Goal: Information Seeking & Learning: Learn about a topic

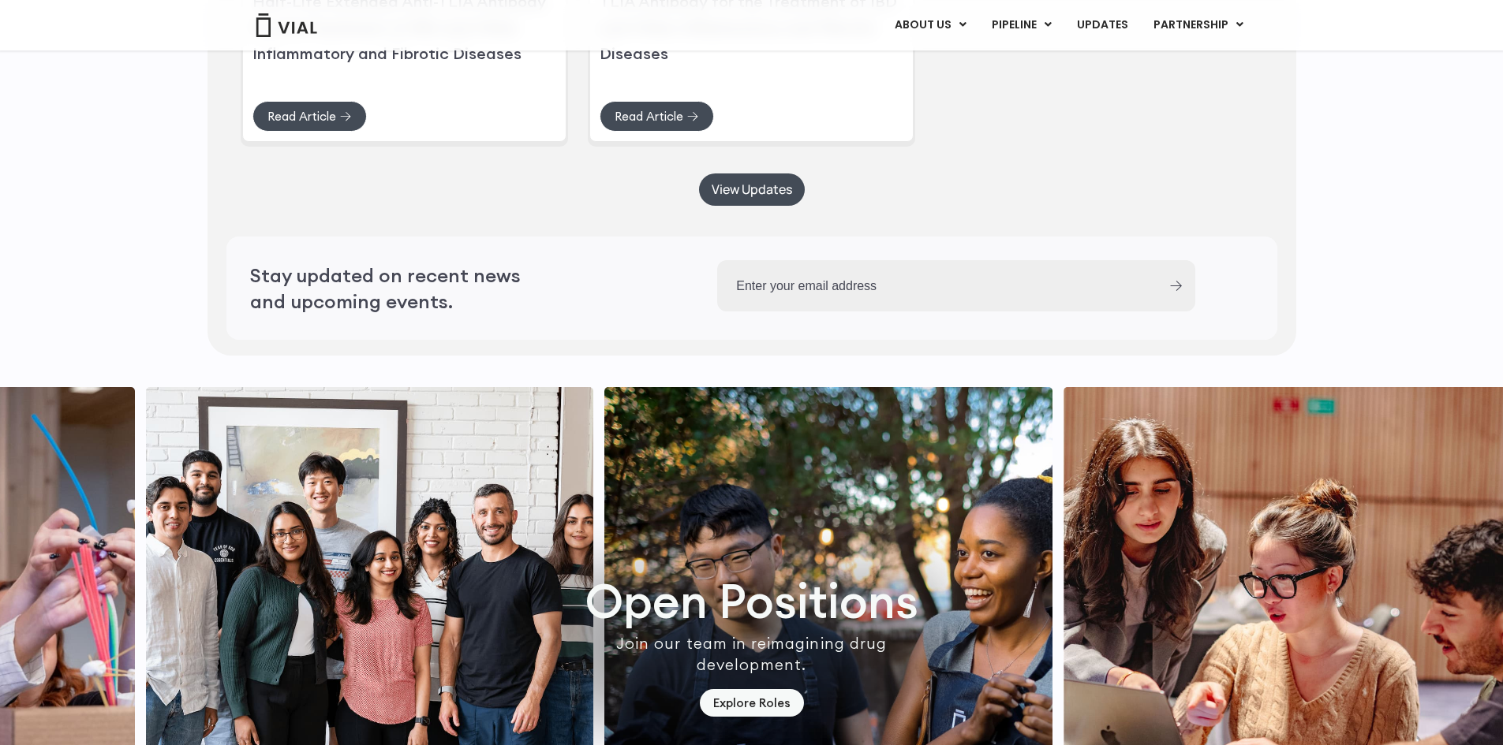
click at [1212, 139] on div "Press Releases Vial Announces Dosing of First Participants in Phase 1 Healthy V…" at bounding box center [751, 7] width 1019 height 263
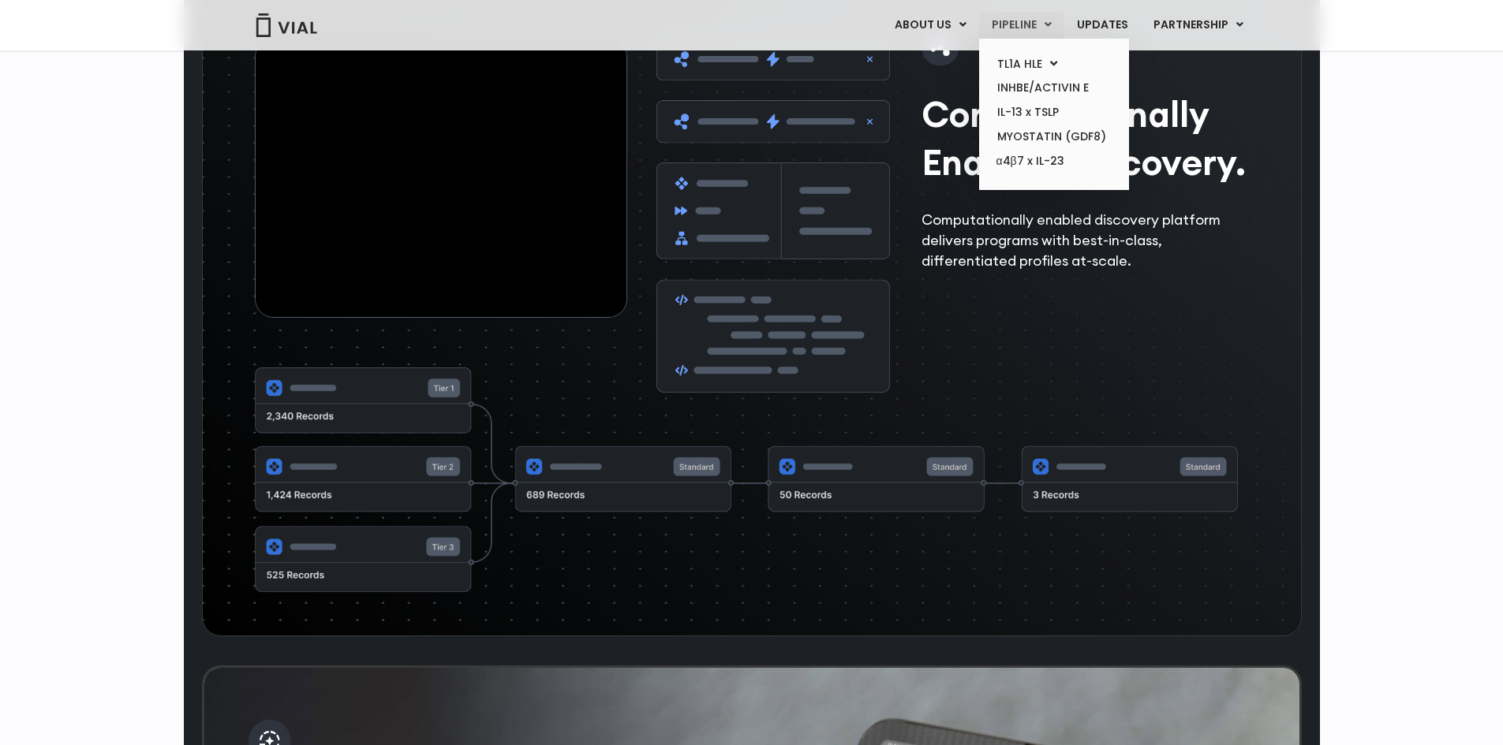
scroll to position [2477, 0]
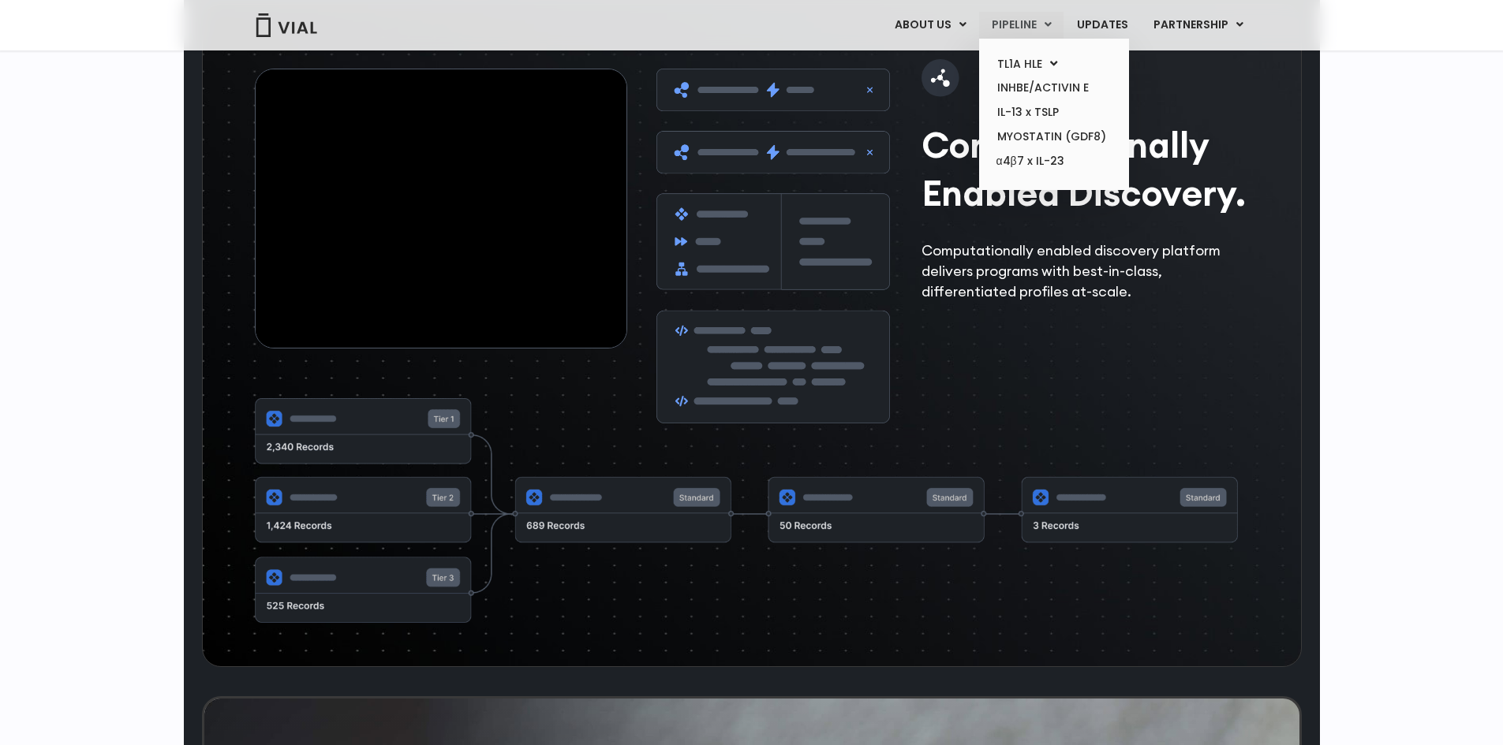
click at [995, 33] on link "PIPELINE" at bounding box center [1021, 25] width 84 height 27
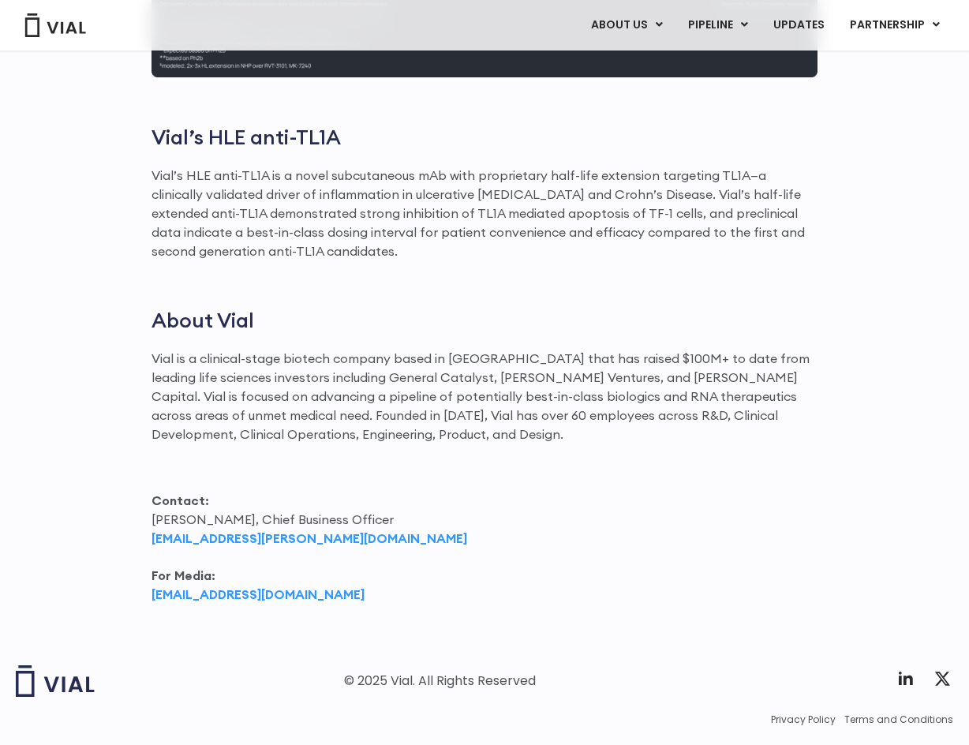
scroll to position [1937, 0]
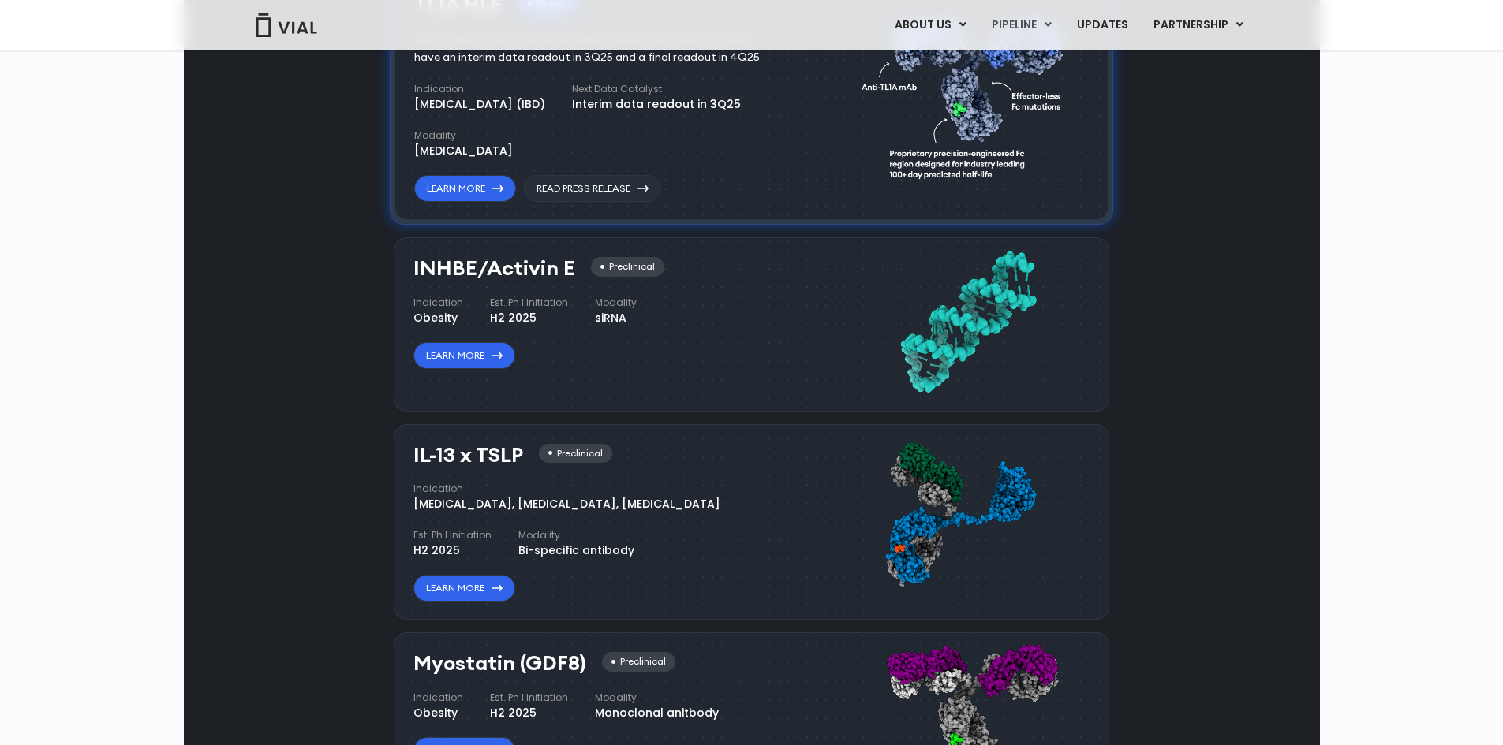
scroll to position [1169, 0]
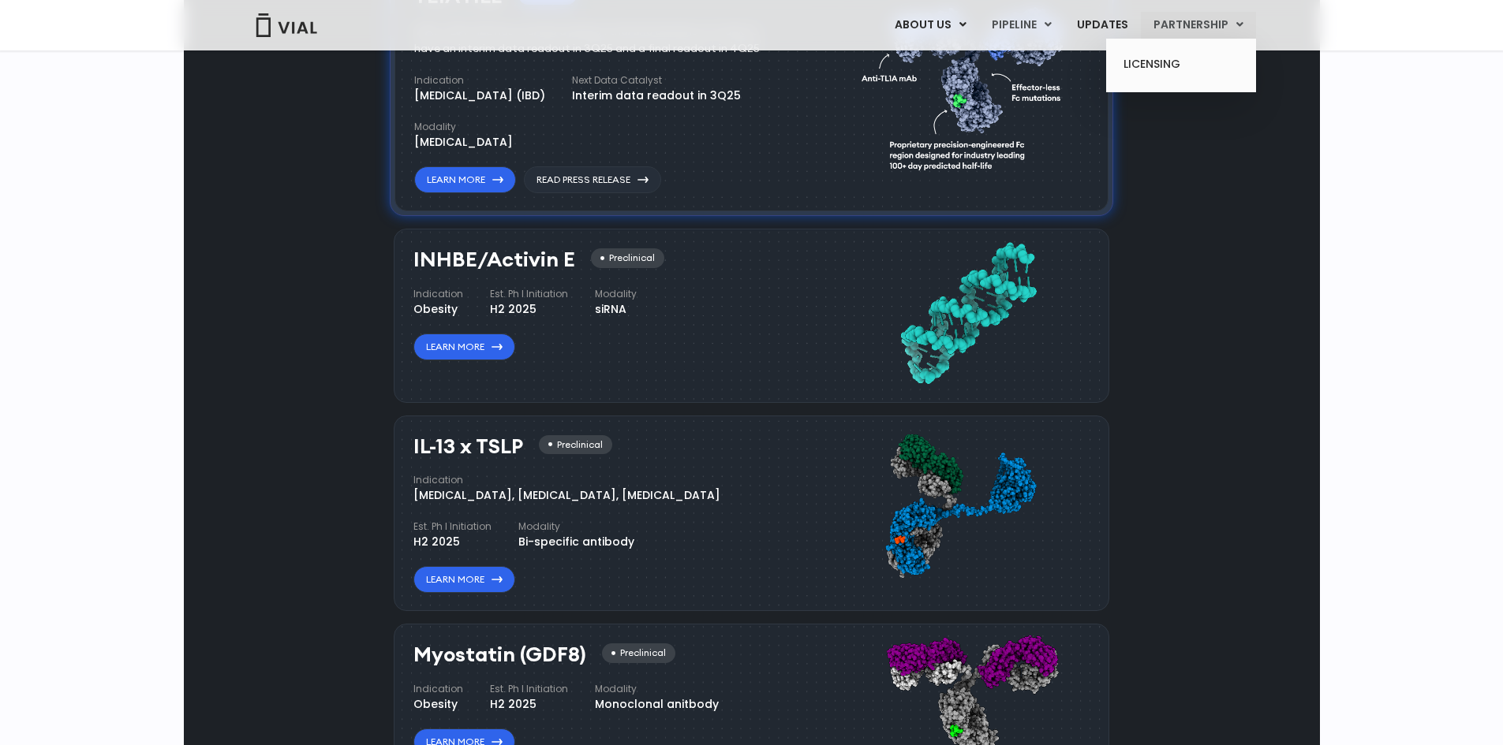
click at [1184, 26] on link "PARTNERSHIP" at bounding box center [1198, 25] width 115 height 27
click at [1118, 24] on link "UPDATES" at bounding box center [1102, 25] width 76 height 27
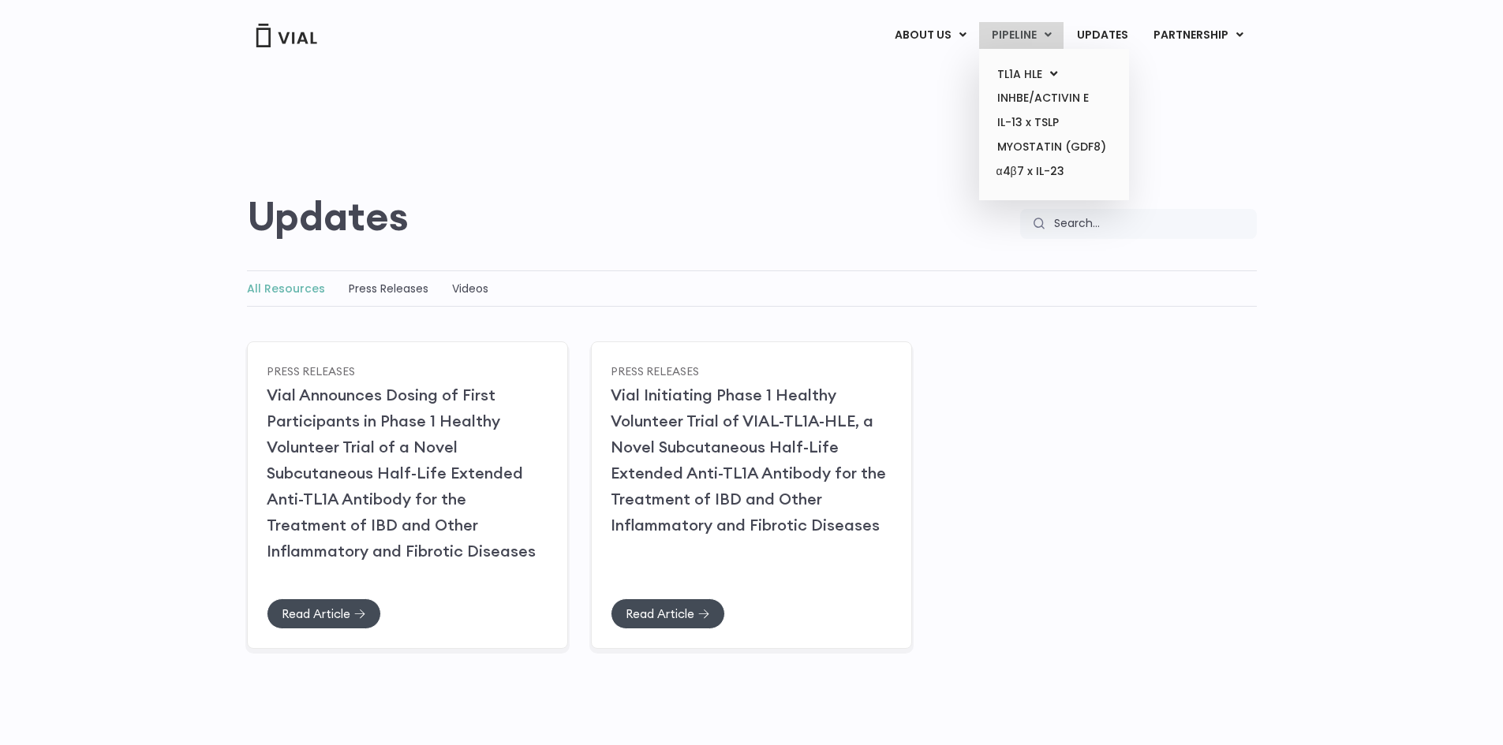
click at [1038, 36] on link "PIPELINE" at bounding box center [1021, 35] width 84 height 27
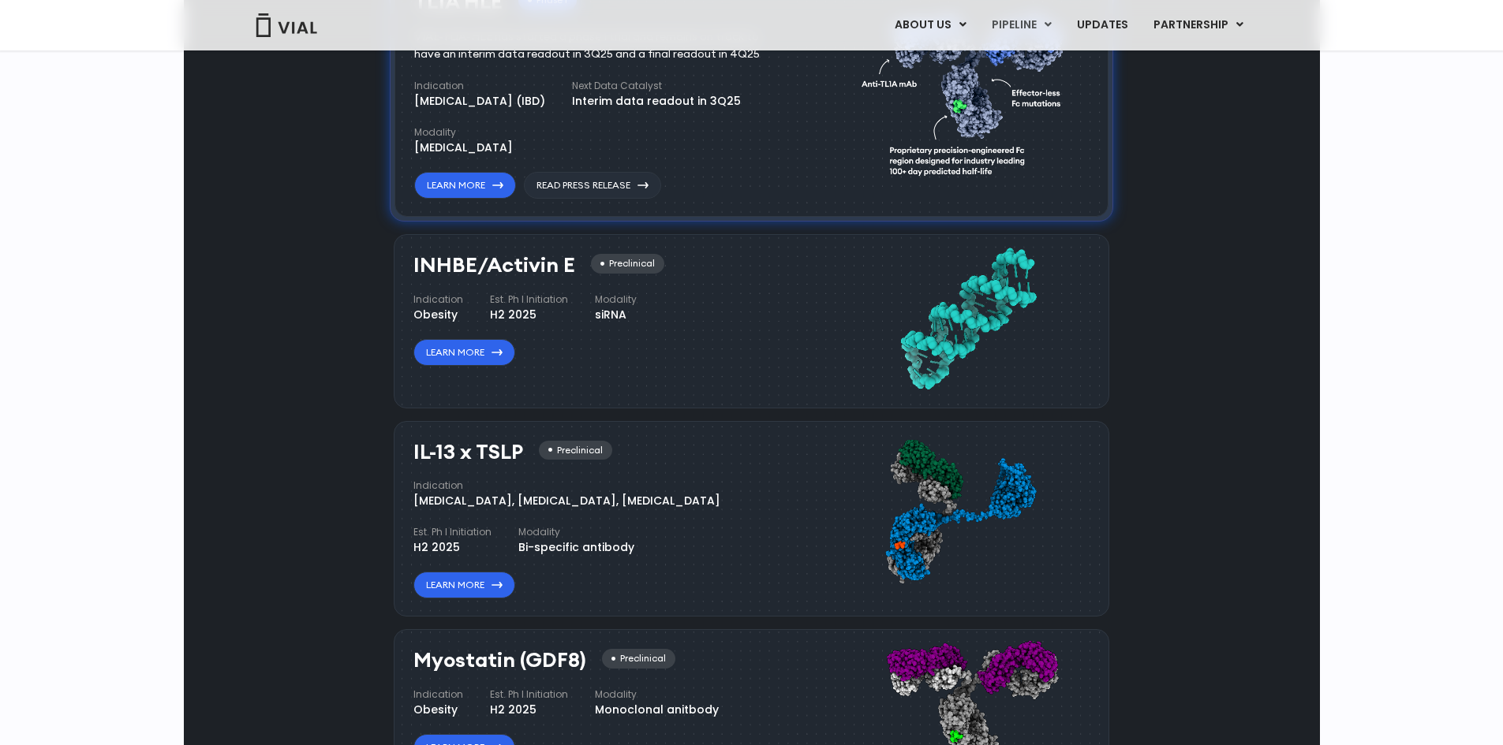
scroll to position [1169, 0]
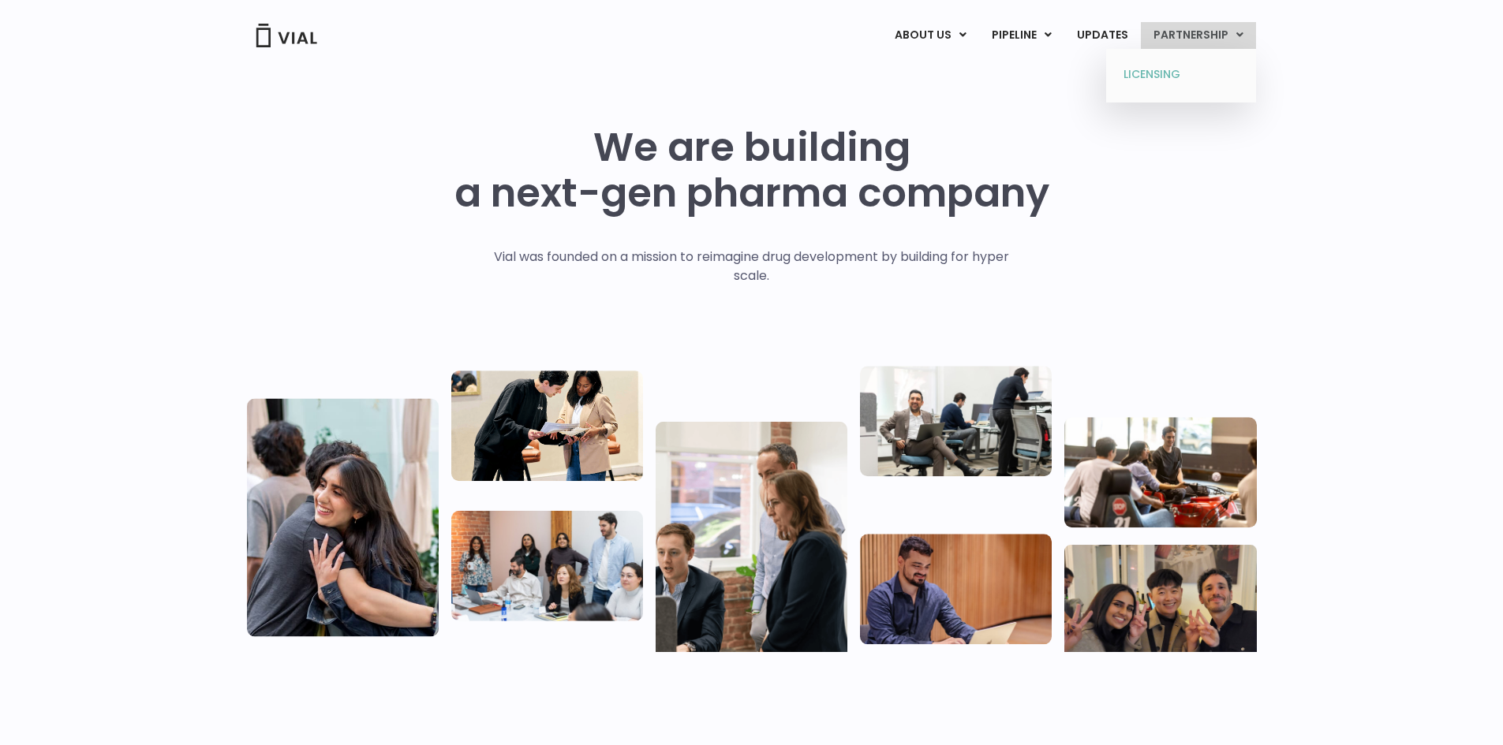
click at [1169, 71] on link "LICENSING" at bounding box center [1181, 74] width 138 height 25
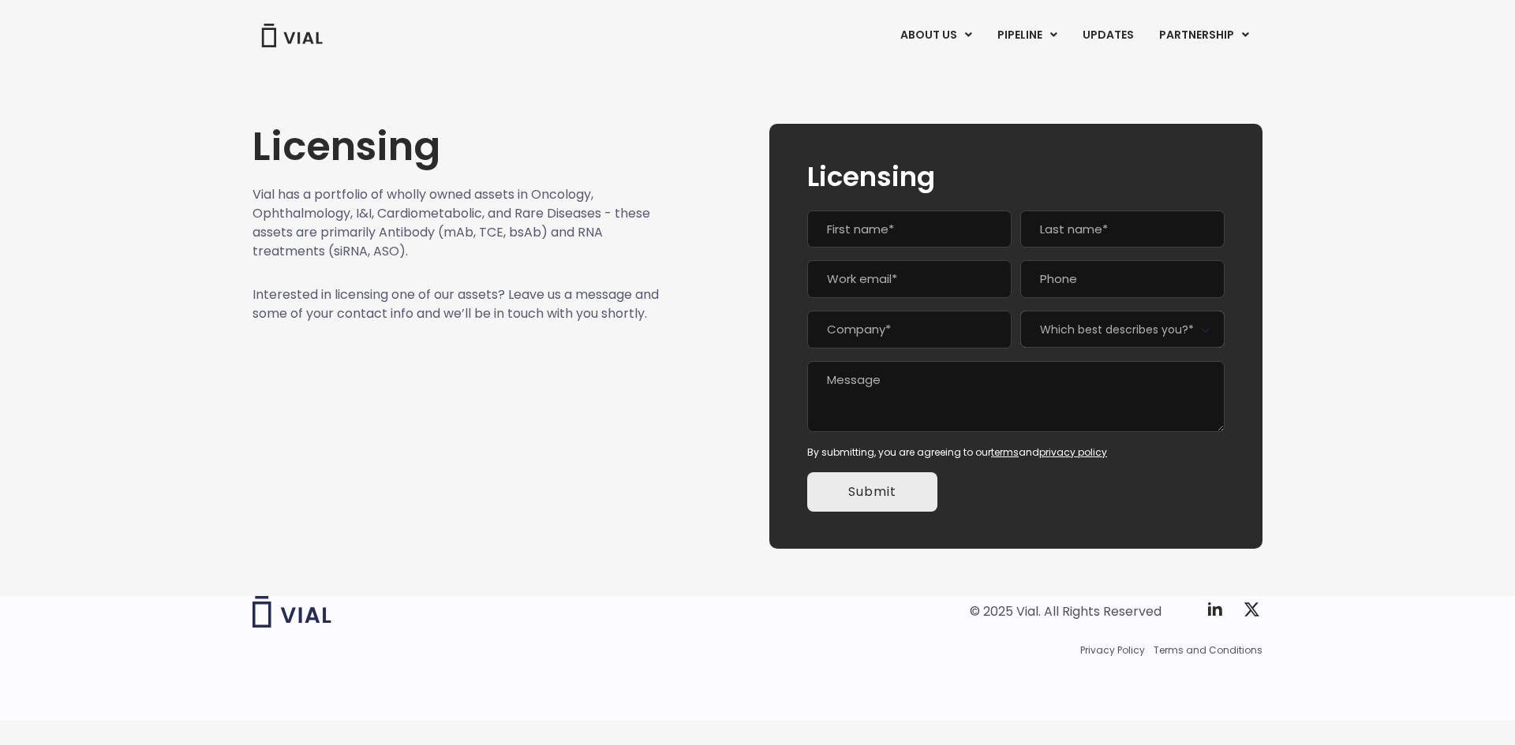
click at [551, 241] on p "Vial has a portfolio of wholly owned assets in Oncology, Ophthalmology, I&I, Ca…" at bounding box center [455, 223] width 407 height 76
click at [950, 24] on link "ABOUT US" at bounding box center [935, 35] width 96 height 27
click at [940, 72] on link "ABOUT US" at bounding box center [962, 74] width 138 height 24
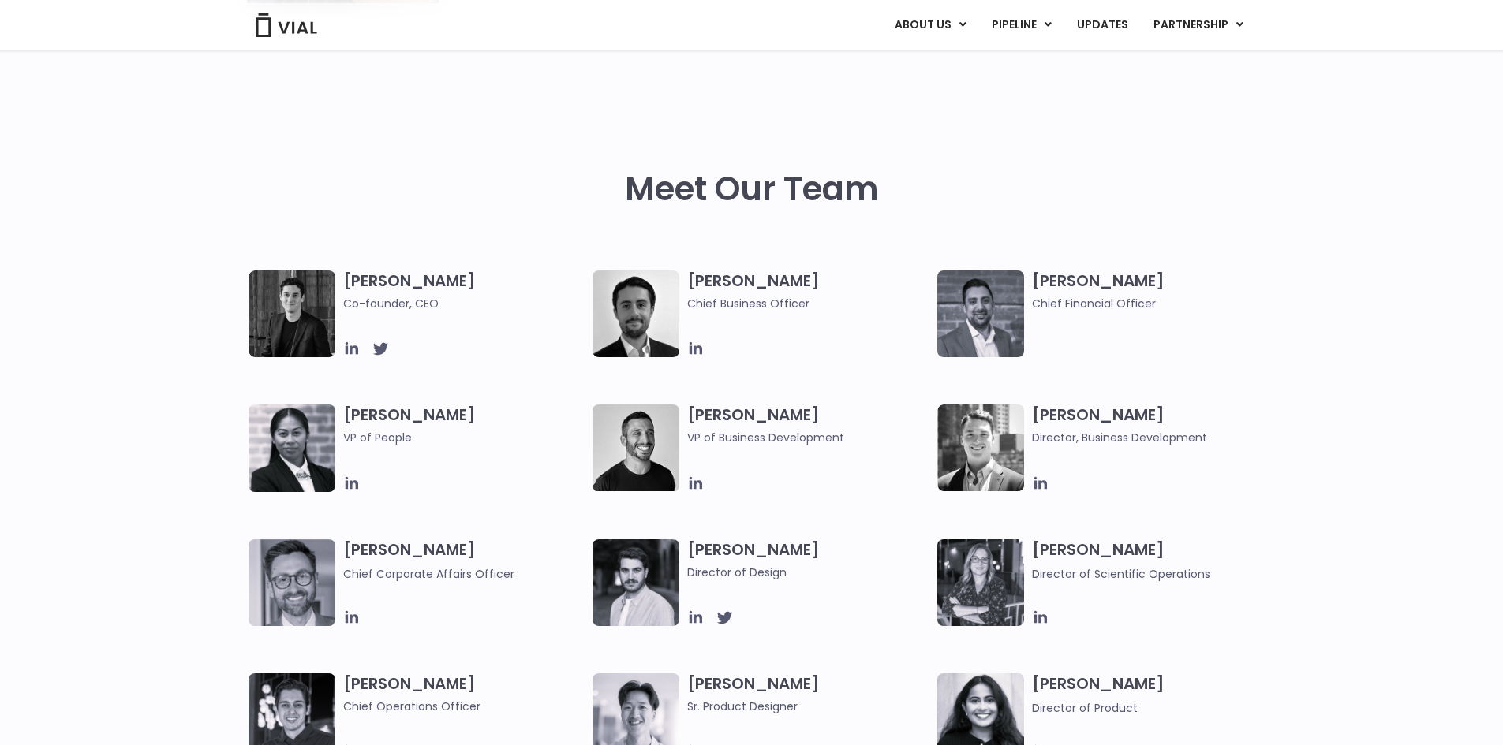
scroll to position [394, 0]
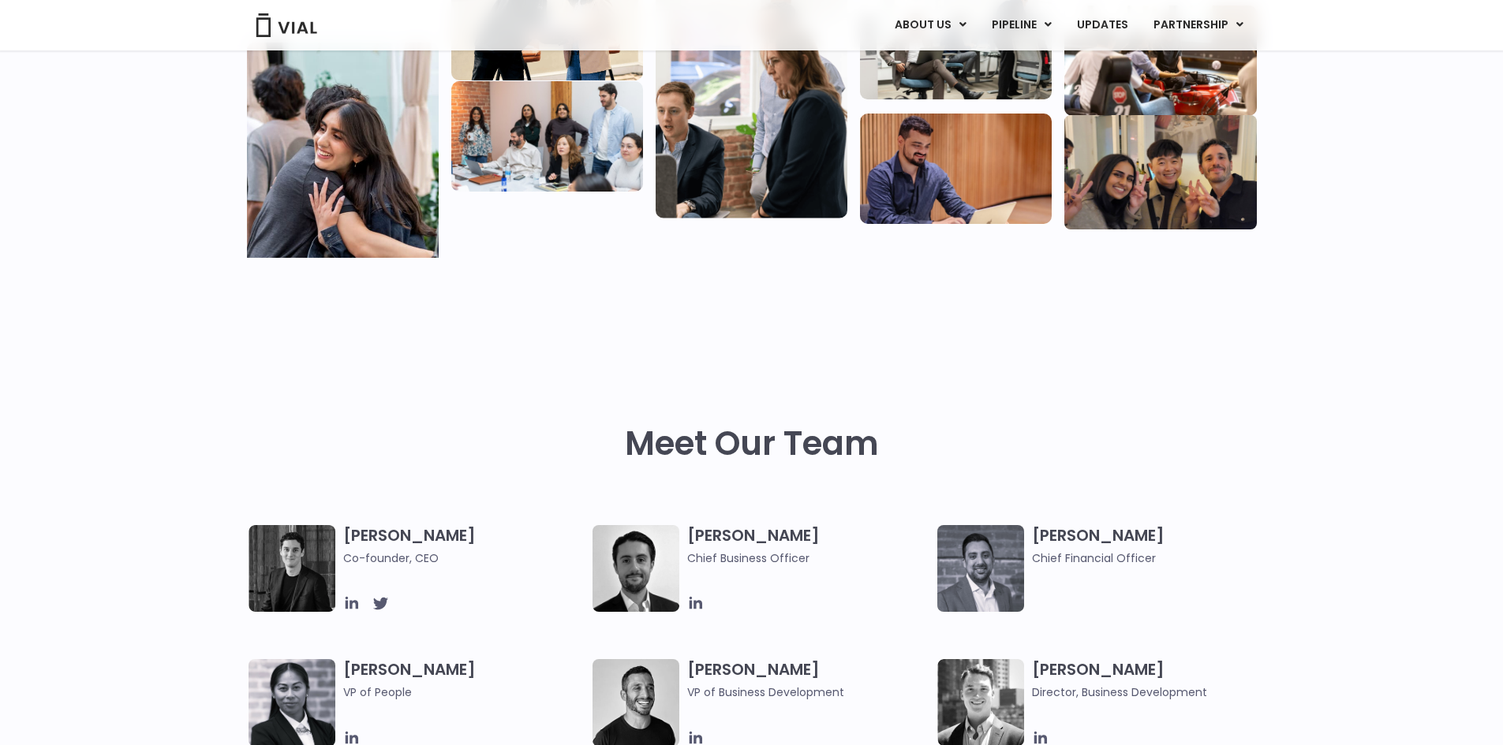
click at [1227, 487] on div "Meet Our Team" at bounding box center [752, 475] width 1010 height 101
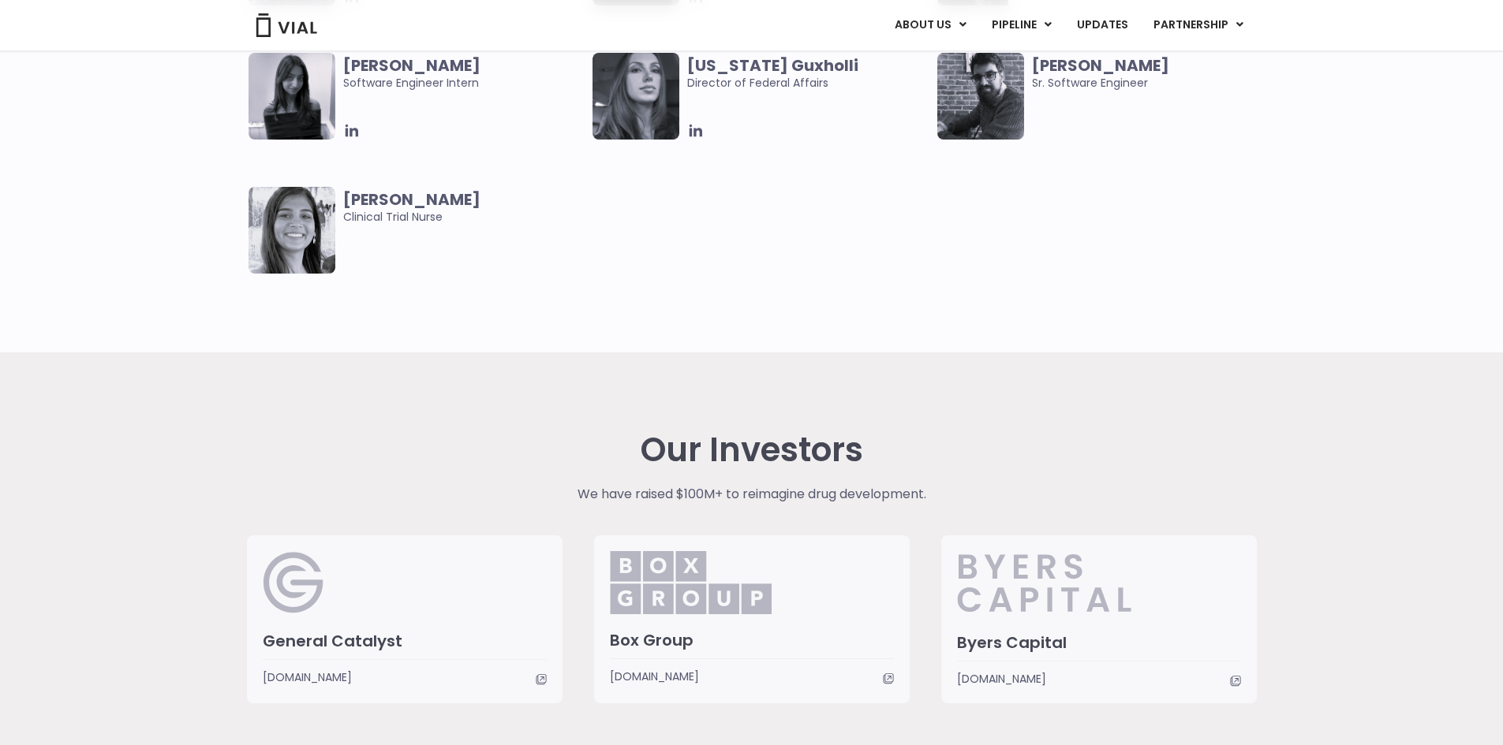
scroll to position [3944, 0]
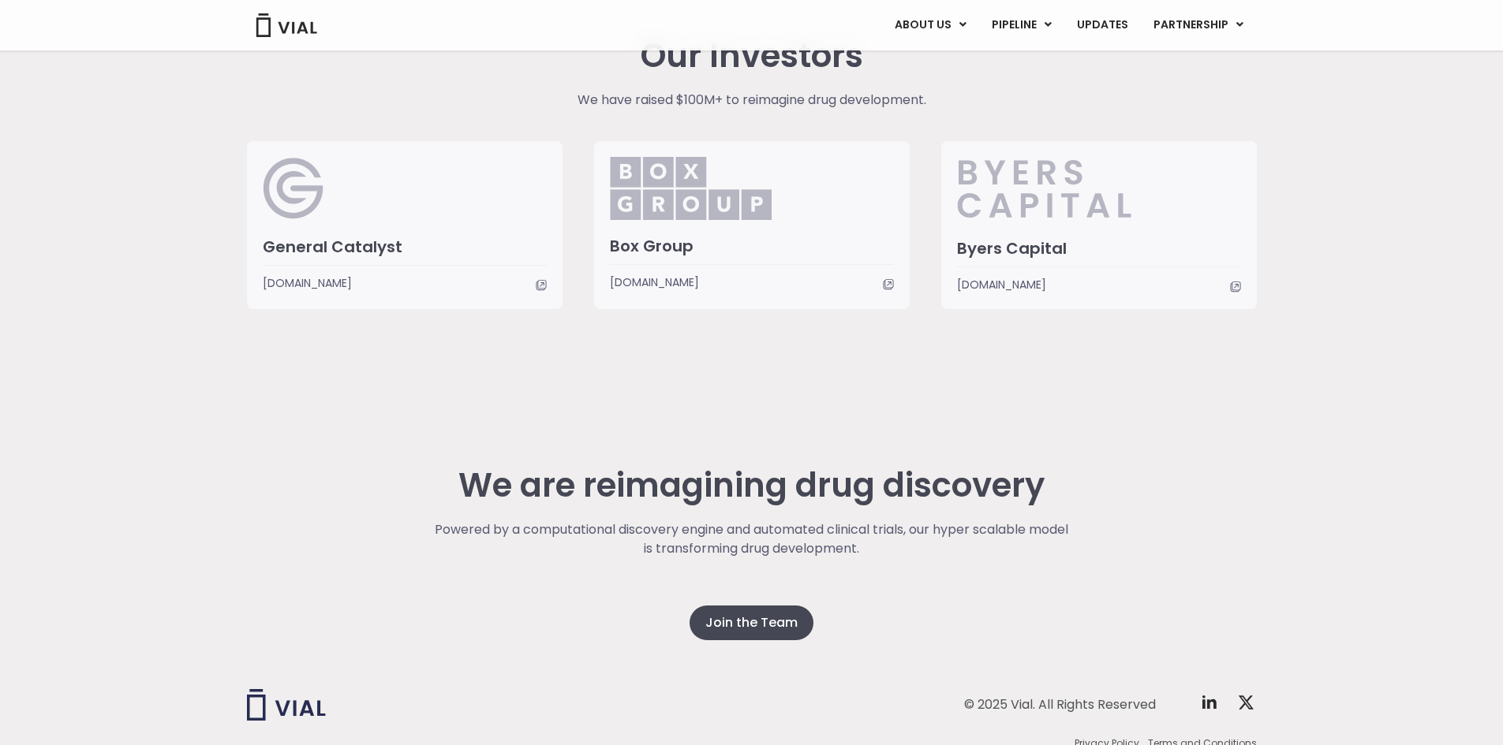
click at [1225, 475] on div "We are reimagining drug discovery Powered by a computational discovery engine a…" at bounding box center [752, 554] width 1010 height 174
click at [1224, 475] on div "We are reimagining drug discovery Powered by a computational discovery engine a…" at bounding box center [752, 554] width 1010 height 174
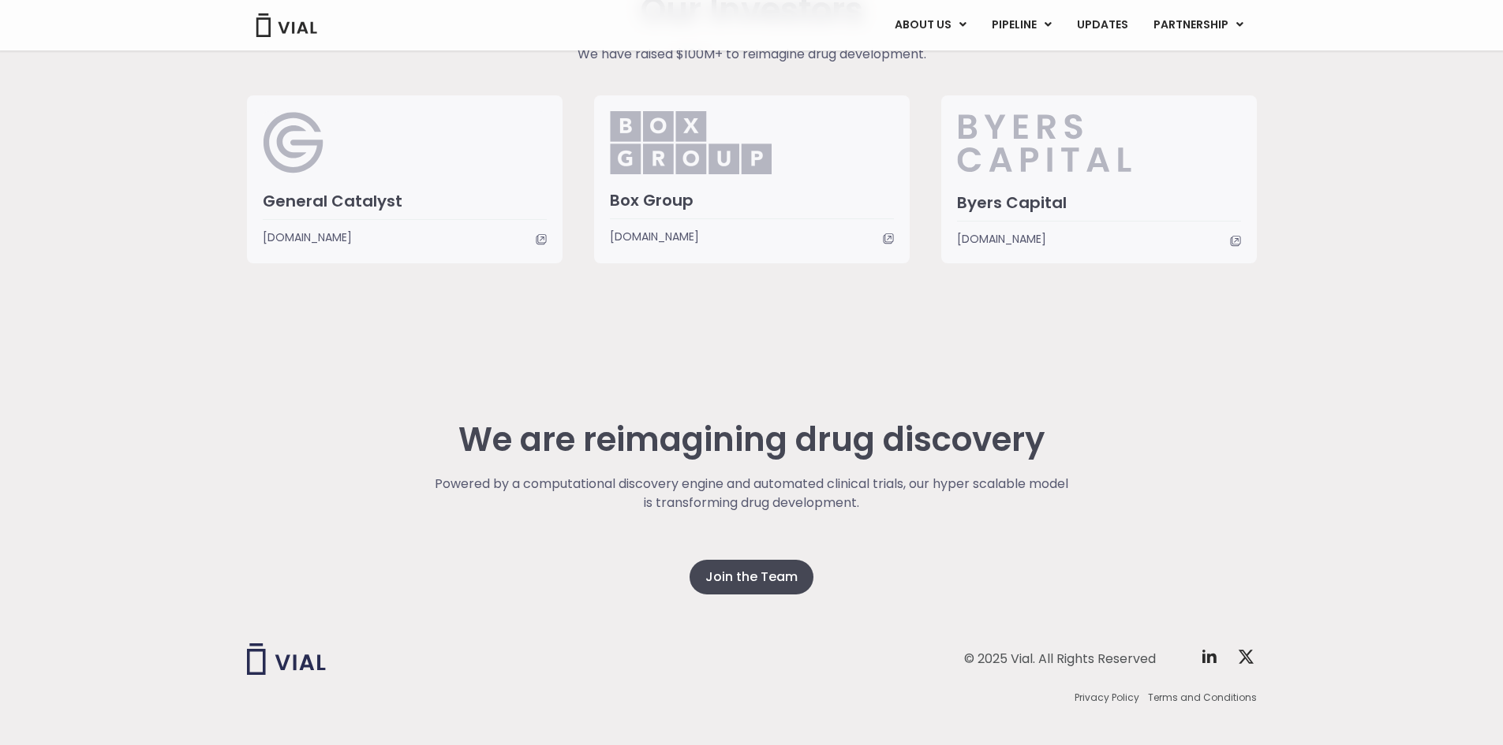
scroll to position [4013, 0]
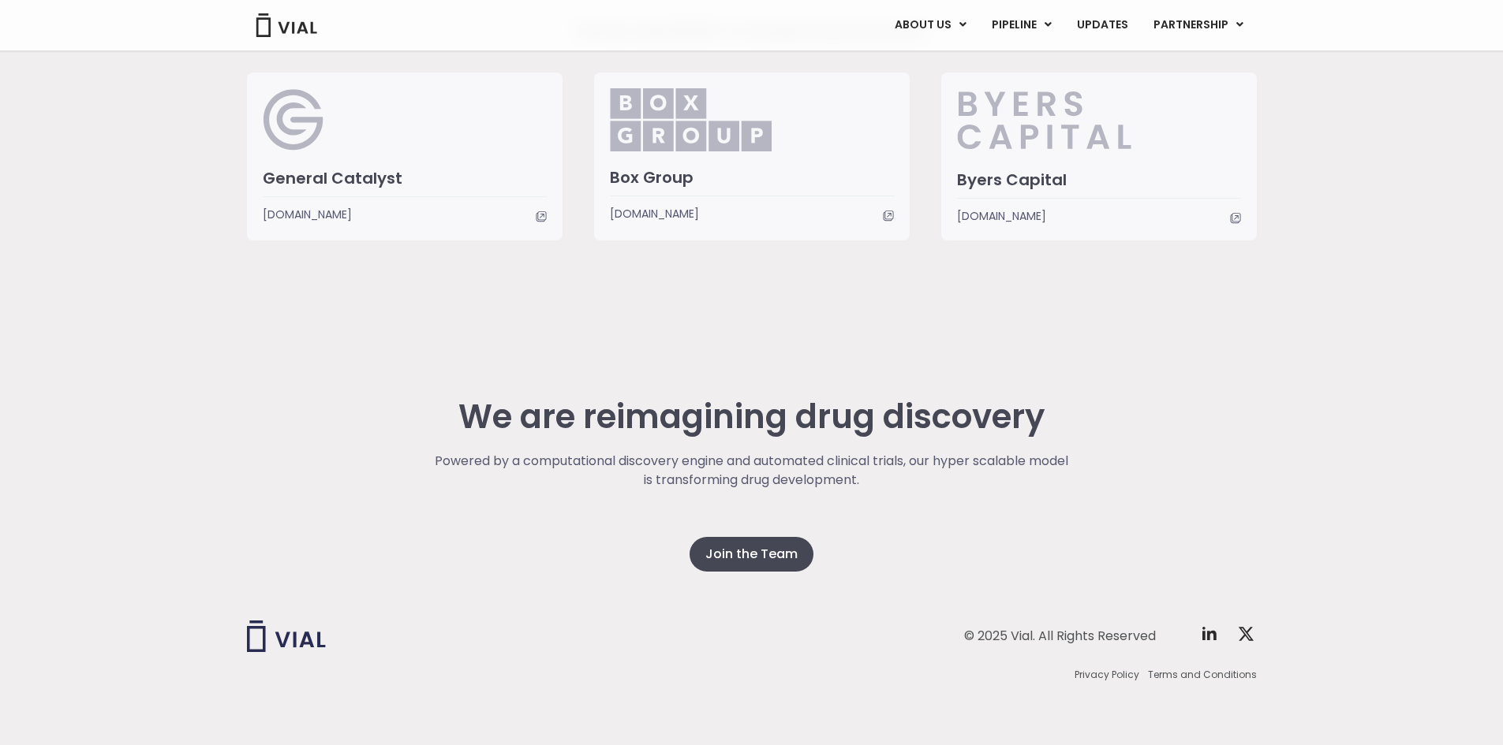
click at [1381, 439] on div "We are reimagining drug discovery Powered by a computational discovery engine a…" at bounding box center [751, 532] width 1503 height 426
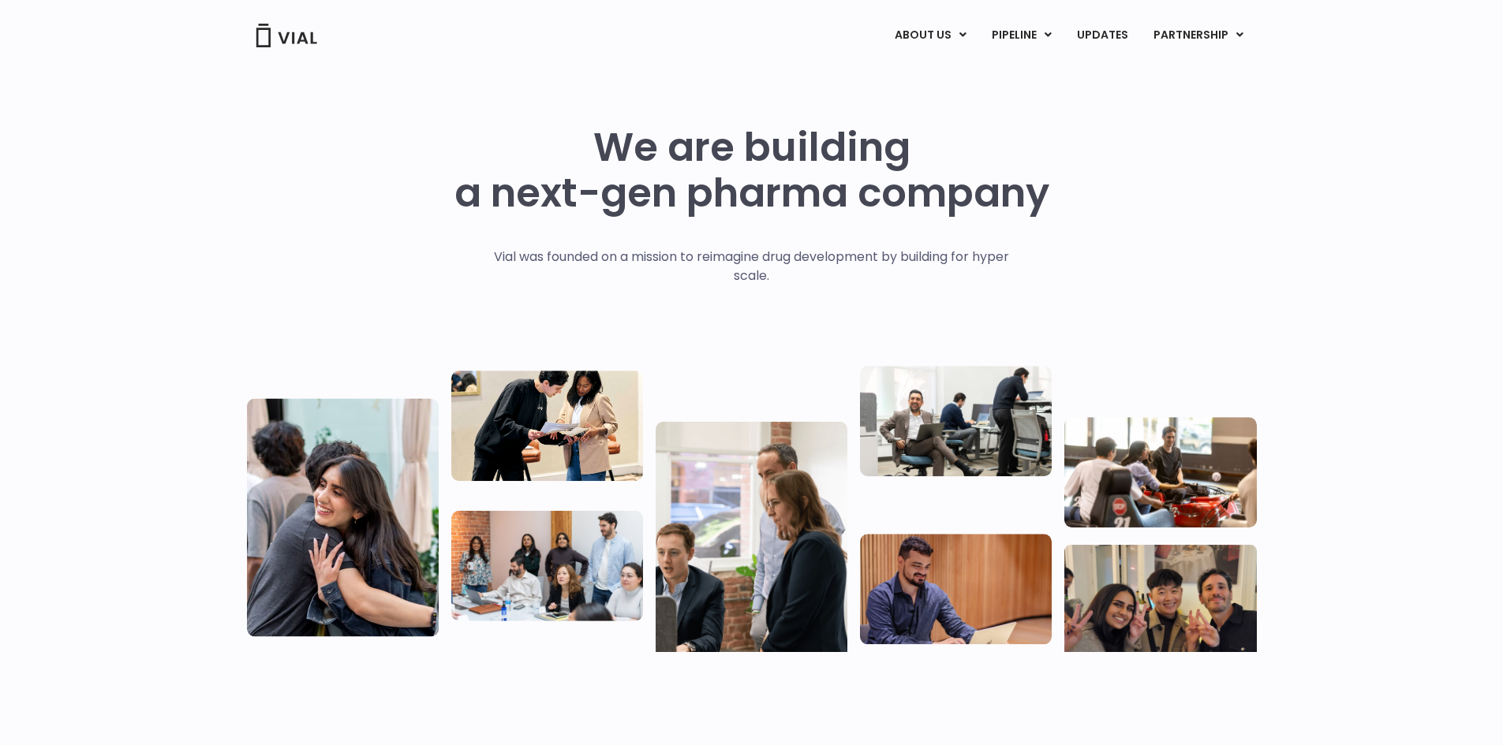
click at [1298, 312] on div "We are building a next-gen pharma company Vial was founded on a mission to reim…" at bounding box center [751, 382] width 1503 height 630
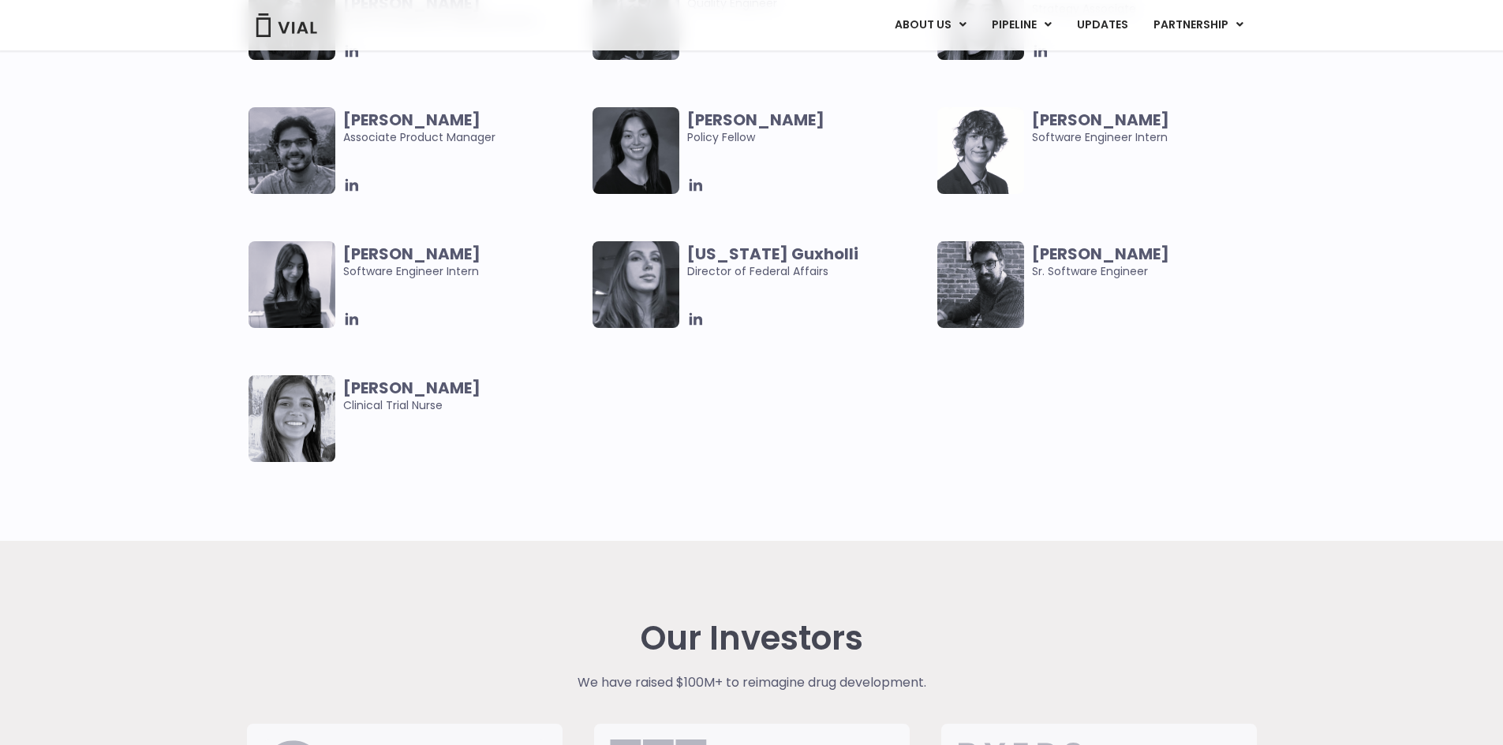
scroll to position [2710, 0]
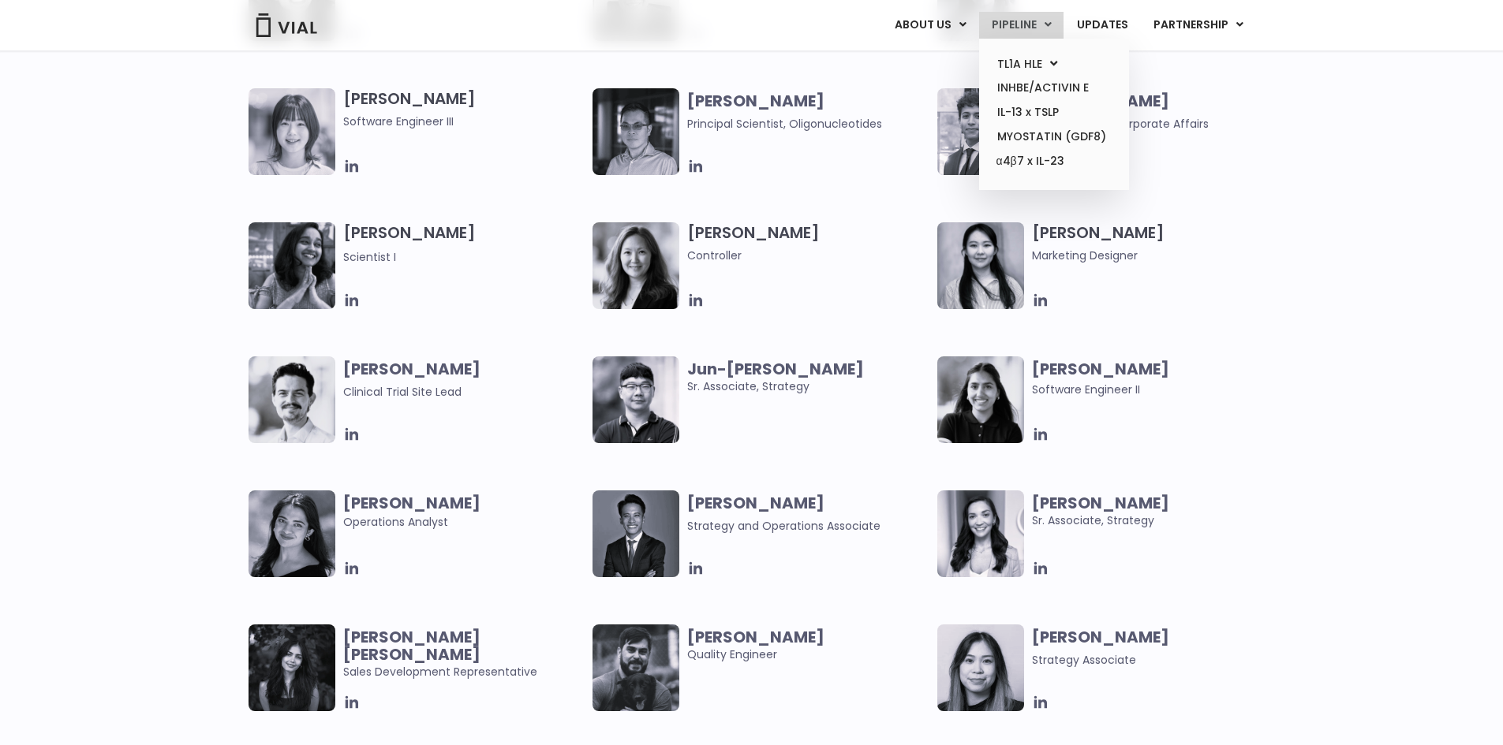
click at [1015, 17] on link "PIPELINE" at bounding box center [1021, 25] width 84 height 27
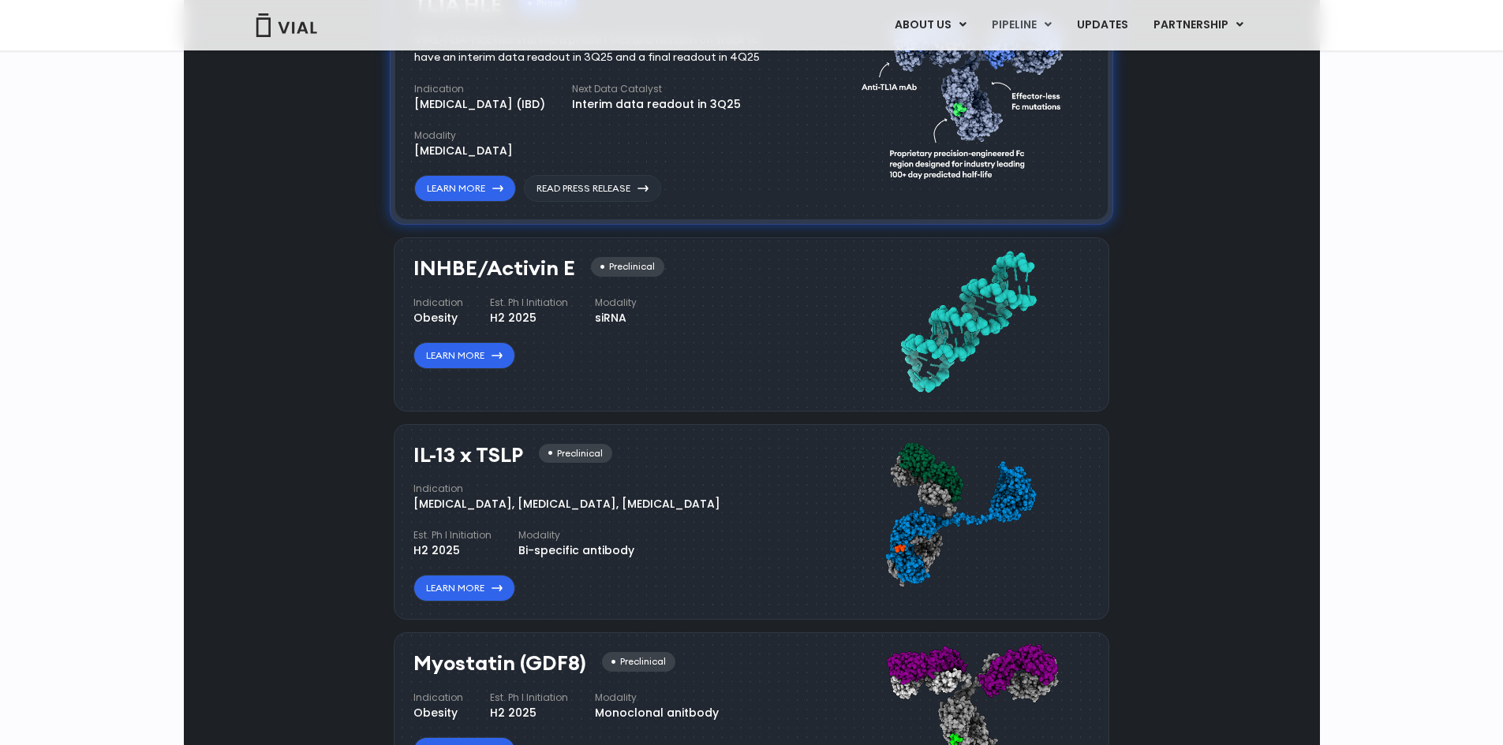
scroll to position [1169, 0]
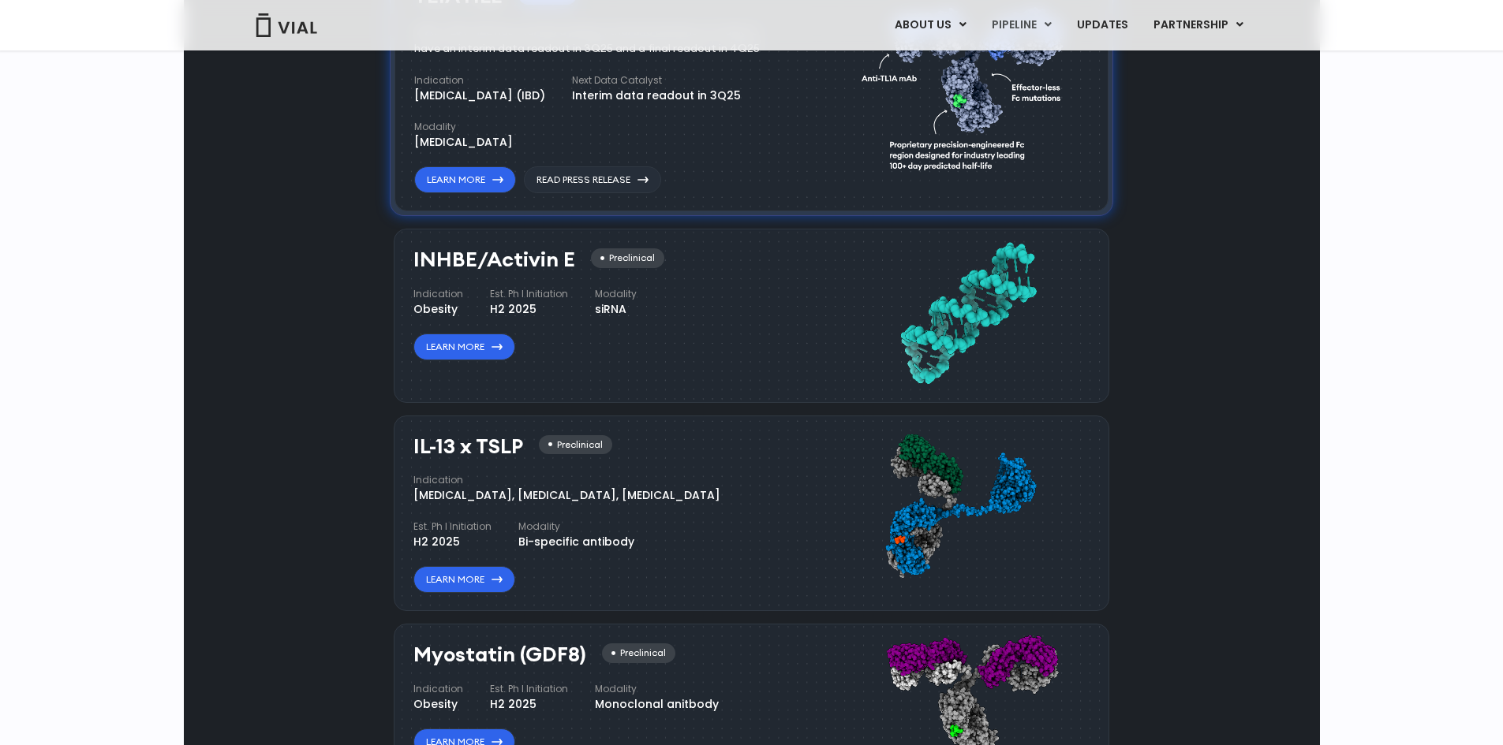
click at [757, 194] on div "TL1A HLE Phase I VIAL-TL1A-HLE has started a phase 1 trial and remains on track…" at bounding box center [605, 89] width 382 height 209
click at [517, 58] on div "VIAL-TL1A-HLE has started a phase 1 trial and remains on track to have an inter…" at bounding box center [598, 40] width 368 height 35
click at [497, 58] on div "VIAL-TL1A-HLE has started a phase 1 trial and remains on track to have an inter…" at bounding box center [598, 40] width 368 height 35
drag, startPoint x: 456, startPoint y: 203, endPoint x: 678, endPoint y: 245, distance: 226.5
click at [678, 194] on div "TL1A HLE Phase I VIAL-TL1A-HLE has started a phase 1 trial and remains on track…" at bounding box center [605, 89] width 382 height 209
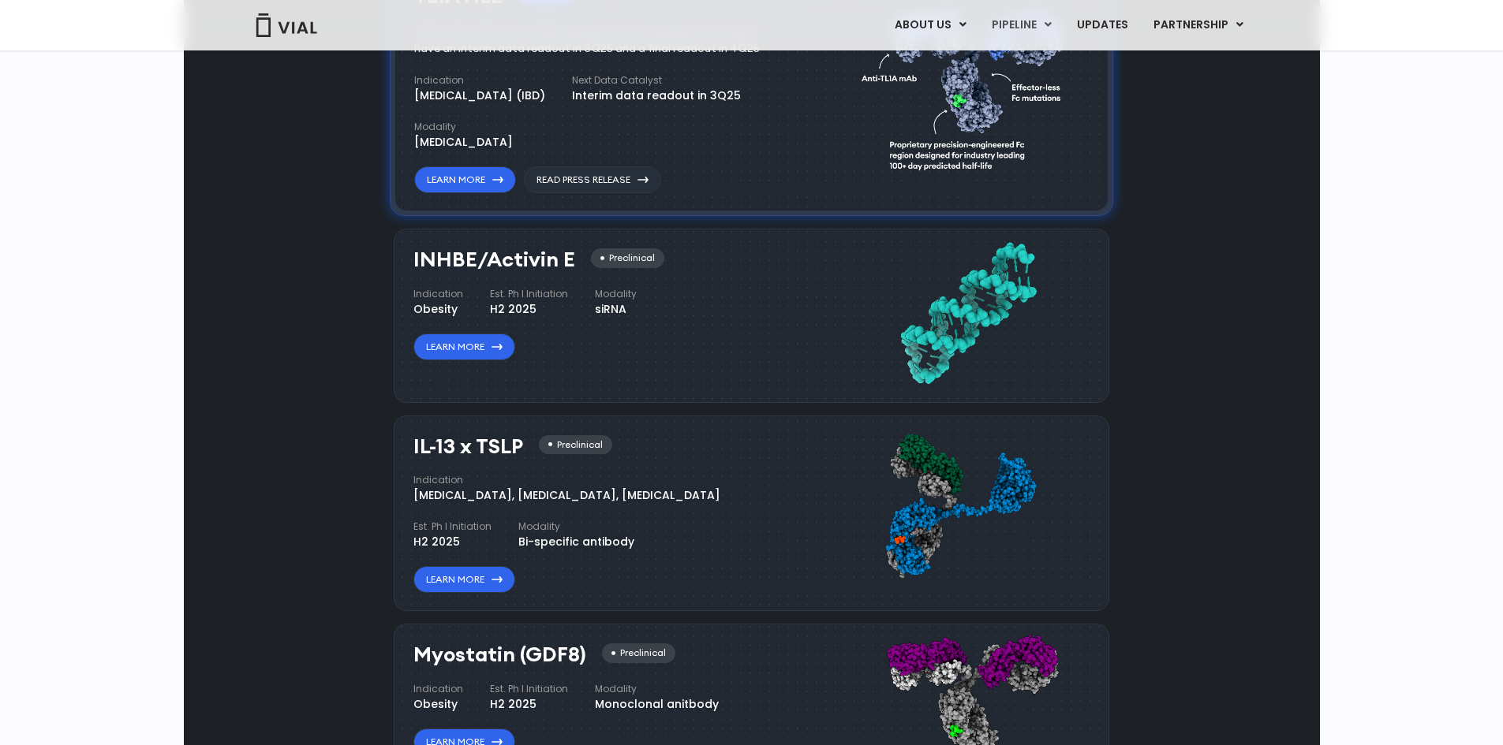
click at [689, 194] on div "TL1A HLE Phase I VIAL-TL1A-HLE has started a phase 1 trial and remains on track…" at bounding box center [605, 89] width 382 height 209
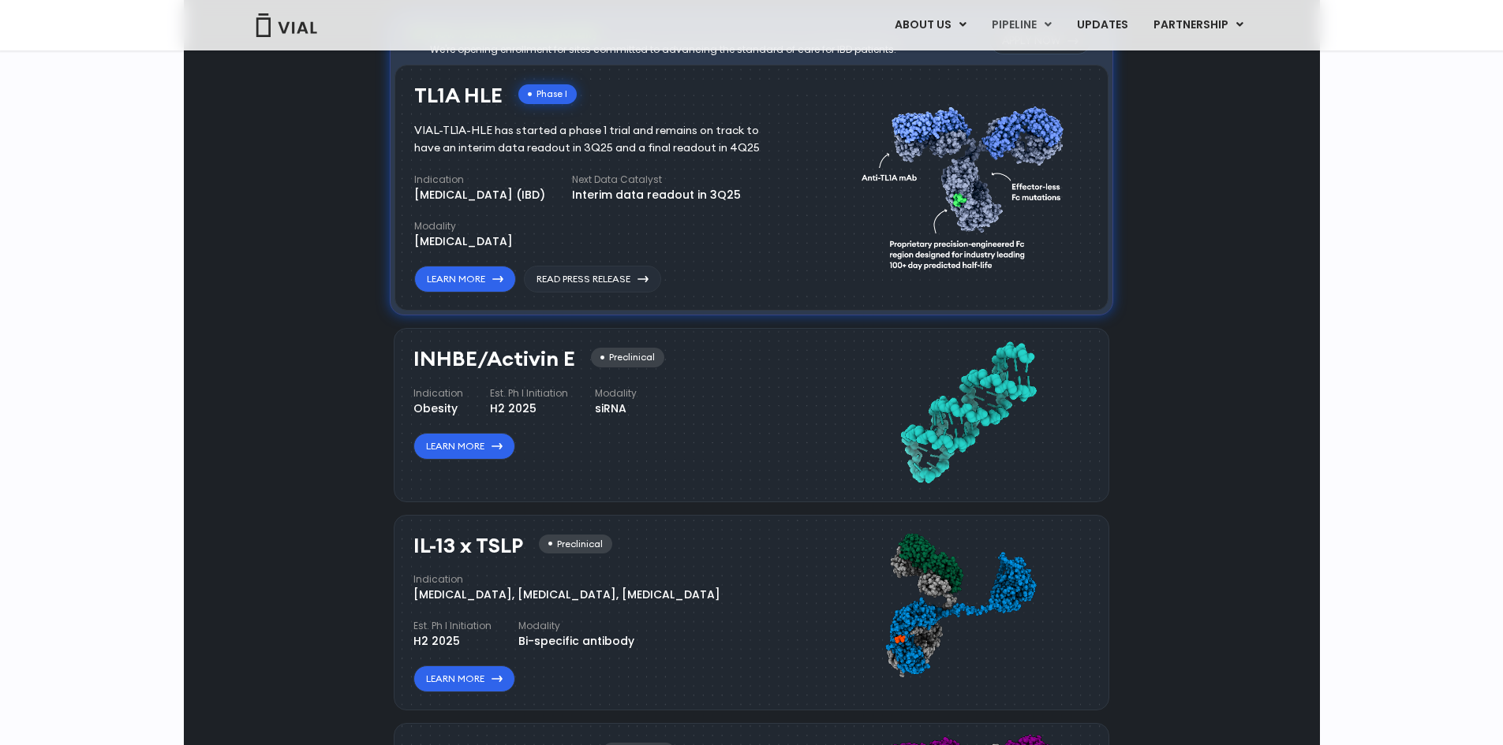
scroll to position [932, 0]
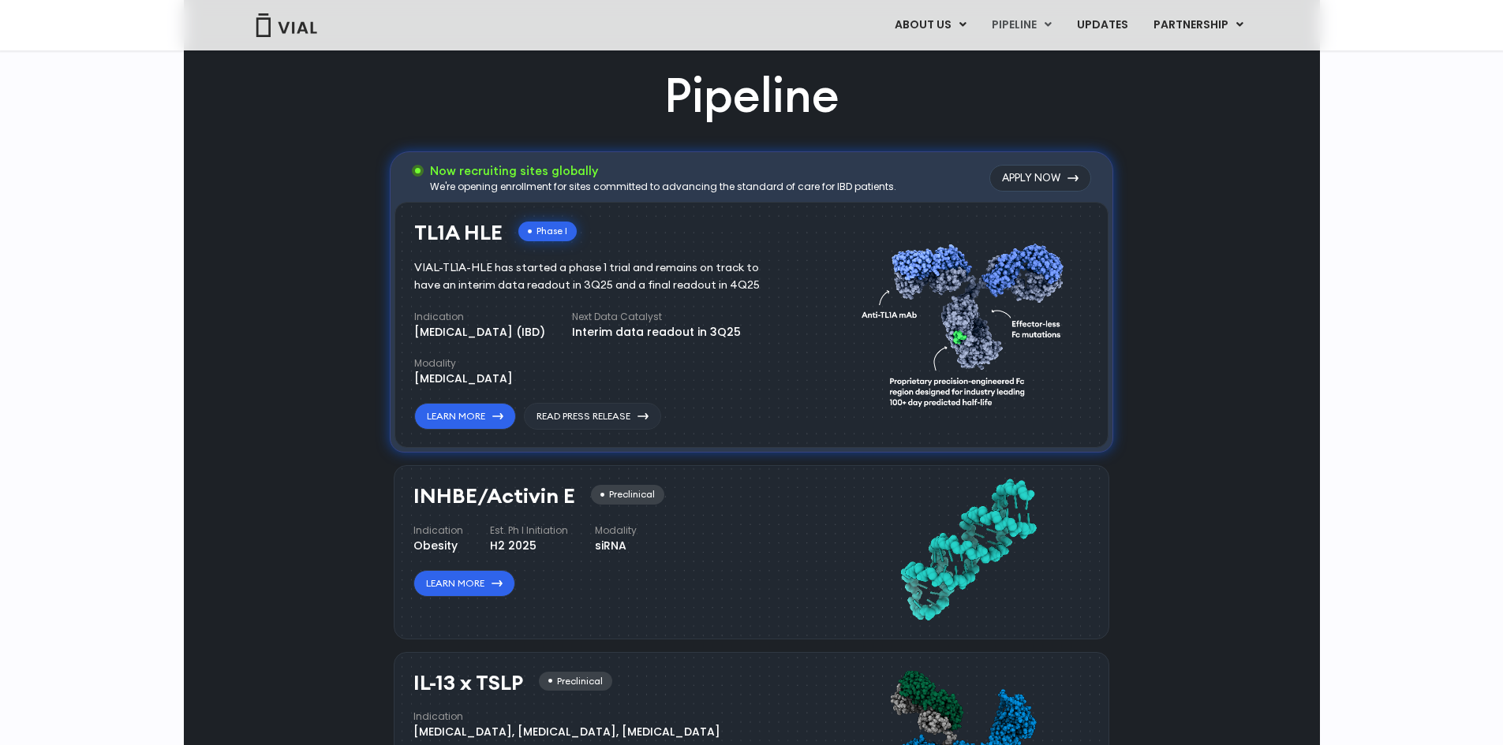
click at [671, 294] on div "VIAL-TL1A-HLE has started a phase 1 trial and remains on track to have an inter…" at bounding box center [598, 277] width 368 height 35
click at [527, 384] on div "TL1A HLE Phase I VIAL-TL1A-HLE has started a phase 1 trial and remains on track…" at bounding box center [751, 325] width 714 height 247
click at [544, 241] on div "Phase I" at bounding box center [547, 232] width 58 height 20
click at [504, 180] on h3 "Now recruiting sites globally" at bounding box center [663, 171] width 466 height 17
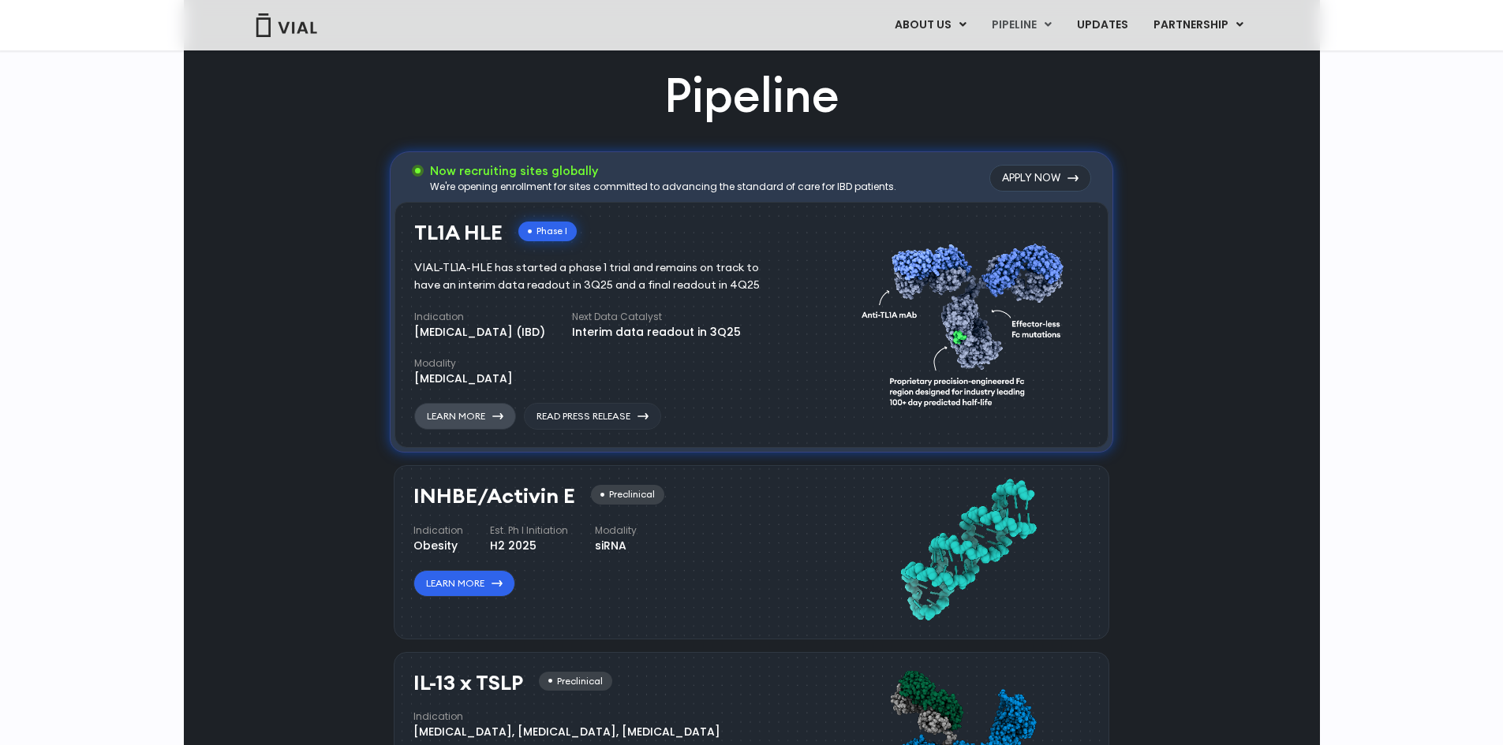
click at [476, 430] on link "Learn More" at bounding box center [465, 416] width 102 height 27
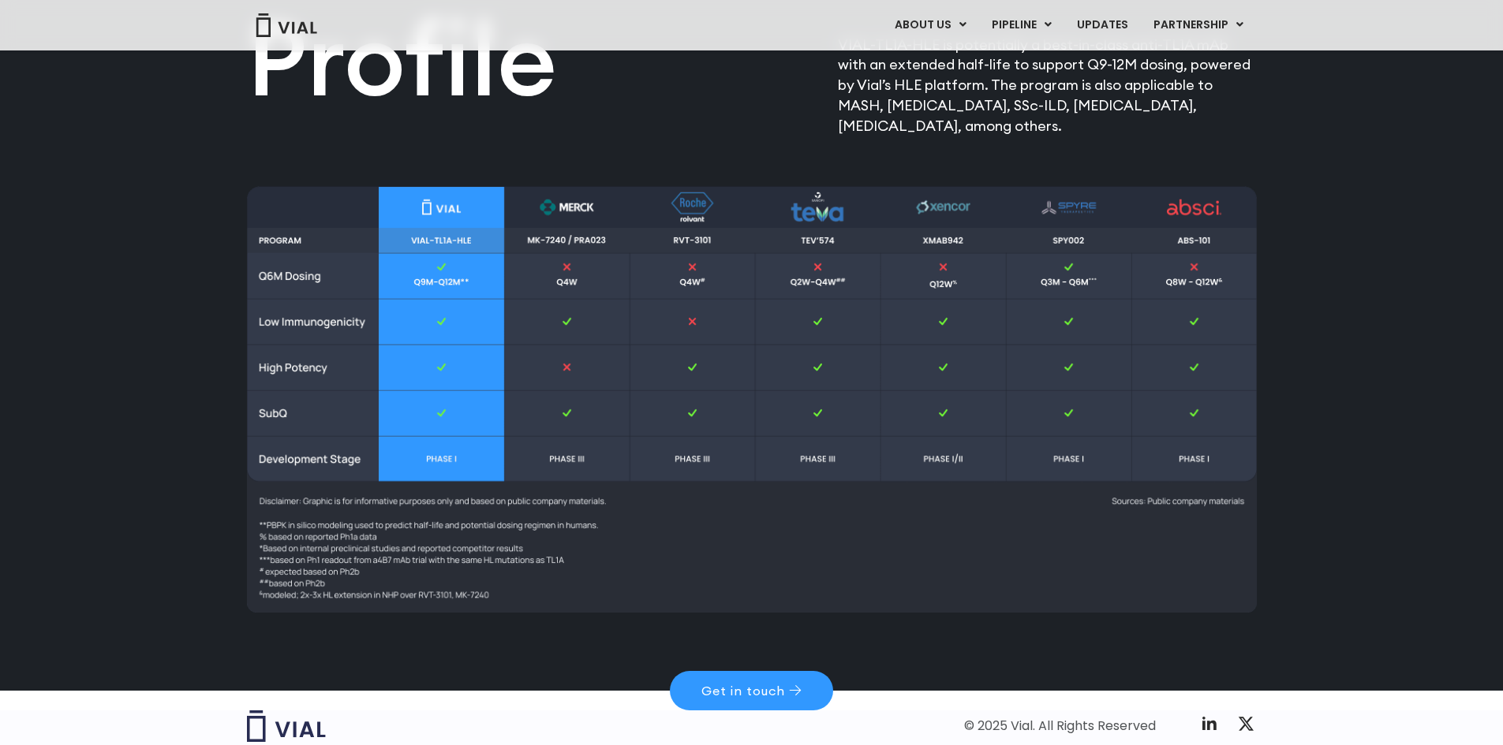
scroll to position [2154, 0]
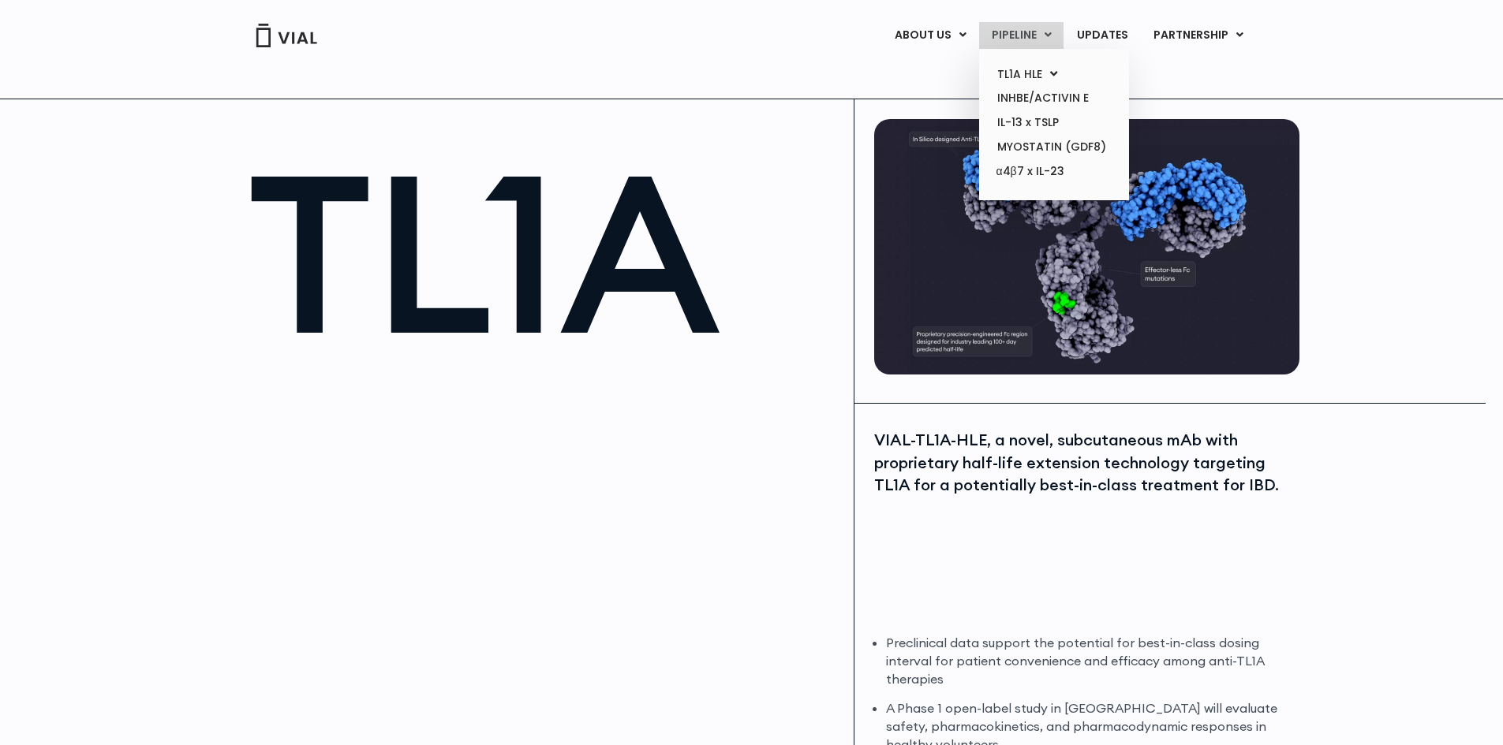
click at [1040, 28] on link "PIPELINE" at bounding box center [1021, 35] width 84 height 27
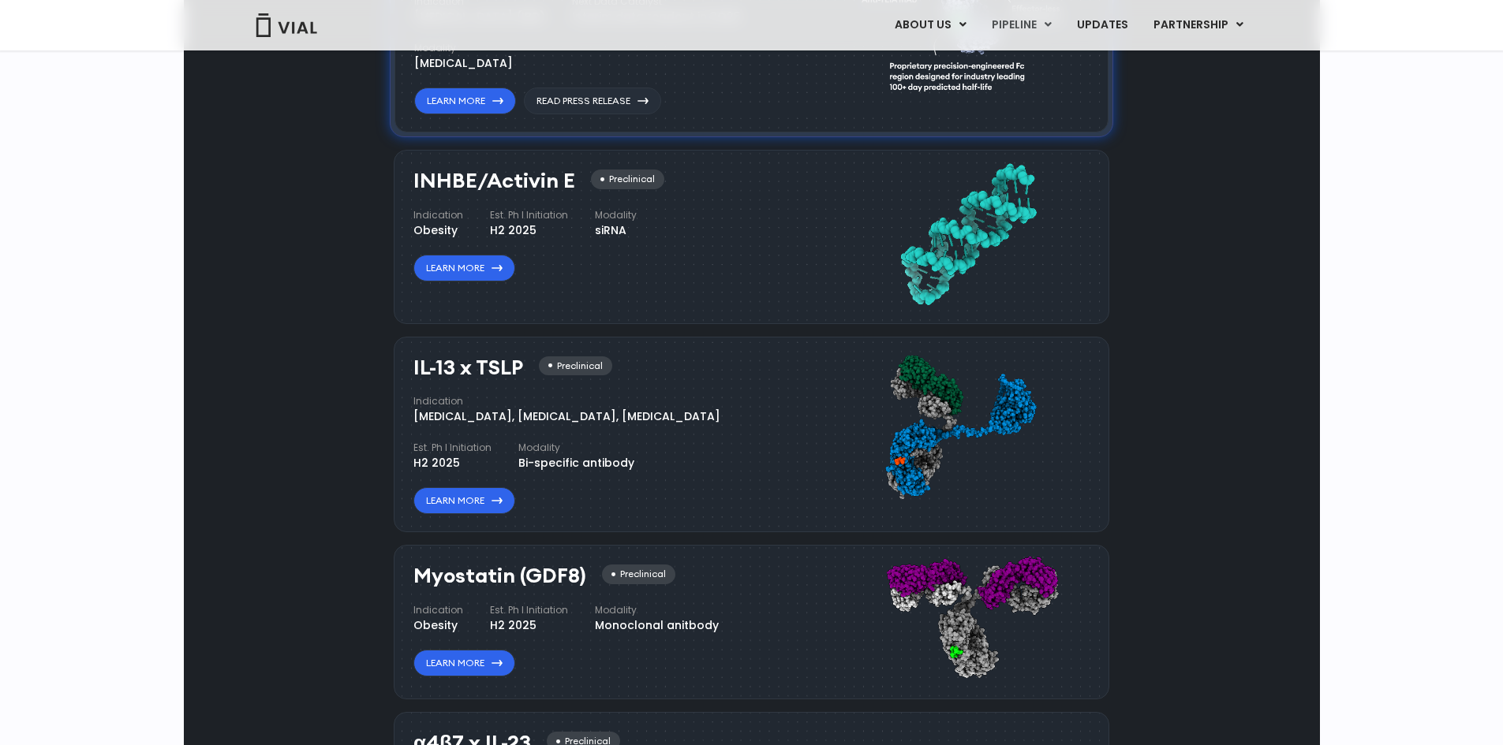
scroll to position [932, 0]
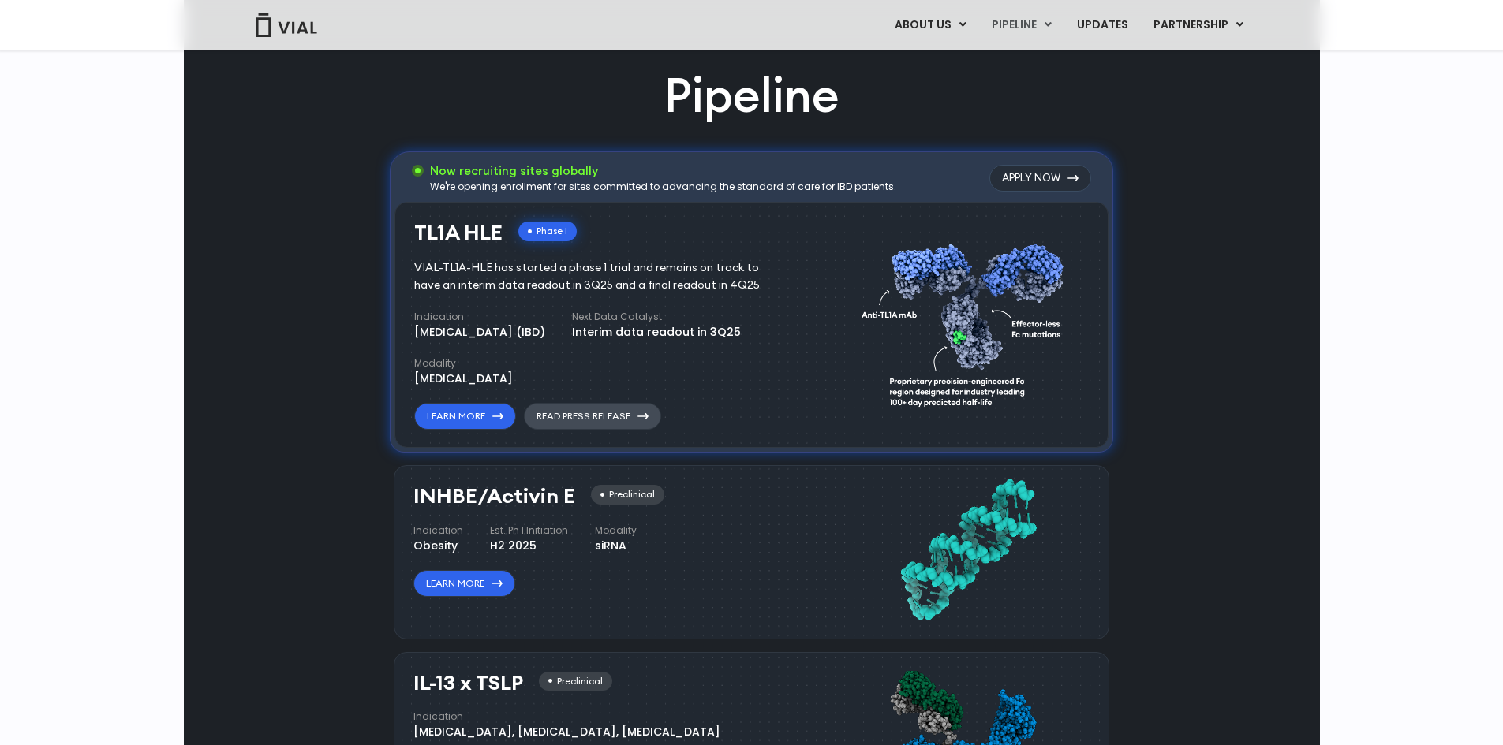
click at [612, 430] on link "Read Press Release" at bounding box center [592, 416] width 137 height 27
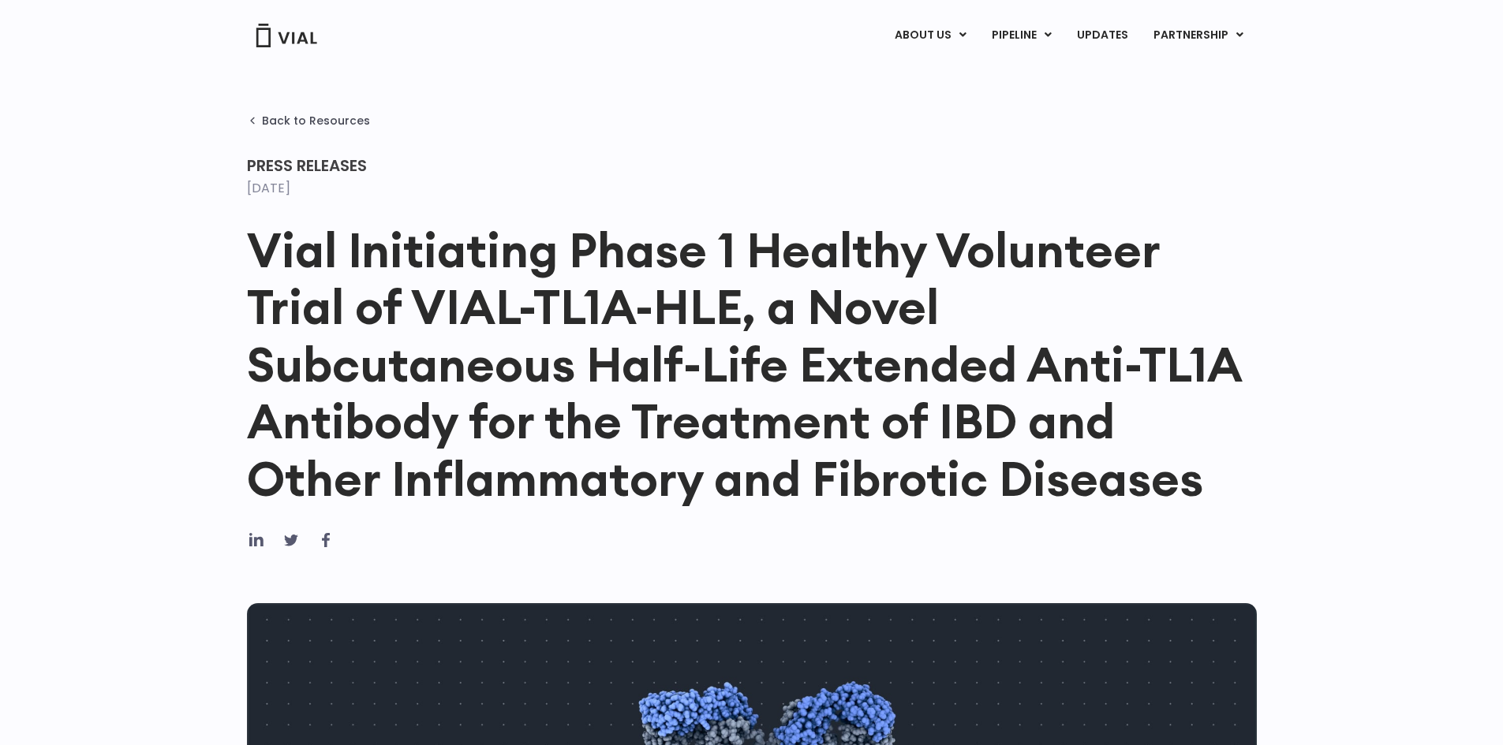
click at [733, 363] on h1 "Vial Initiating Phase 1 Healthy Volunteer Trial of VIAL-TL1A-HLE, a Novel Subcu…" at bounding box center [752, 365] width 1010 height 286
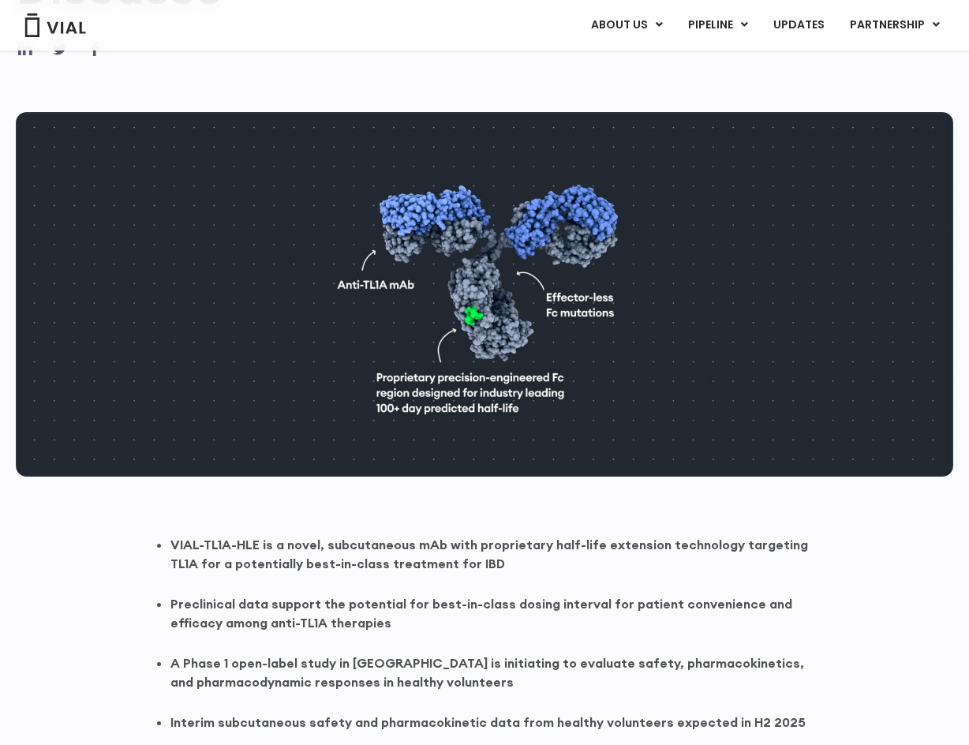
scroll to position [217, 0]
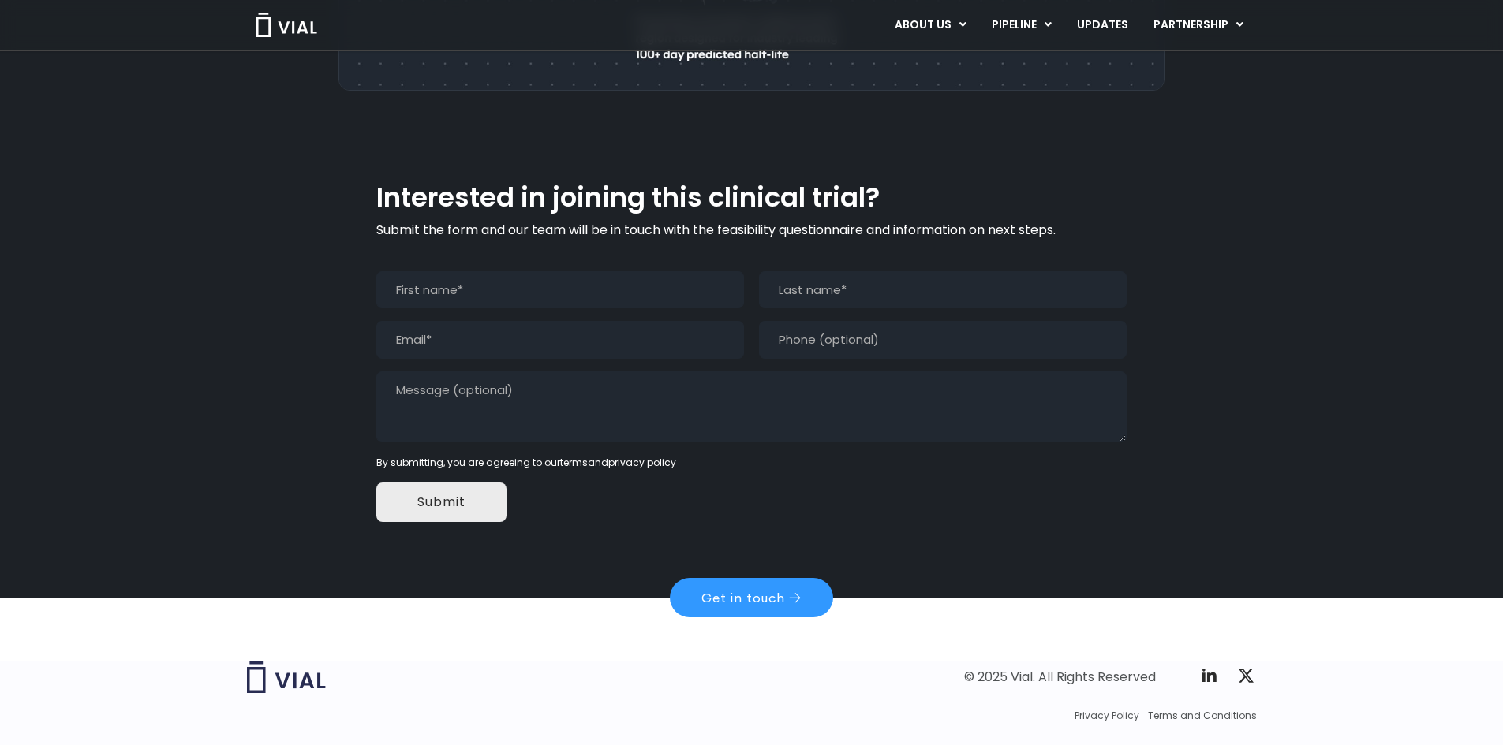
scroll to position [1422, 0]
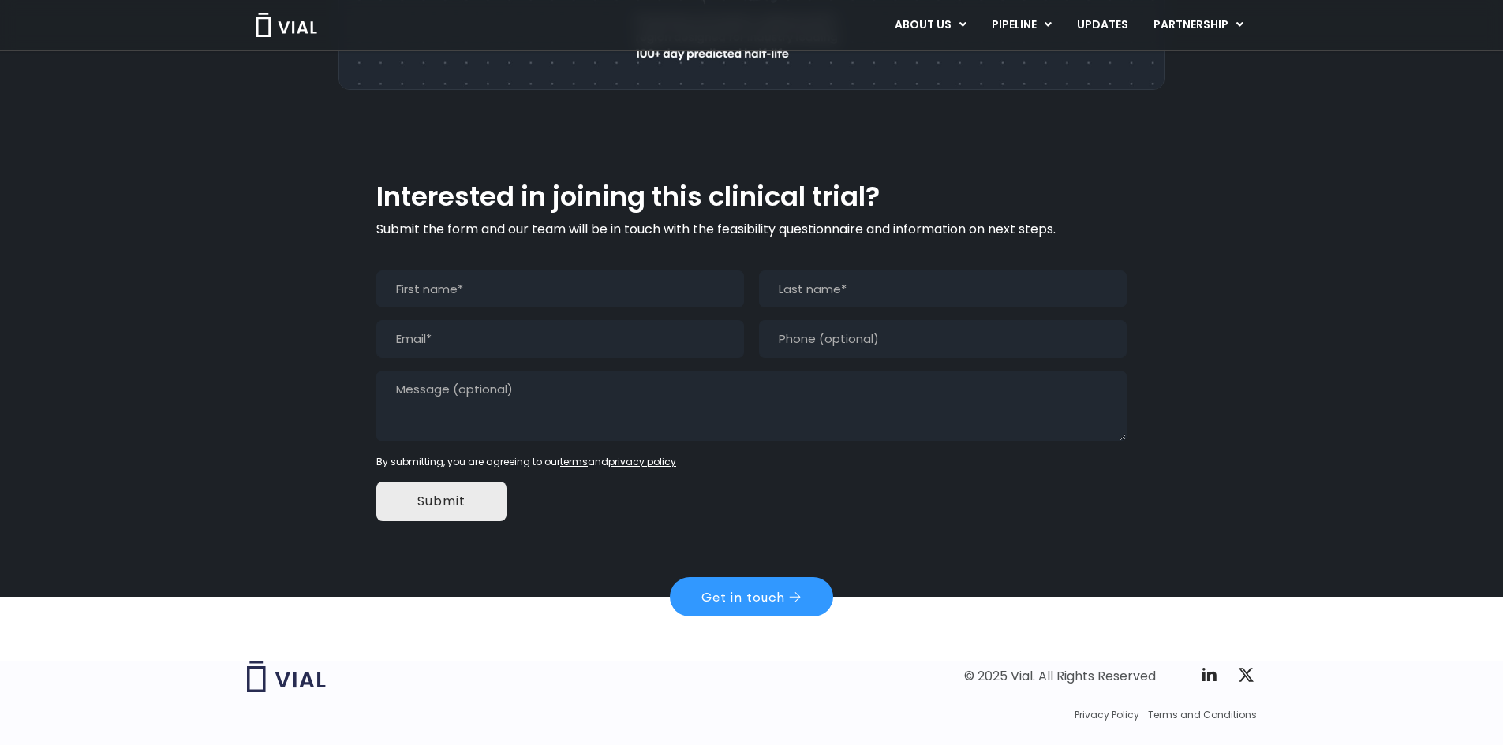
click at [522, 182] on h2 "Interested in joining this clinical trial?" at bounding box center [751, 197] width 750 height 30
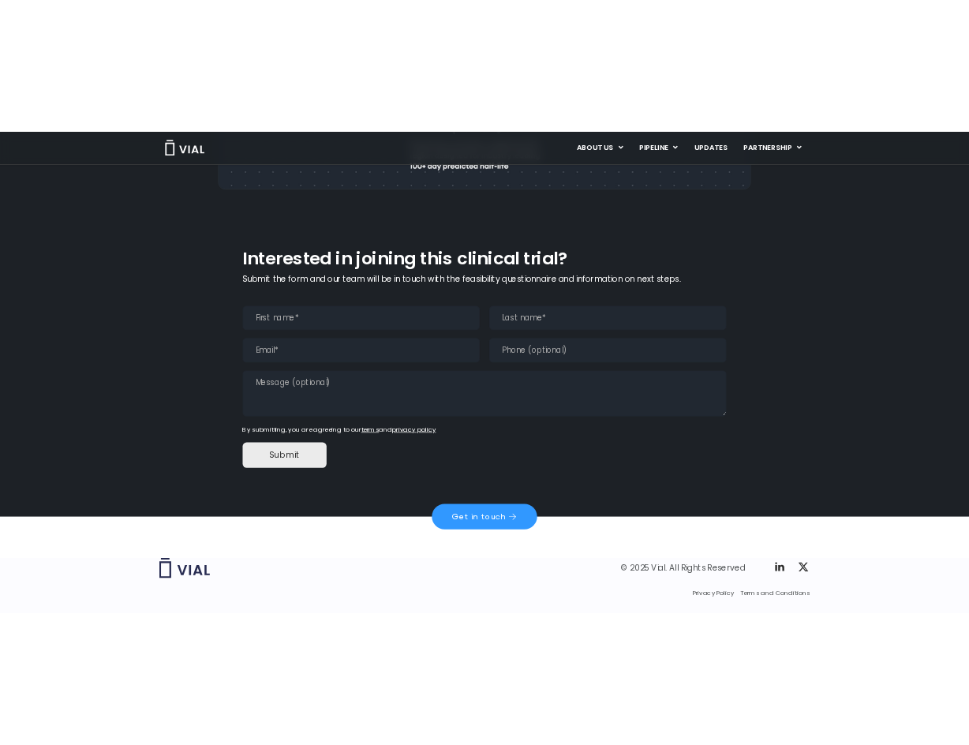
scroll to position [1285, 0]
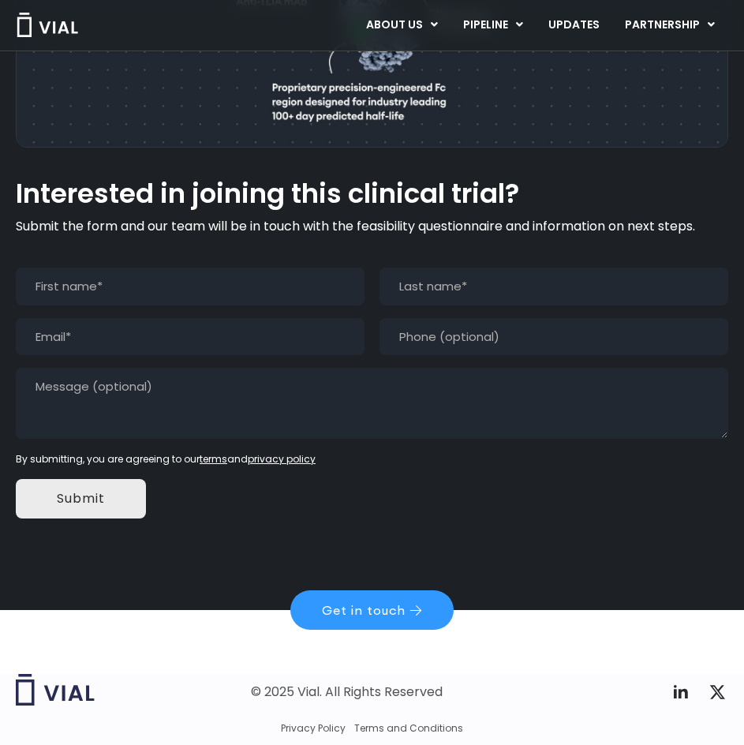
click at [549, 179] on h2 "Interested in joining this clinical trial?" at bounding box center [372, 194] width 712 height 30
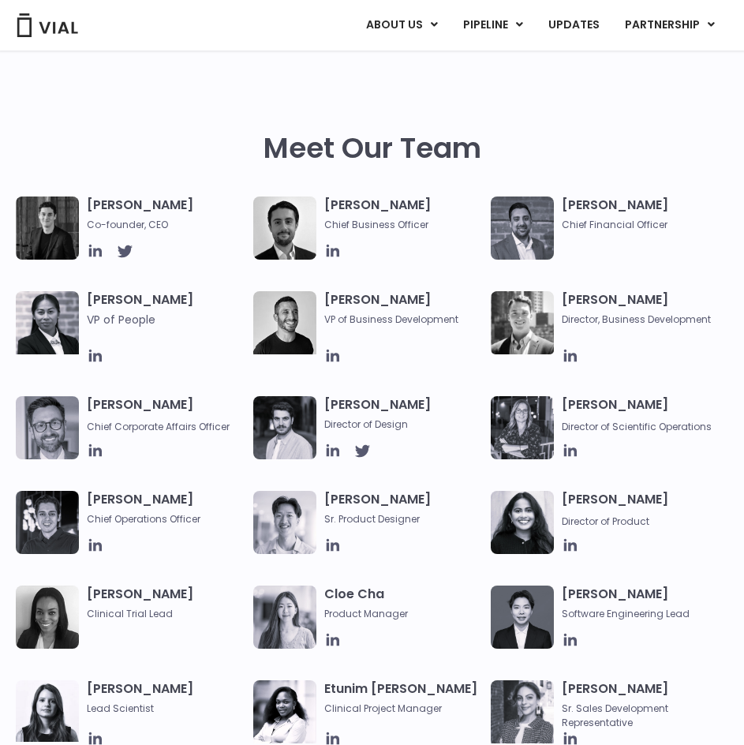
scroll to position [552, 0]
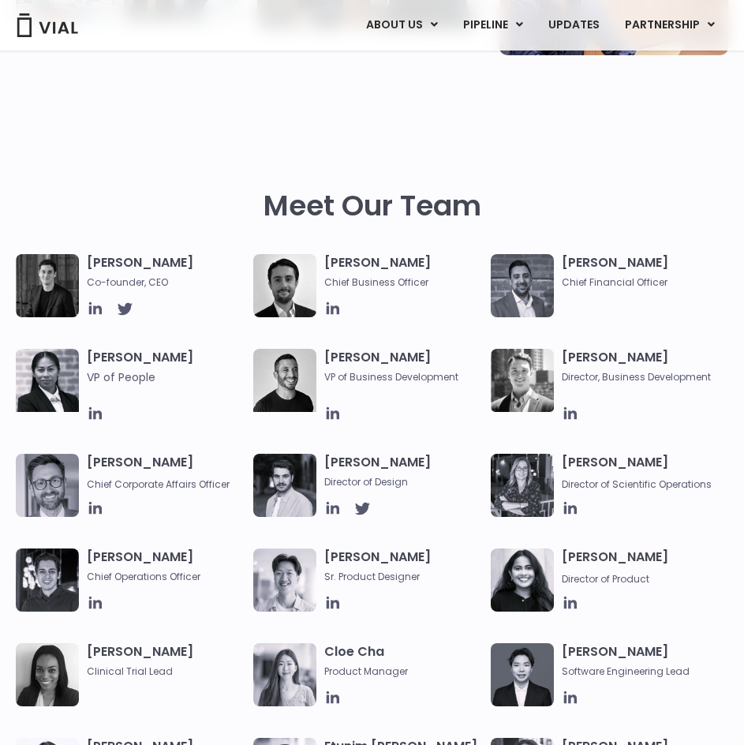
click at [593, 267] on h3 "Samir Meghji Chief Financial Officer" at bounding box center [641, 271] width 159 height 35
click at [537, 296] on img at bounding box center [522, 285] width 63 height 63
click at [615, 276] on span "Chief Financial Officer" at bounding box center [641, 282] width 159 height 14
drag, startPoint x: 663, startPoint y: 265, endPoint x: 561, endPoint y: 260, distance: 101.9
click at [562, 260] on h3 "Samir Meghji Chief Financial Officer" at bounding box center [641, 271] width 159 height 35
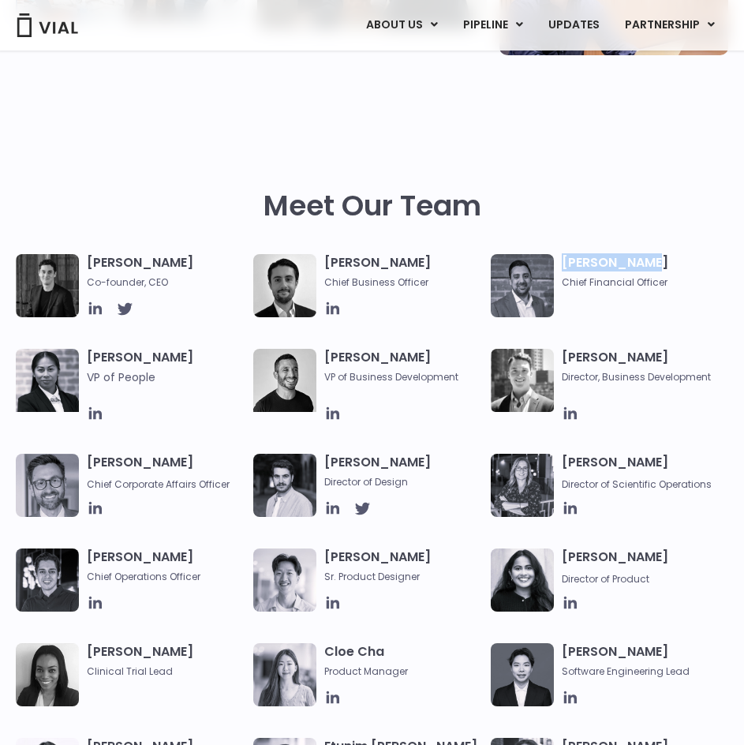
copy h3 "Samir Meghji"
drag, startPoint x: 565, startPoint y: 207, endPoint x: 572, endPoint y: 200, distance: 10.6
click at [570, 206] on div "Meet Our Team" at bounding box center [372, 221] width 712 height 65
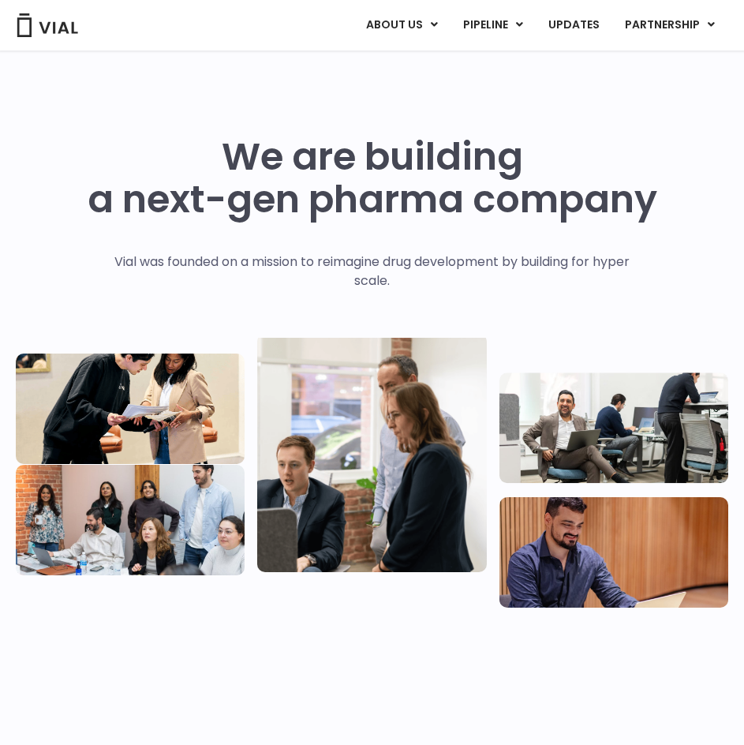
scroll to position [631, 0]
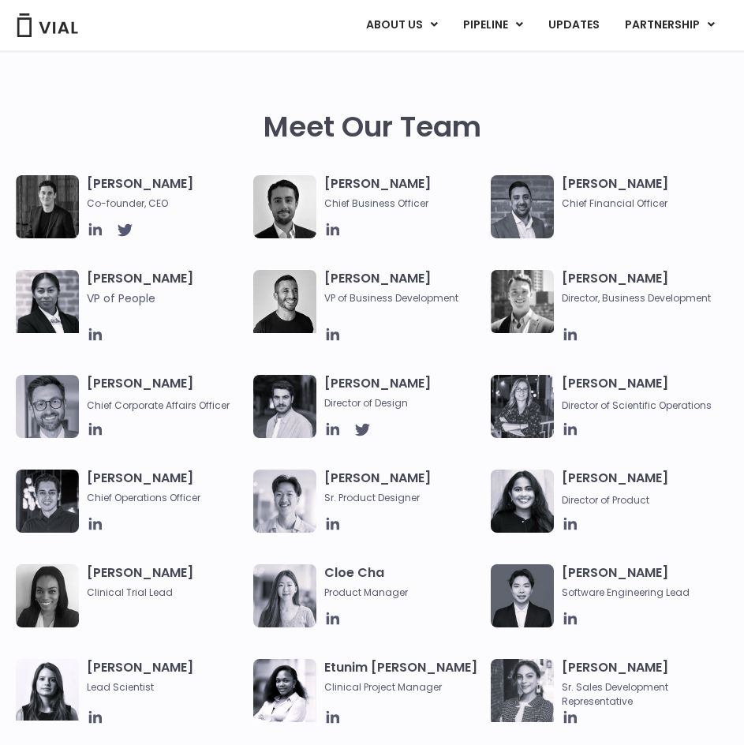
click at [513, 210] on img at bounding box center [522, 206] width 63 height 63
drag, startPoint x: 565, startPoint y: 208, endPoint x: 575, endPoint y: 211, distance: 10.5
click at [566, 208] on span "Chief Financial Officer" at bounding box center [641, 203] width 159 height 14
click at [569, 238] on div "Simon Burns Co-founder, CEO Max James Chief Business Officer Samir Meghji Chief…" at bounding box center [372, 417] width 712 height 484
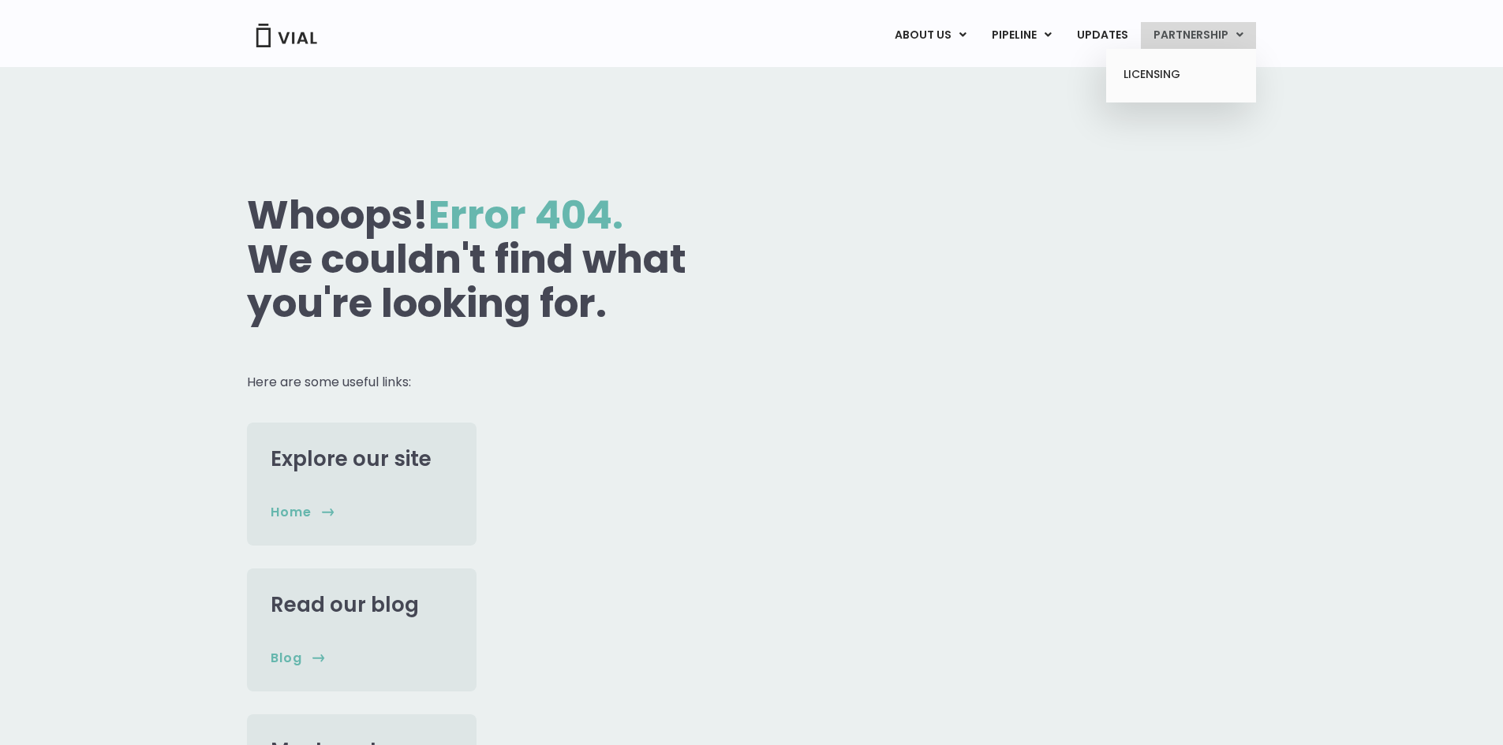
click at [1199, 41] on link "PARTNERSHIP" at bounding box center [1198, 35] width 115 height 27
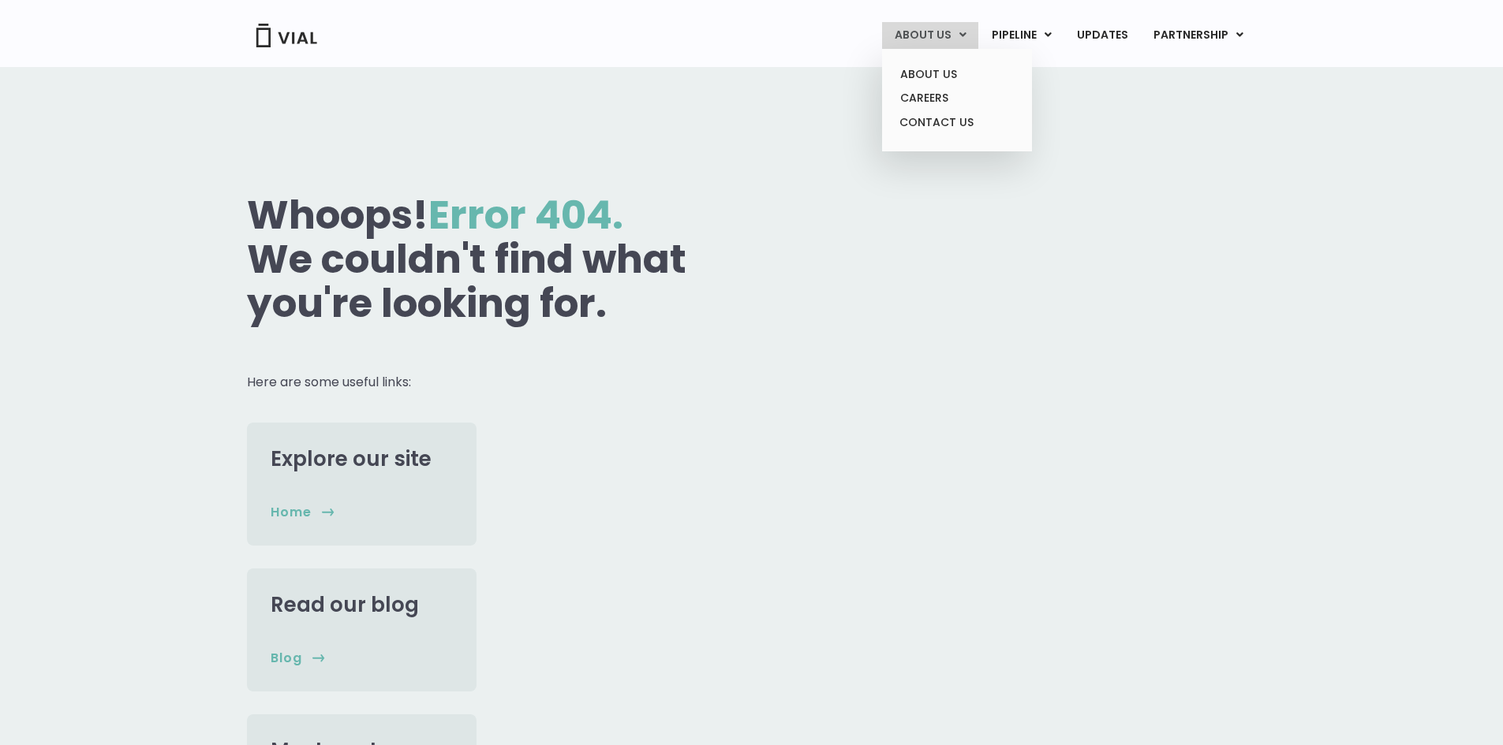
click at [941, 32] on link "ABOUT US" at bounding box center [930, 35] width 96 height 27
click at [936, 68] on link "ABOUT US" at bounding box center [956, 74] width 138 height 24
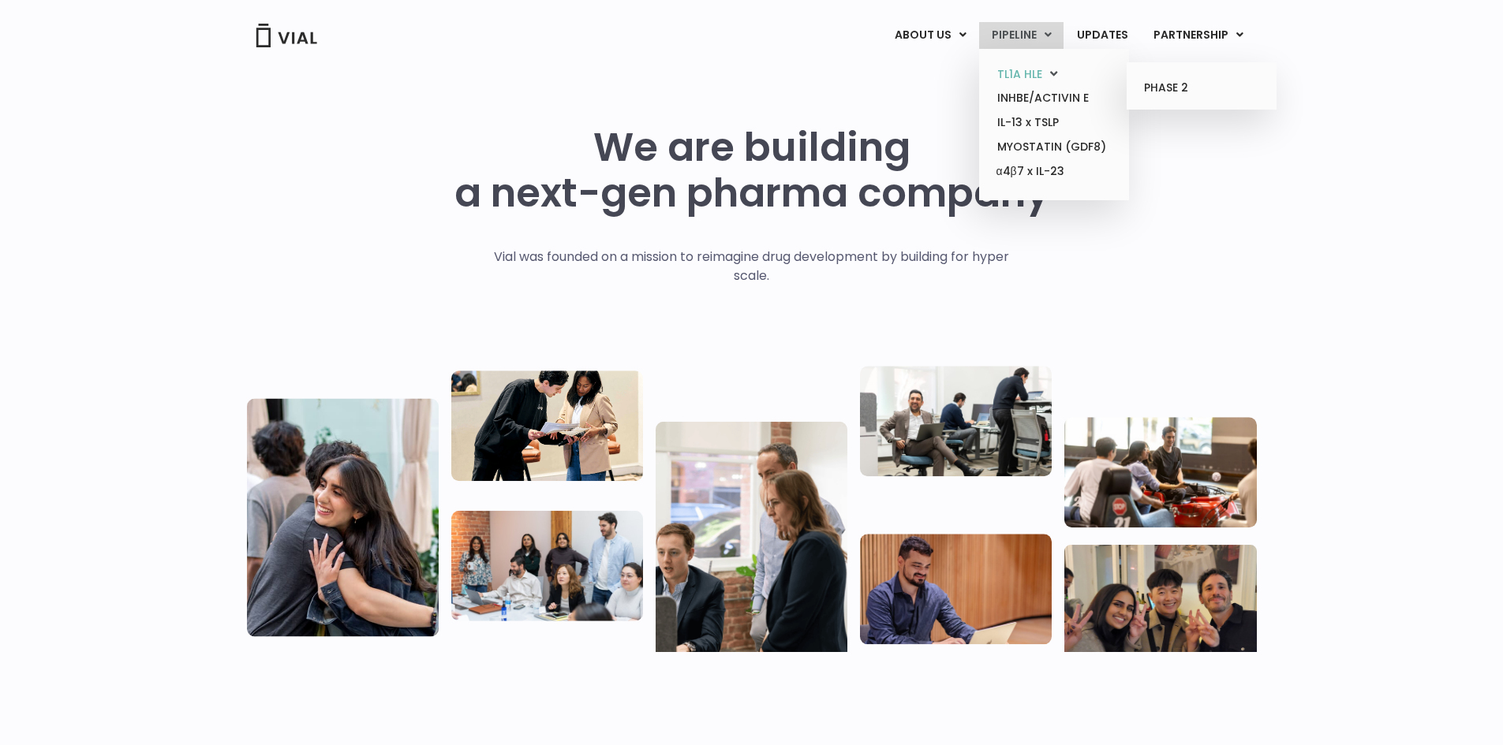
click at [1015, 69] on link "TL1A HLE" at bounding box center [1054, 74] width 138 height 24
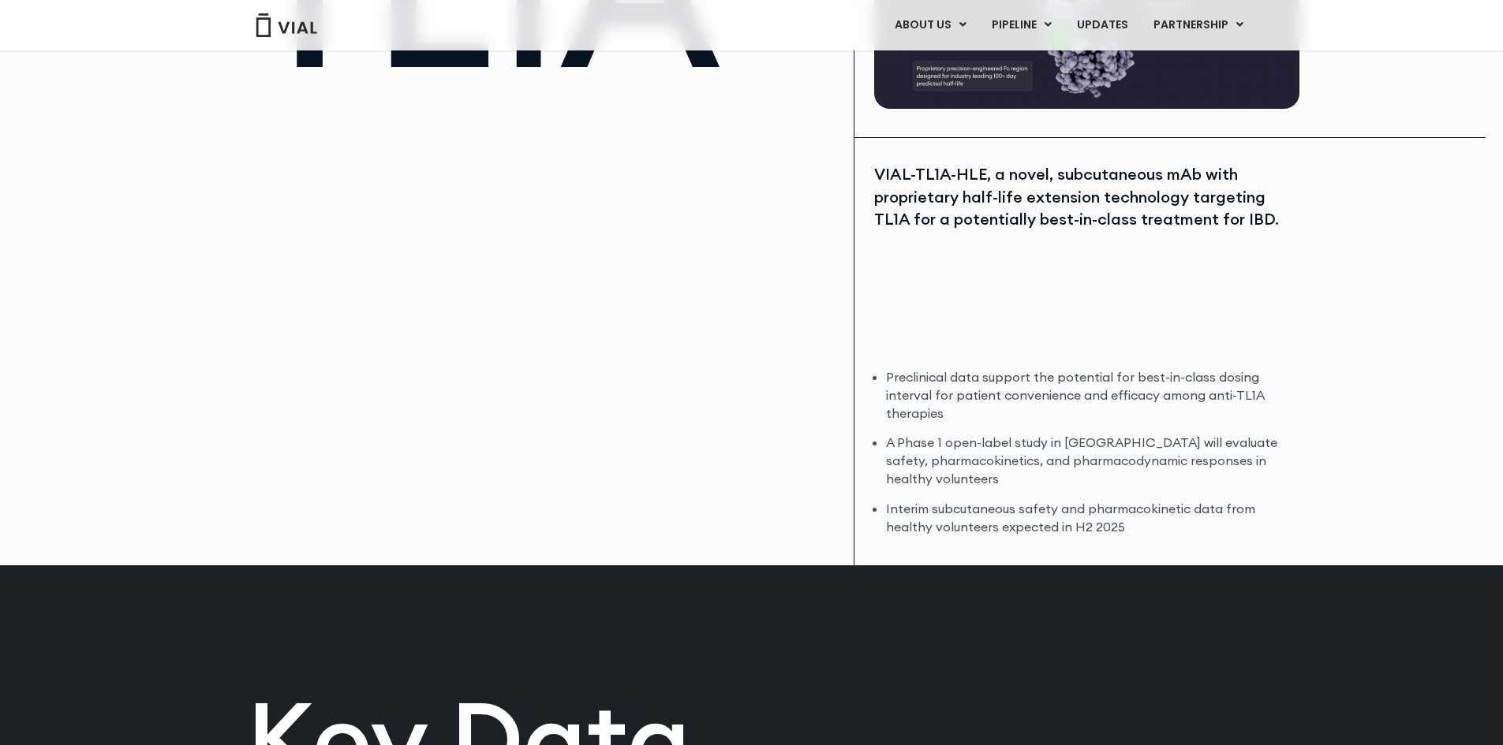
scroll to position [473, 0]
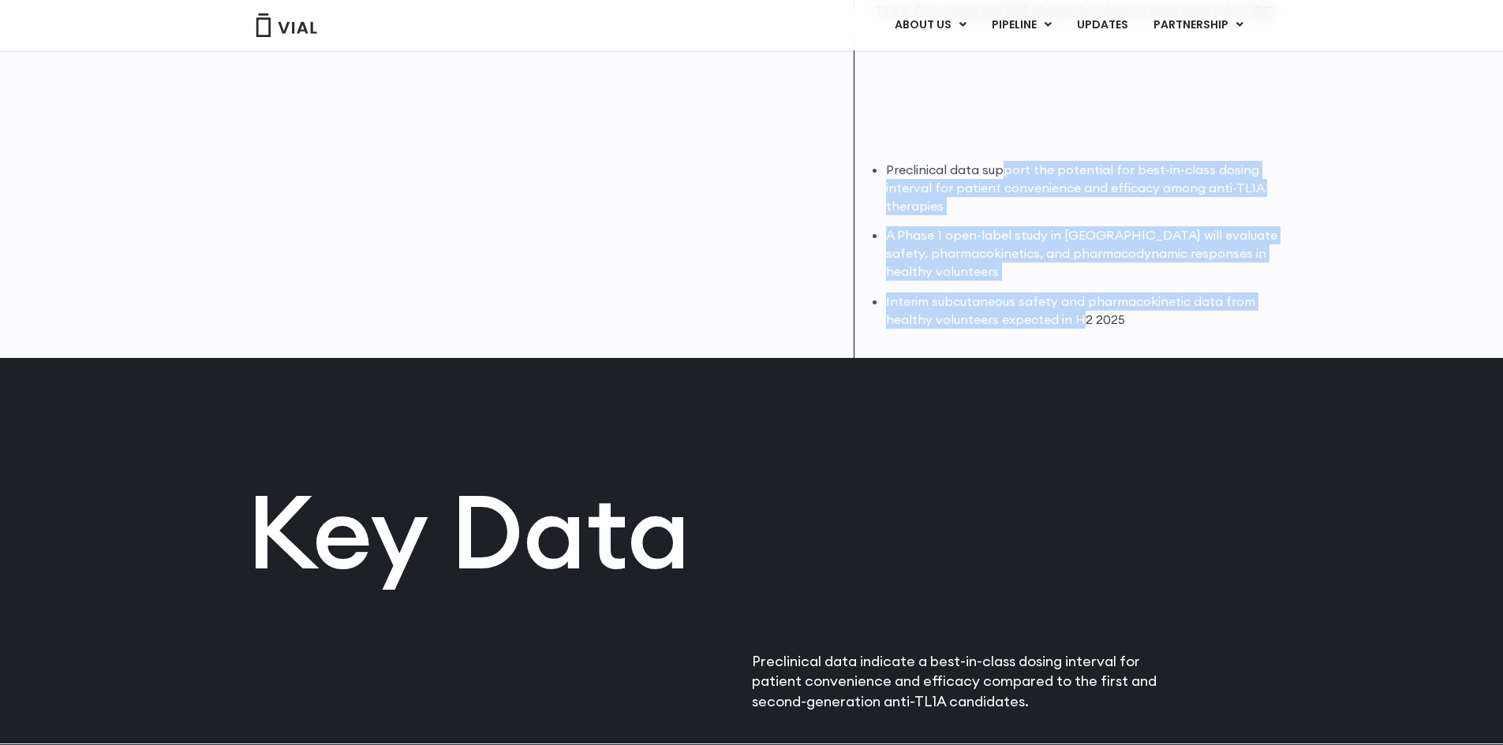
drag, startPoint x: 1005, startPoint y: 176, endPoint x: 1089, endPoint y: 322, distance: 168.2
click at [1085, 318] on ul "Preclinical data support the potential for best-in-class dosing interval for pa…" at bounding box center [1090, 245] width 409 height 168
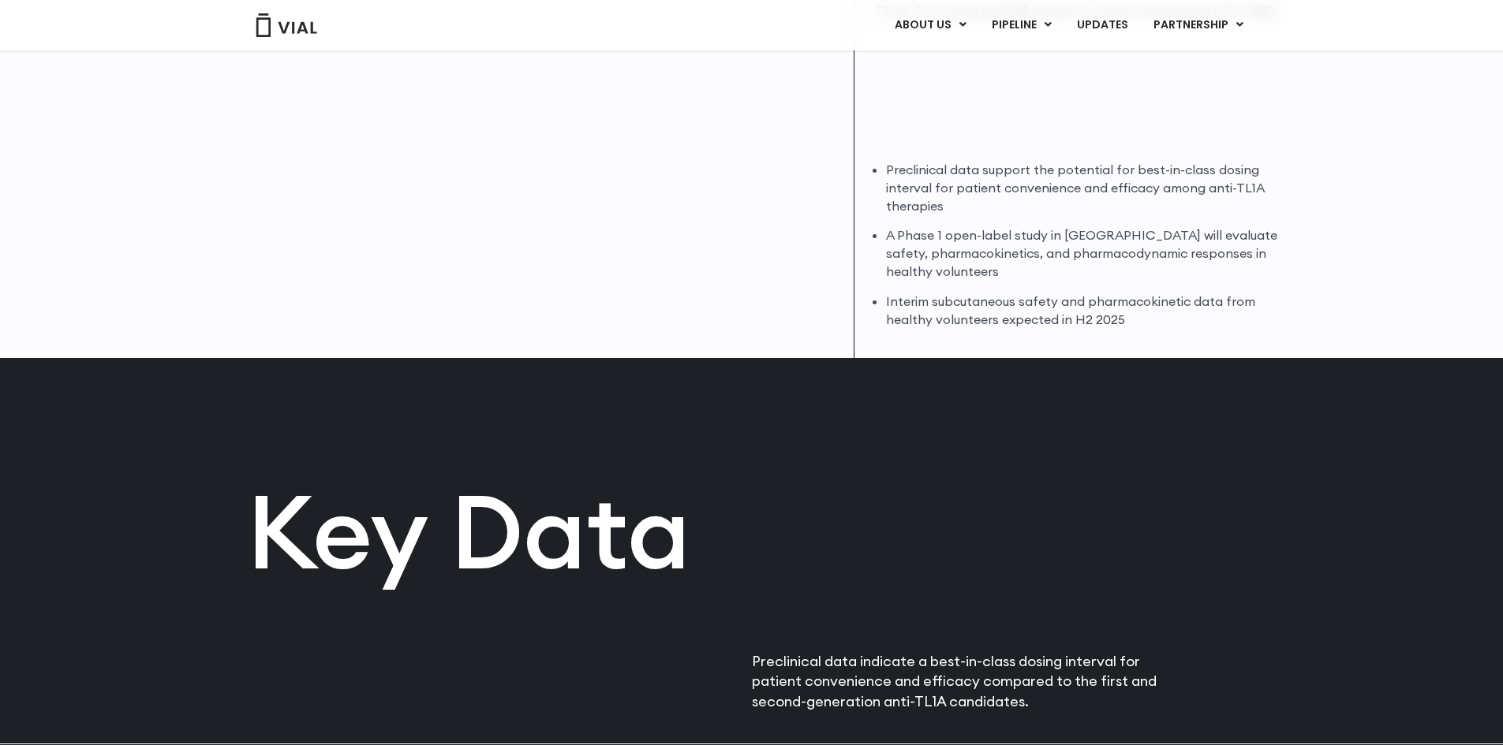
click at [1105, 327] on li "Interim subcutaneous safety and pharmacokinetic data from healthy volunteers ex…" at bounding box center [1090, 311] width 409 height 36
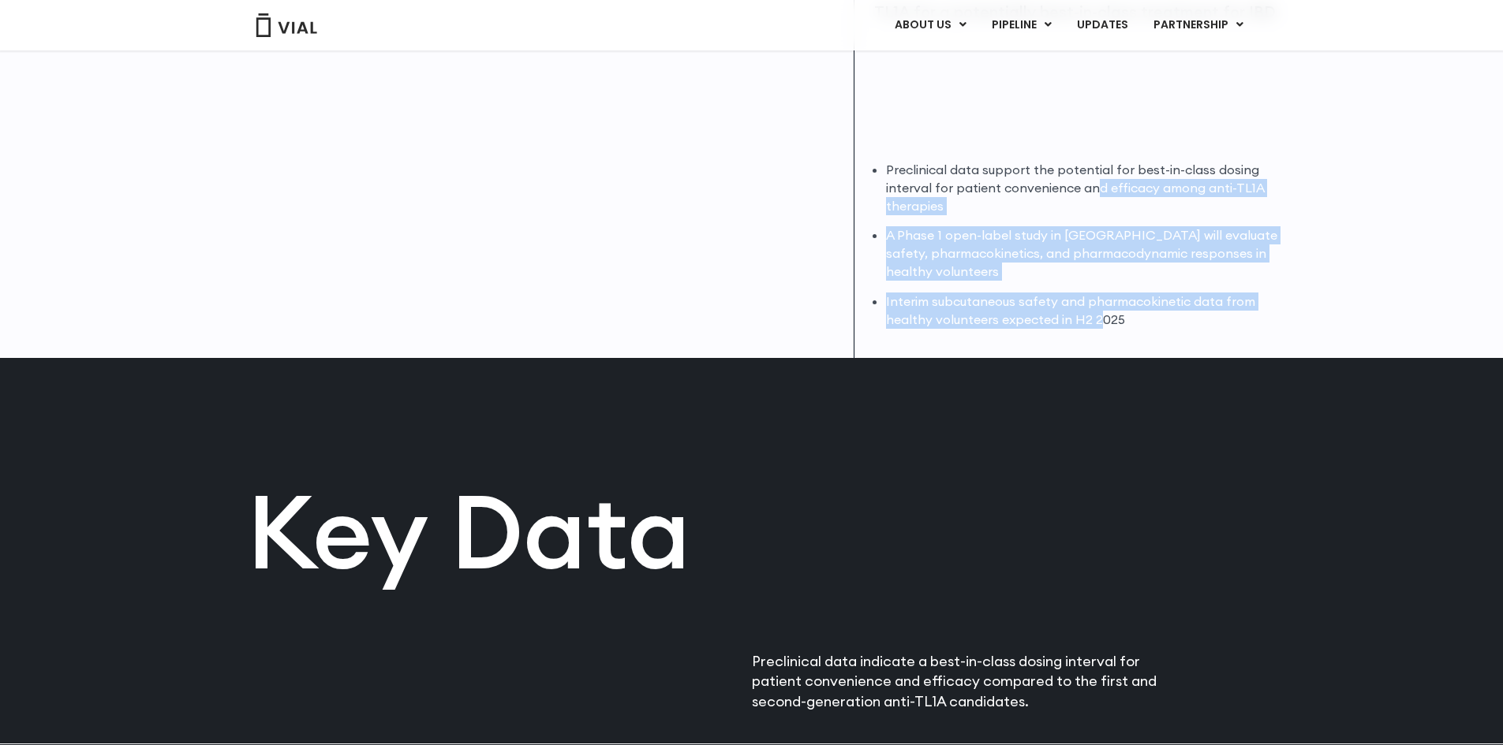
drag, startPoint x: 1098, startPoint y: 326, endPoint x: 1093, endPoint y: 185, distance: 140.5
click at [1093, 187] on ul "Preclinical data support the potential for best-in-class dosing interval for pa…" at bounding box center [1090, 245] width 409 height 168
click at [1093, 185] on li "Preclinical data support the potential for best-in-class dosing interval for pa…" at bounding box center [1090, 188] width 409 height 54
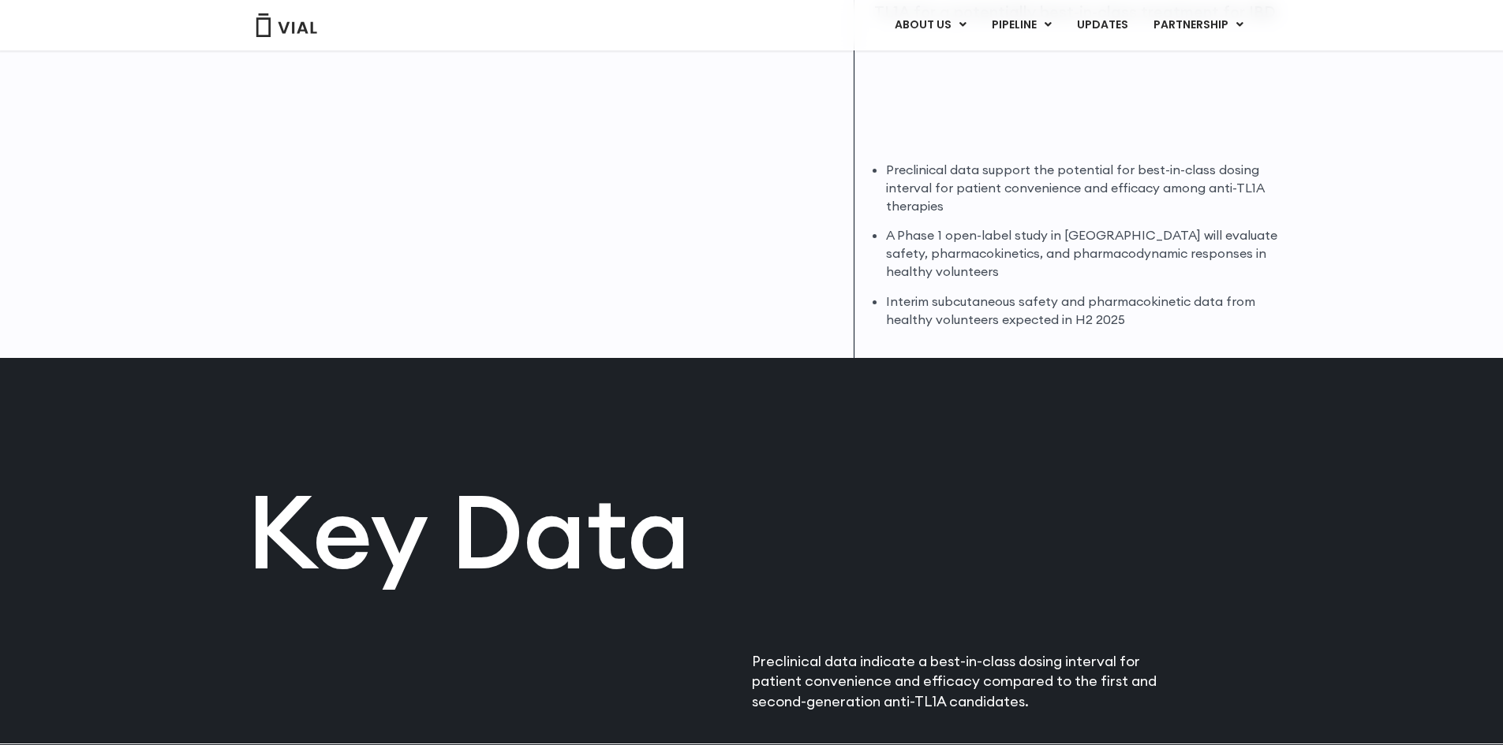
click at [1063, 153] on div "VIAL-TL1A-HLE, a novel, subcutaneous mAb with proprietary half-life extension t…" at bounding box center [1086, 145] width 465 height 428
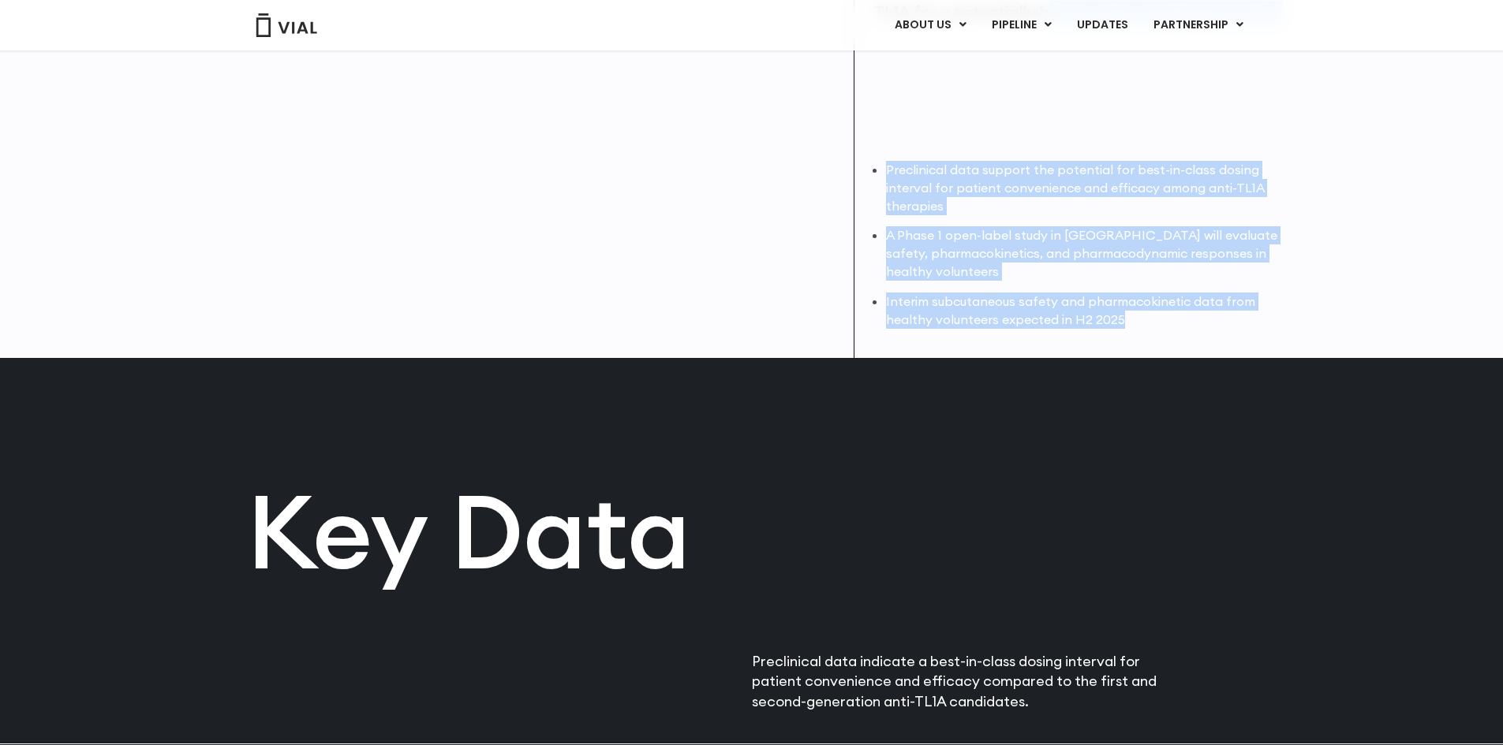
drag, startPoint x: 1050, startPoint y: 178, endPoint x: 1150, endPoint y: 351, distance: 199.7
click at [1149, 349] on div "VIAL-TL1A-HLE, a novel, subcutaneous mAb with proprietary half-life extension t…" at bounding box center [1086, 145] width 465 height 428
click at [1150, 351] on div "VIAL-TL1A-HLE, a novel, subcutaneous mAb with proprietary half-life extension t…" at bounding box center [1086, 145] width 465 height 428
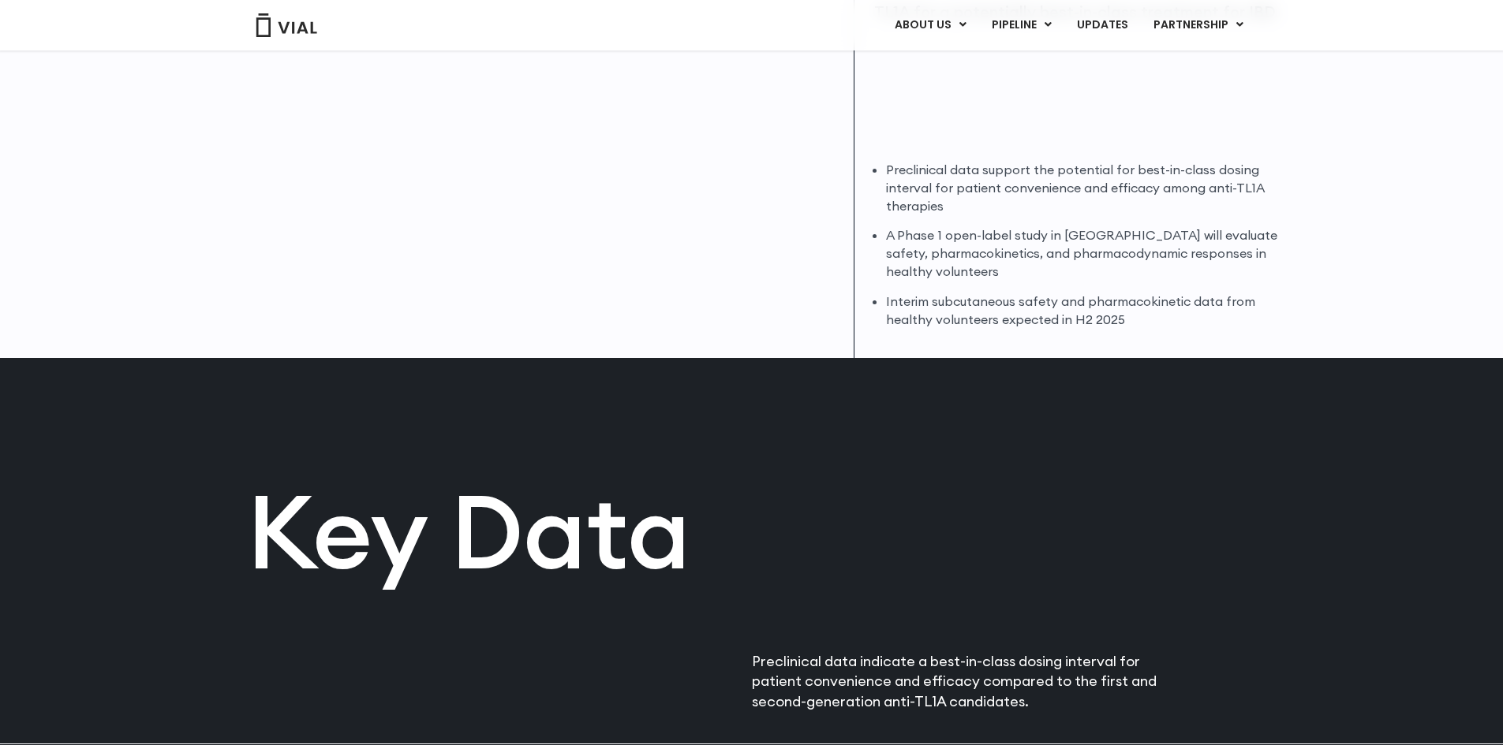
click at [1174, 322] on li "Interim subcutaneous safety and pharmacokinetic data from healthy volunteers ex…" at bounding box center [1090, 311] width 409 height 36
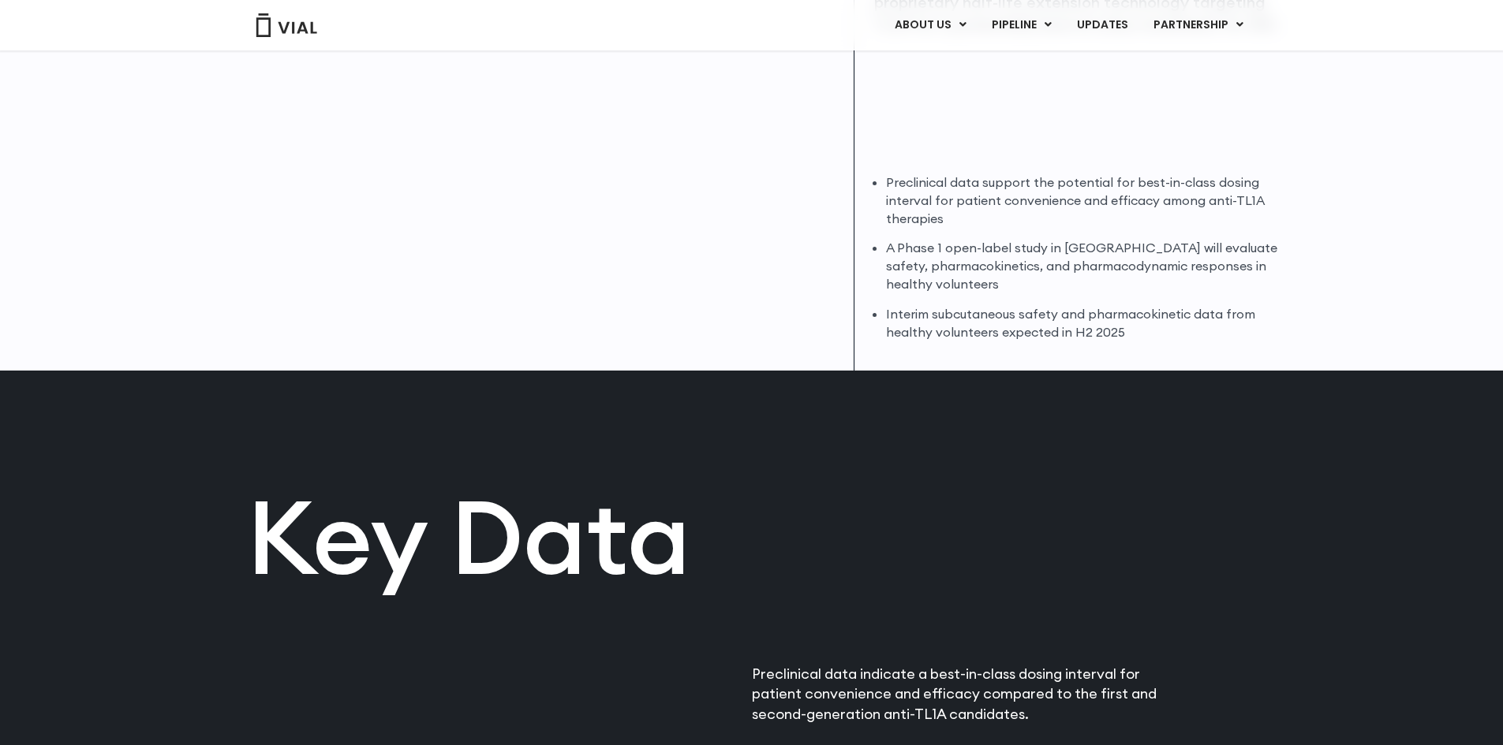
scroll to position [316, 0]
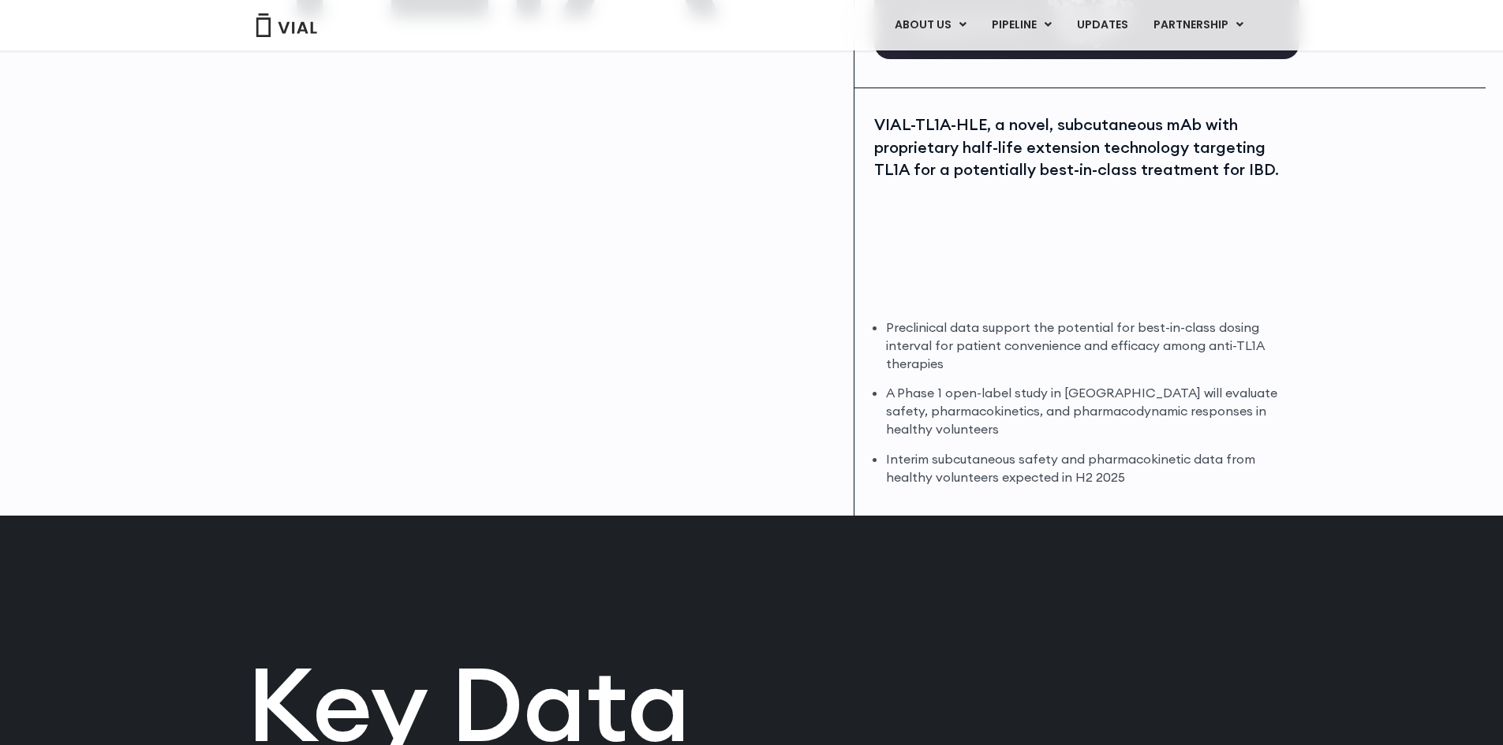
click at [829, 196] on div at bounding box center [543, 239] width 591 height 355
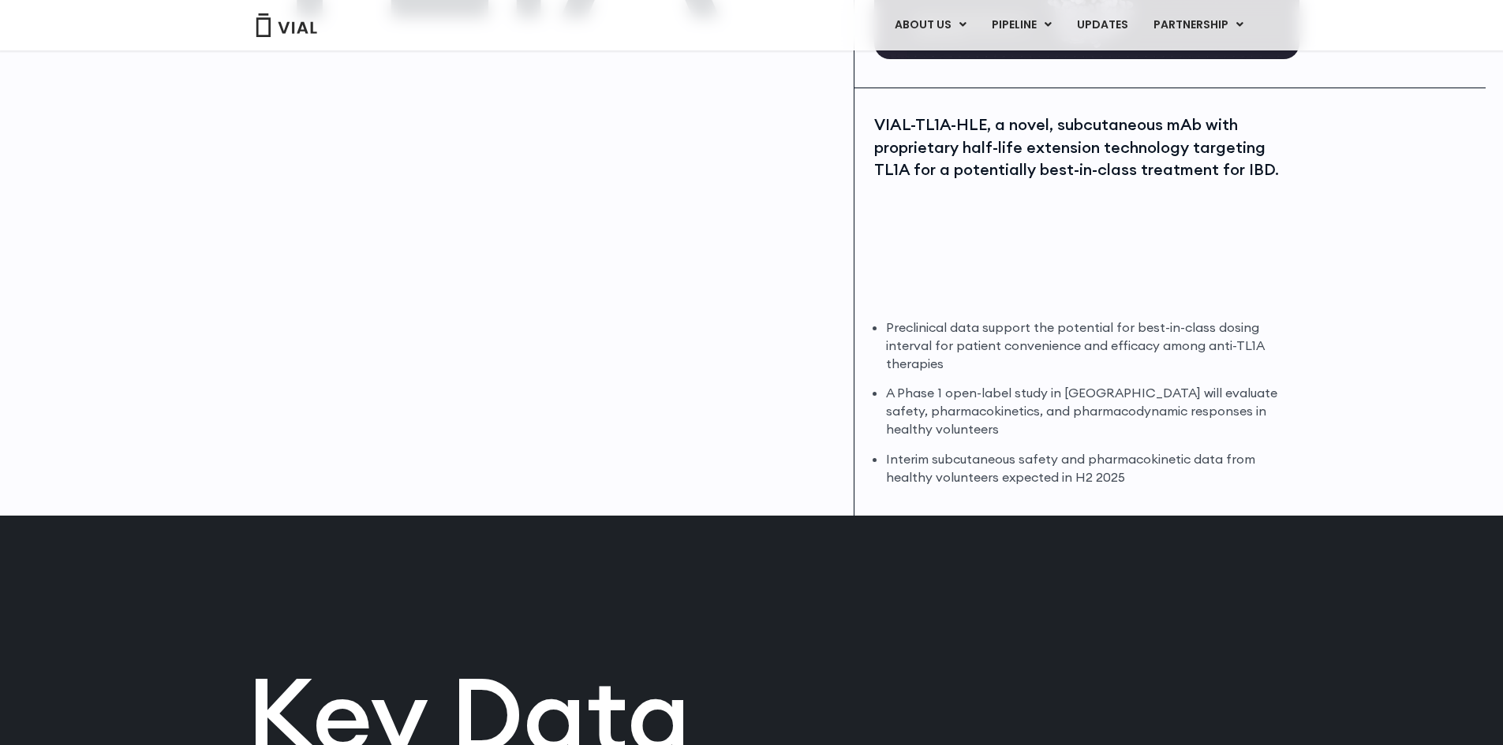
scroll to position [0, 0]
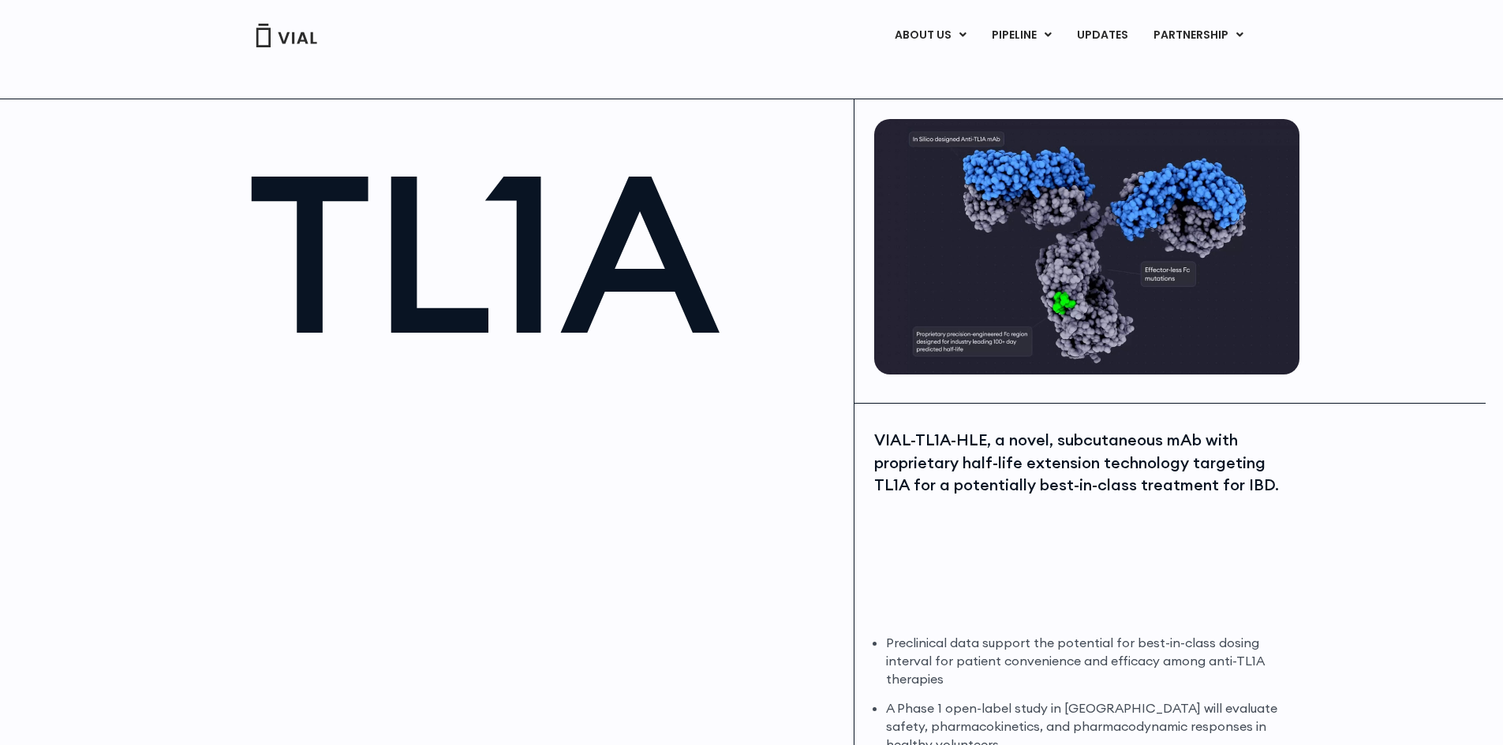
click at [948, 447] on div "VIAL-TL1A-HLE, a novel, subcutaneous mAb with proprietary half-life extension t…" at bounding box center [1084, 463] width 421 height 68
click at [951, 461] on div "VIAL-TL1A-HLE, a novel, subcutaneous mAb with proprietary half-life extension t…" at bounding box center [1084, 463] width 421 height 68
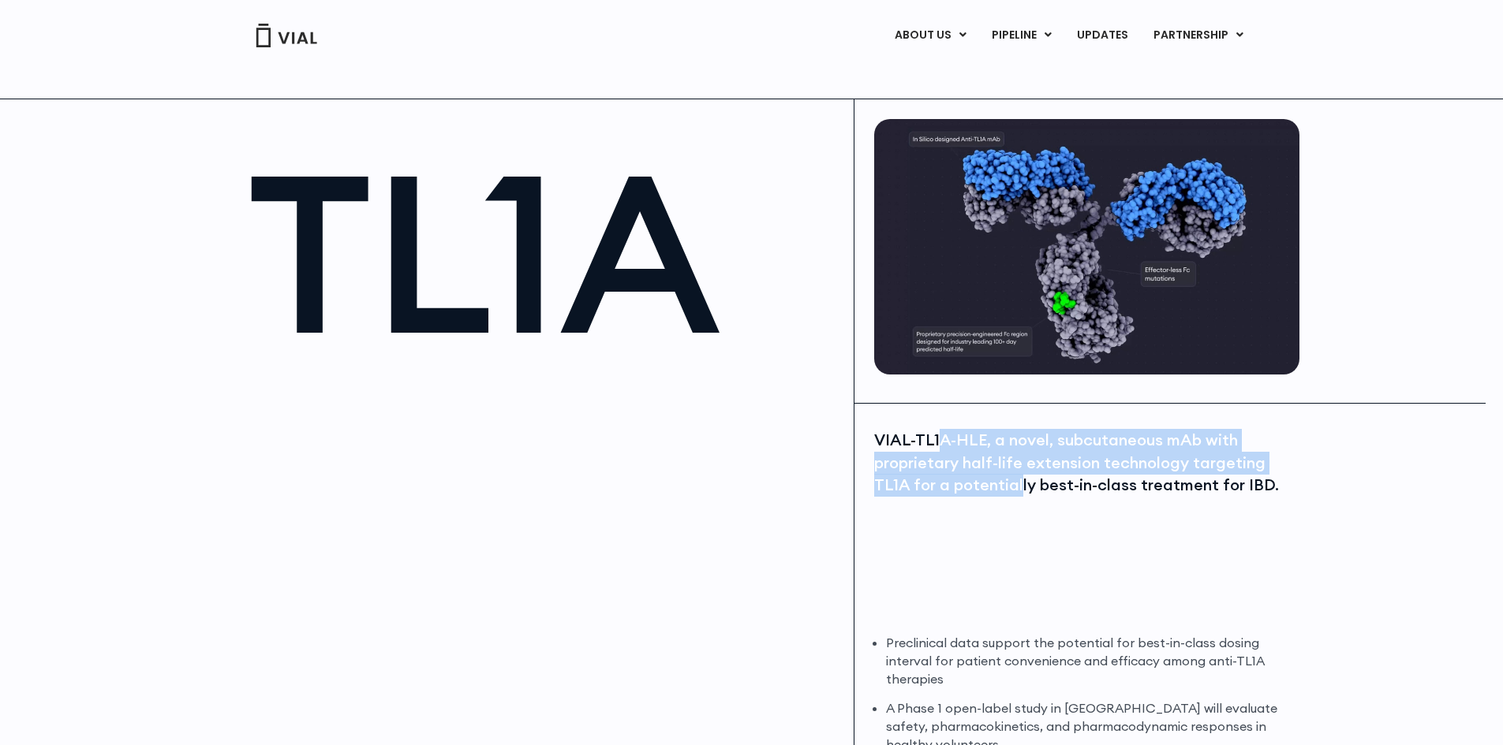
drag, startPoint x: 951, startPoint y: 459, endPoint x: 1077, endPoint y: 525, distance: 141.9
click at [1033, 518] on div "VIAL-TL1A-HLE, a novel, subcutaneous mAb with proprietary half-life extension t…" at bounding box center [1084, 523] width 421 height 189
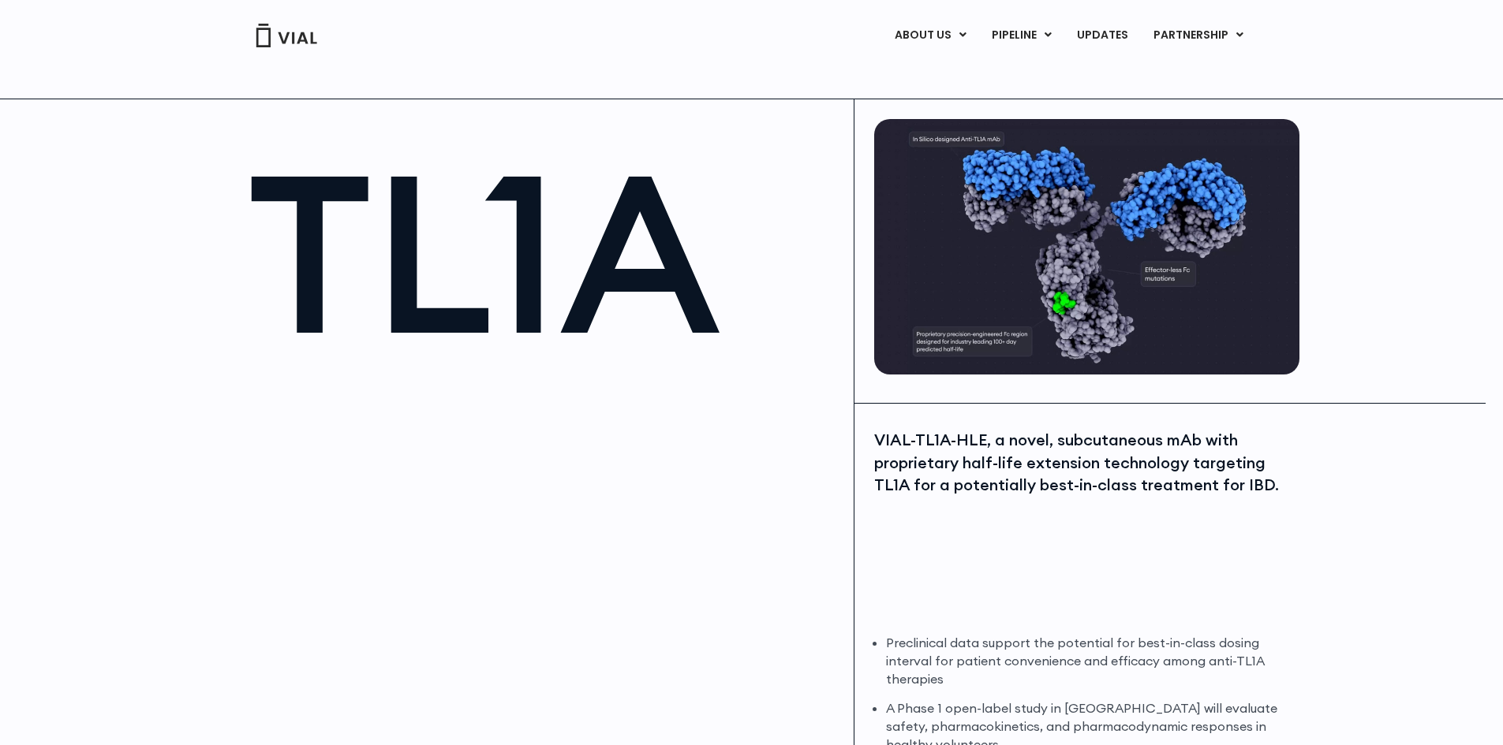
click at [1088, 525] on div "VIAL-TL1A-HLE, a novel, subcutaneous mAb with proprietary half-life extension t…" at bounding box center [1084, 523] width 421 height 189
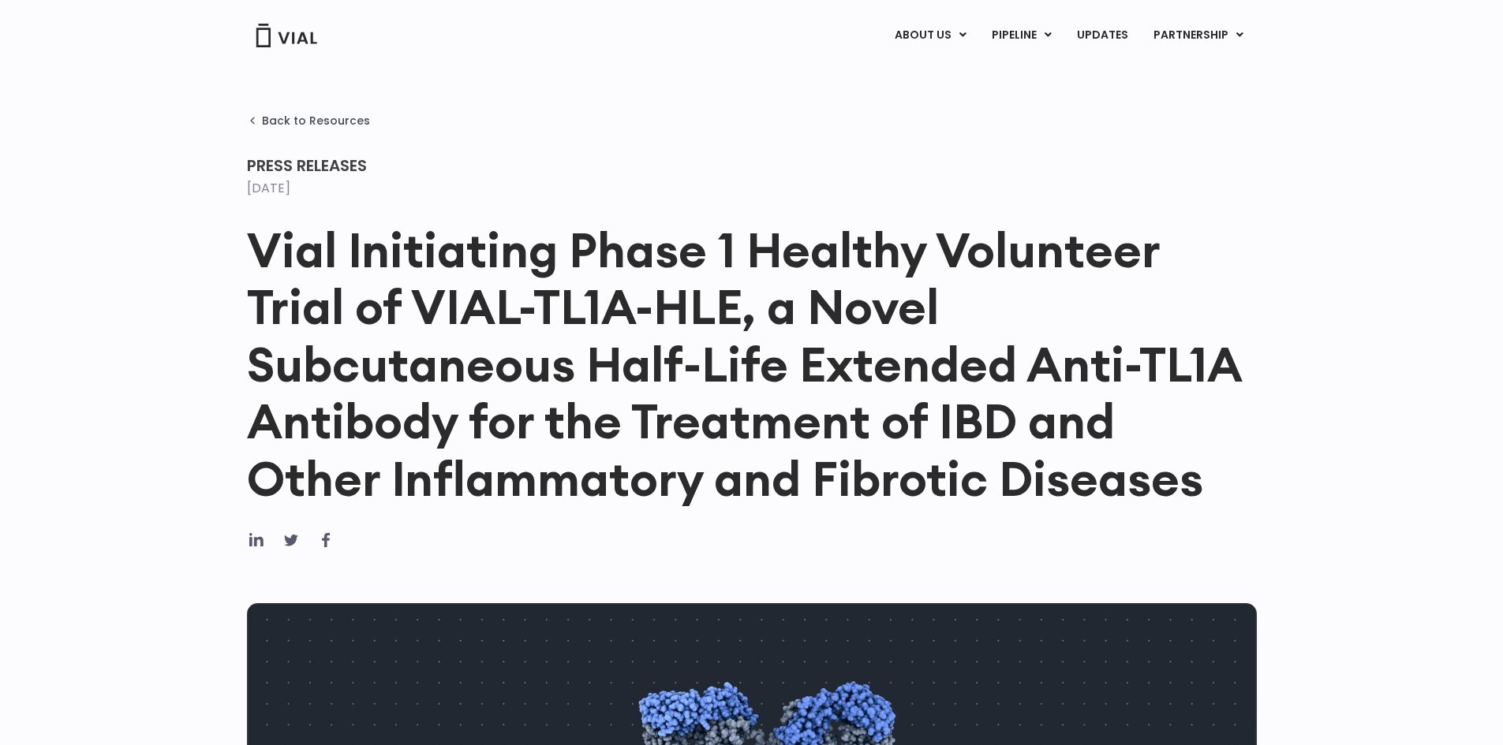
click at [795, 334] on h1 "Vial Initiating Phase 1 Healthy Volunteer Trial of VIAL-TL1A-HLE, a Novel Subcu…" at bounding box center [752, 365] width 1010 height 286
drag, startPoint x: 758, startPoint y: 306, endPoint x: 742, endPoint y: 298, distance: 18.3
click at [753, 303] on h1 "Vial Initiating Phase 1 Healthy Volunteer Trial of VIAL-TL1A-HLE, a Novel Subcu…" at bounding box center [752, 365] width 1010 height 286
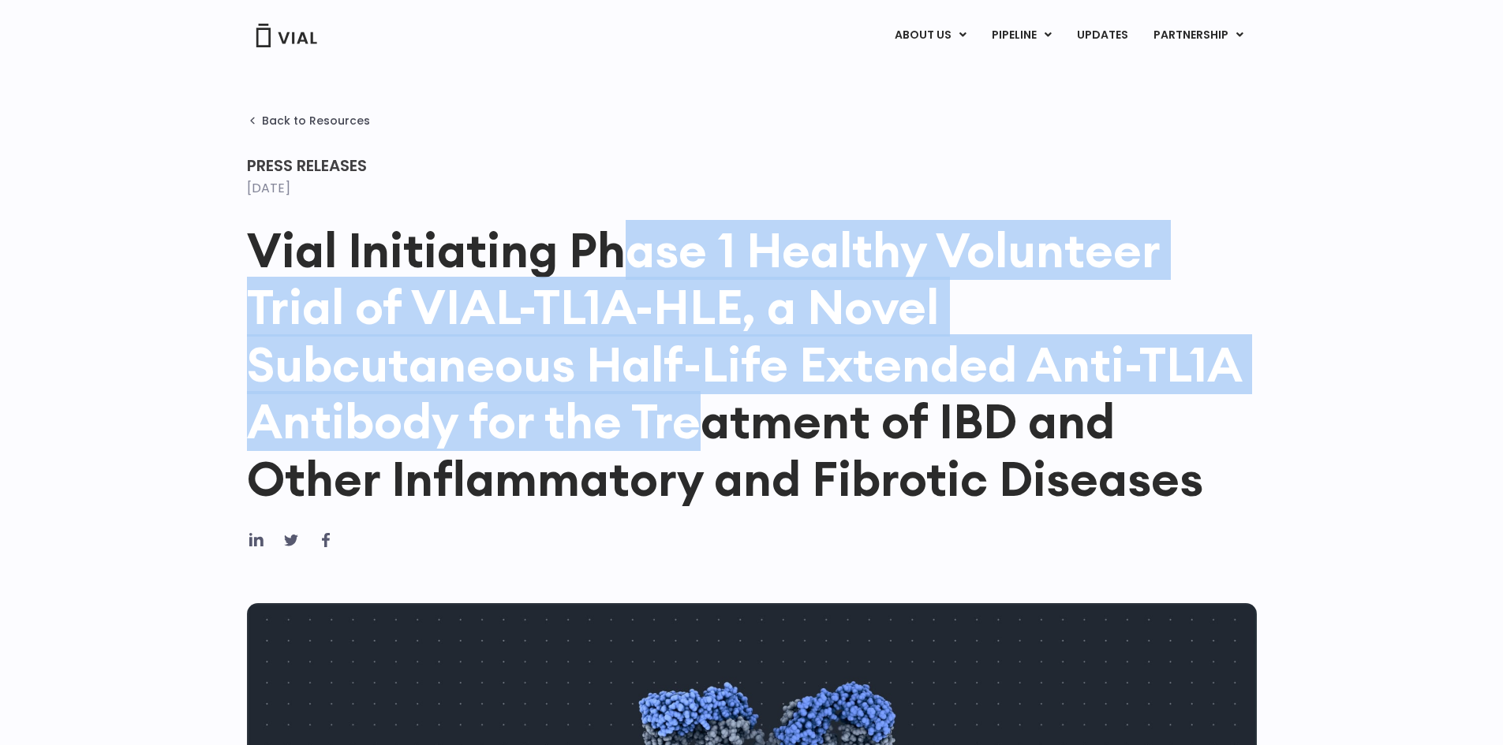
drag, startPoint x: 637, startPoint y: 335, endPoint x: 715, endPoint y: 464, distance: 150.4
click at [711, 460] on h1 "Vial Initiating Phase 1 Healthy Volunteer Trial of VIAL-TL1A-HLE, a Novel Subcu…" at bounding box center [752, 365] width 1010 height 286
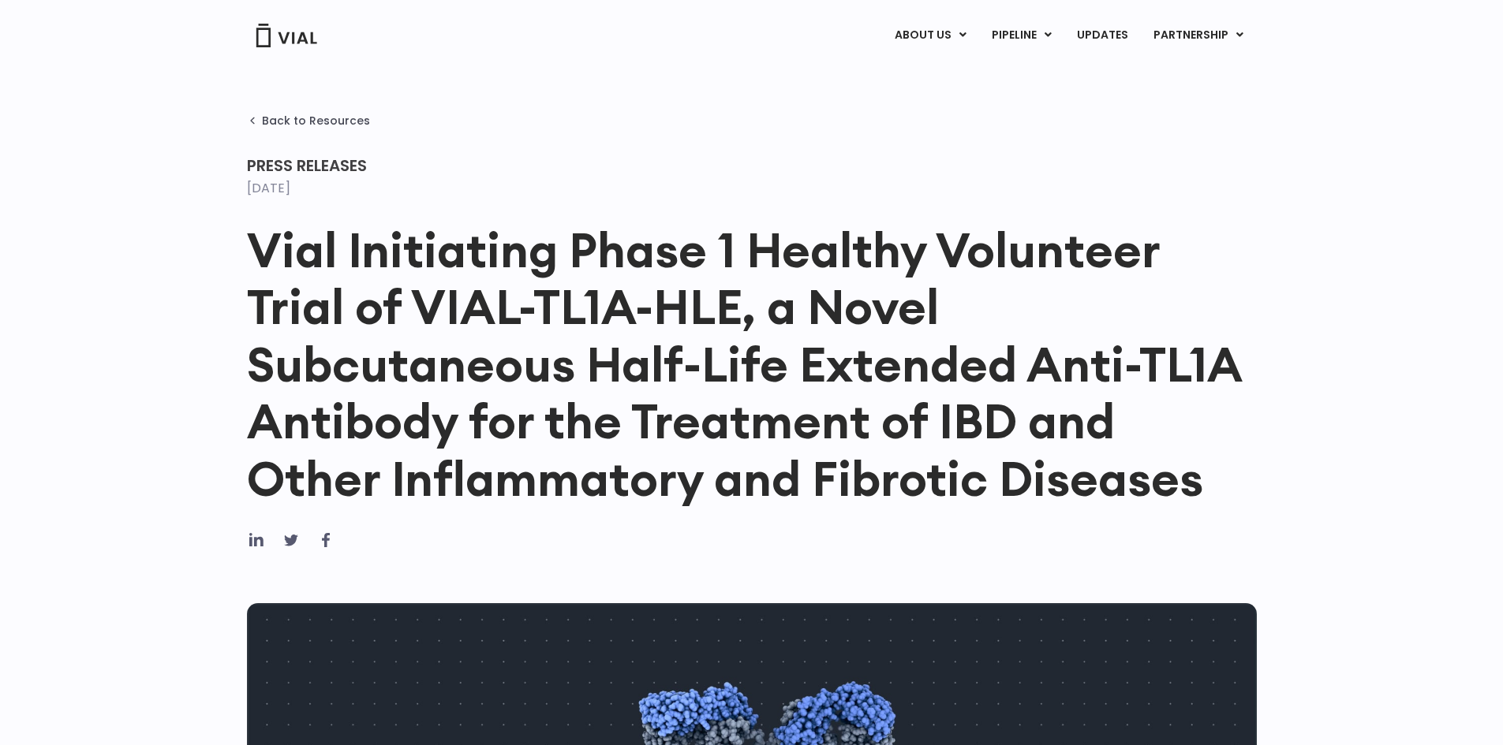
click at [740, 472] on h1 "Vial Initiating Phase 1 Healthy Volunteer Trial of VIAL-TL1A-HLE, a Novel Subcu…" at bounding box center [752, 365] width 1010 height 286
click at [796, 484] on h1 "Vial Initiating Phase 1 Healthy Volunteer Trial of VIAL-TL1A-HLE, a Novel Subcu…" at bounding box center [752, 365] width 1010 height 286
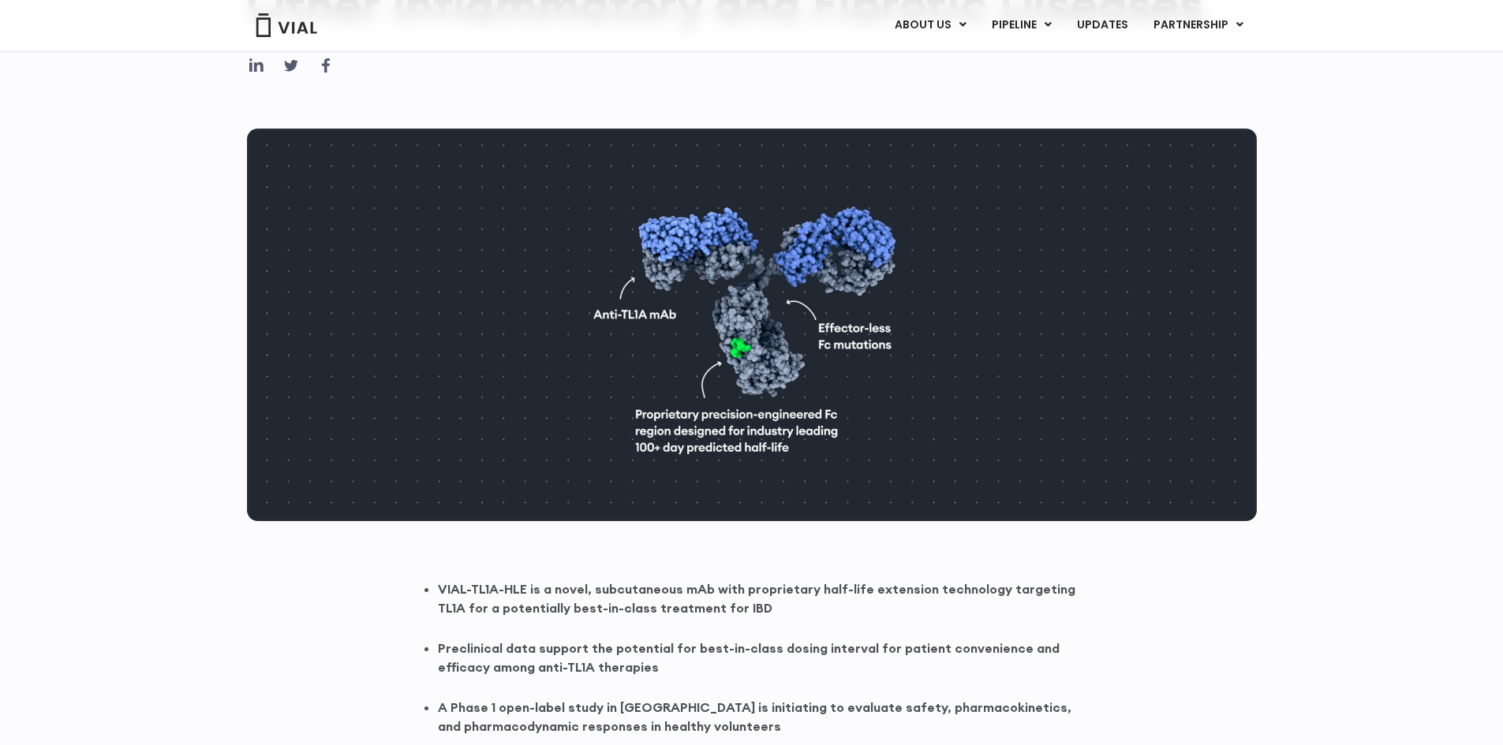
scroll to position [790, 0]
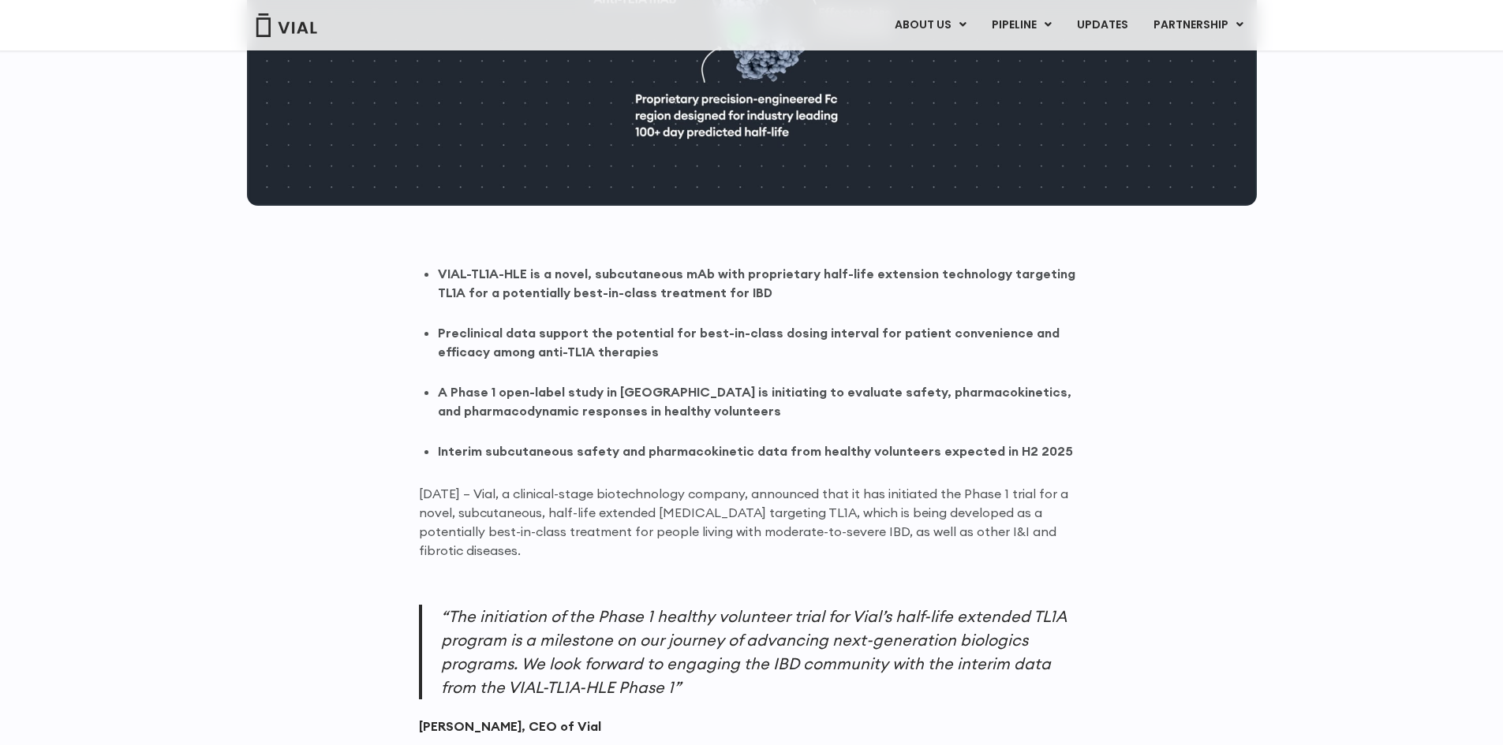
click at [622, 312] on ul "VIAL-TL1A-HLE is a novel, subcutaneous mAb with proprietary half-life extension…" at bounding box center [761, 362] width 647 height 197
drag, startPoint x: 593, startPoint y: 285, endPoint x: 557, endPoint y: 279, distance: 36.7
click at [592, 285] on strong "VIAL-TL1A-HLE is a novel, subcutaneous mAb with proprietary half-life extension…" at bounding box center [756, 283] width 637 height 35
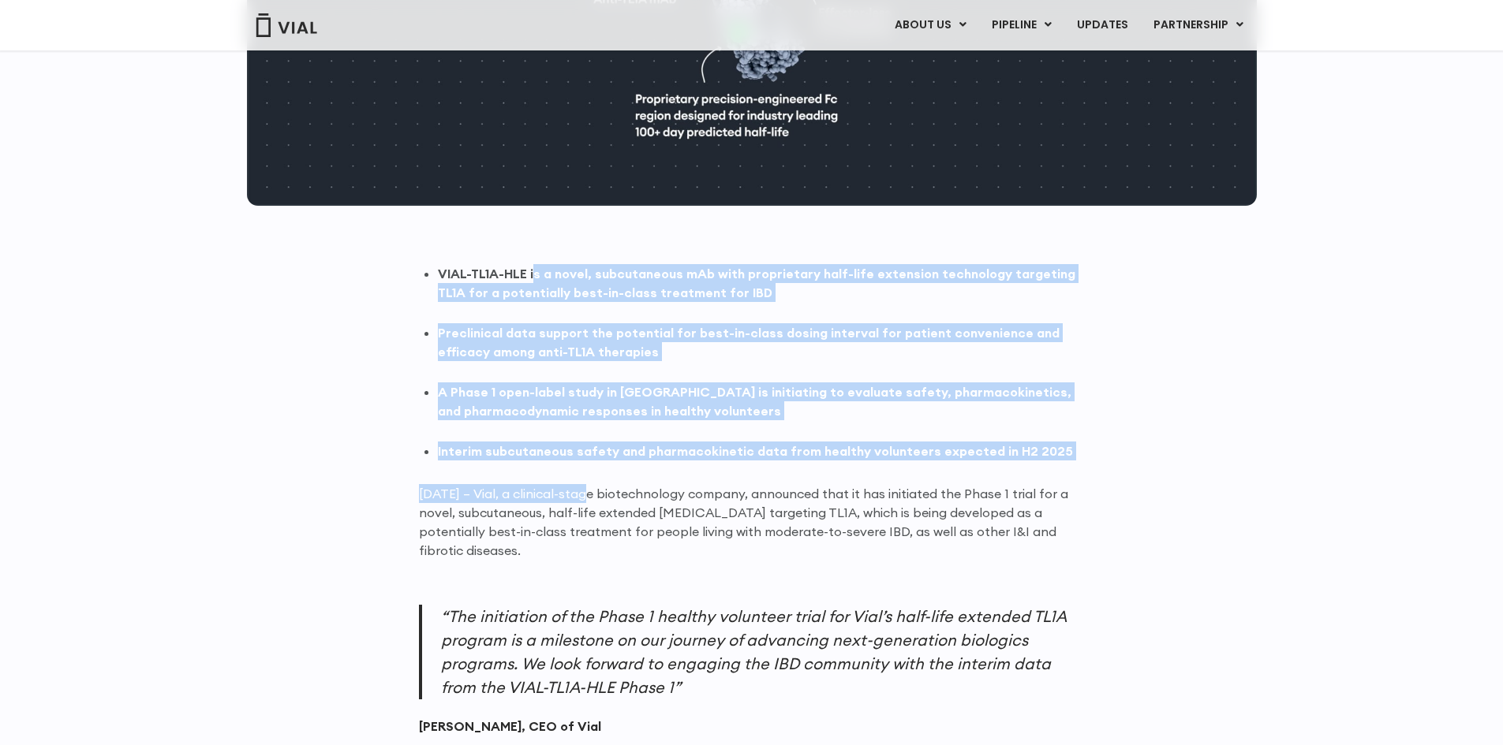
drag, startPoint x: 535, startPoint y: 272, endPoint x: 578, endPoint y: 512, distance: 243.7
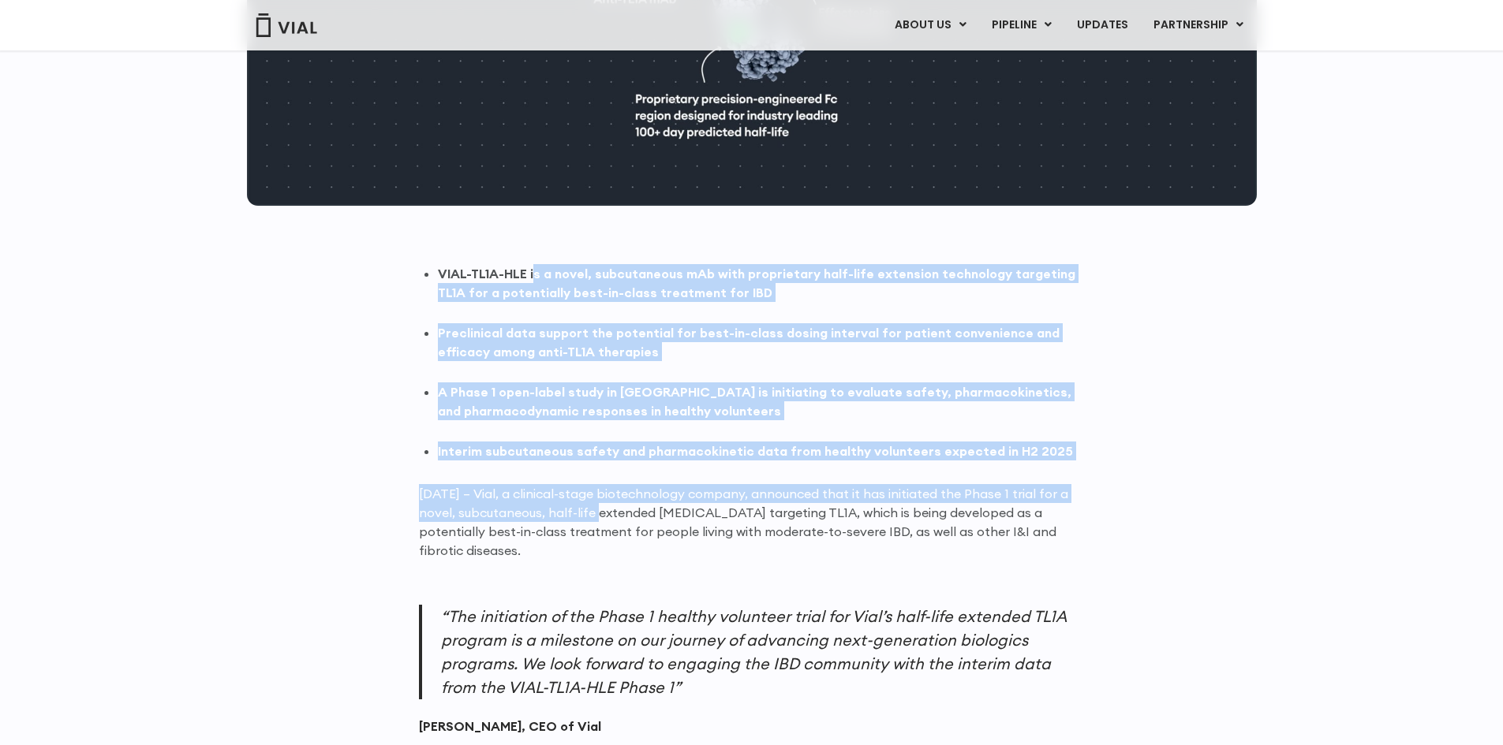
click at [577, 522] on p "June 13, 2025 – Vial, a clinical-stage biotechnology company, announced that it…" at bounding box center [752, 522] width 666 height 76
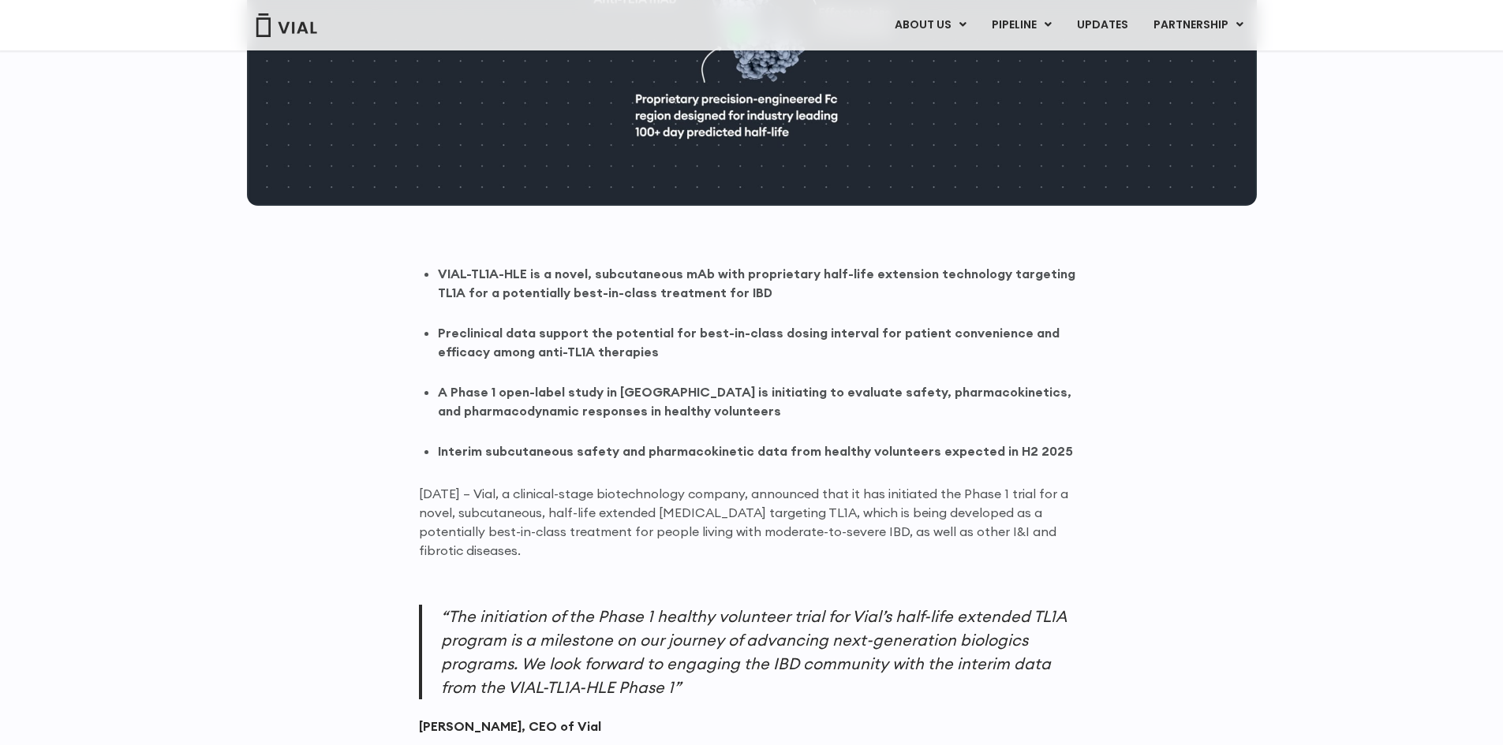
drag, startPoint x: 611, startPoint y: 543, endPoint x: 675, endPoint y: 276, distance: 274.2
click at [675, 275] on strong "VIAL-TL1A-HLE is a novel, subcutaneous mAb with proprietary half-life extension…" at bounding box center [756, 283] width 637 height 35
click at [648, 260] on div at bounding box center [752, 18] width 1010 height 491
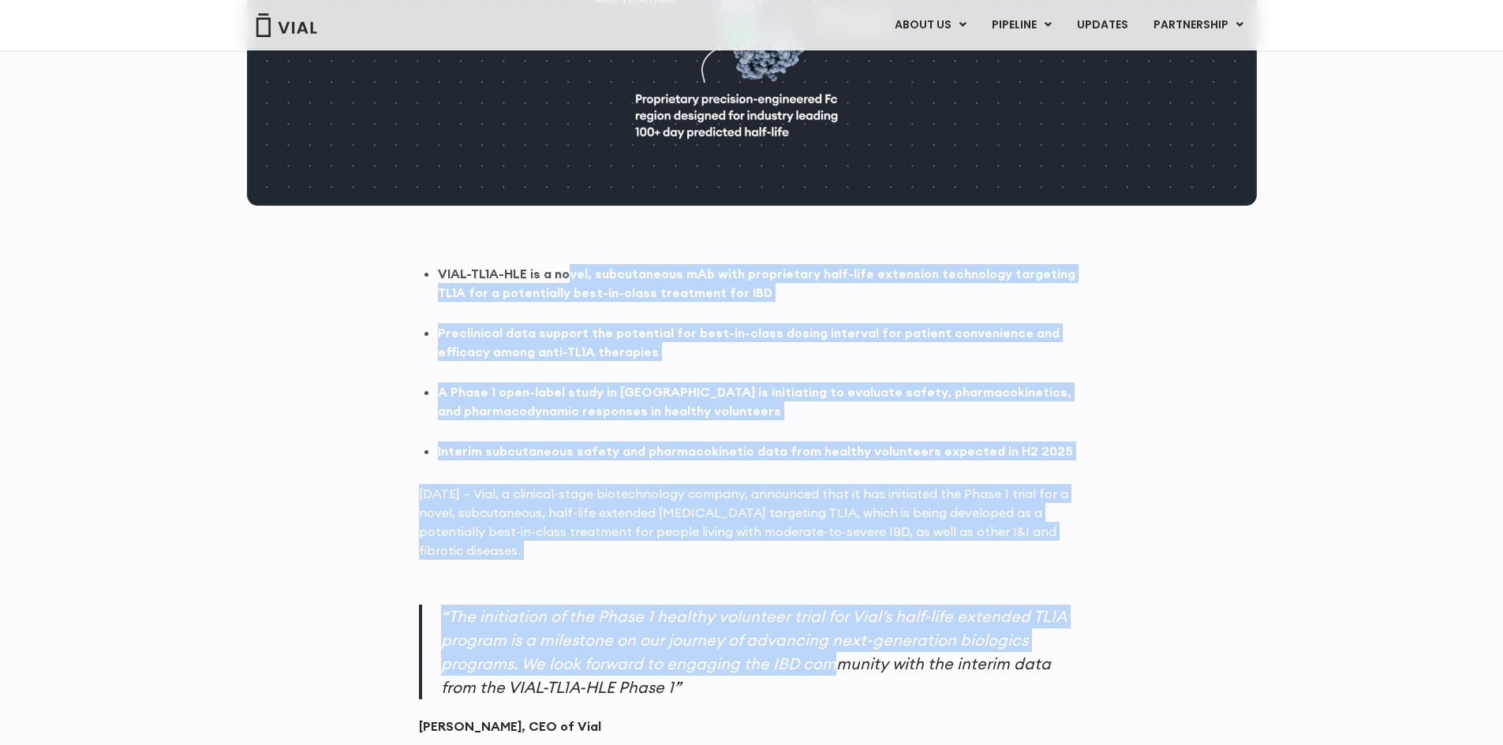
drag, startPoint x: 570, startPoint y: 271, endPoint x: 832, endPoint y: 660, distance: 468.7
click at [833, 660] on p "“The initiation of the Phase 1 healthy volunteer trial for Vial’s half-life ext…" at bounding box center [752, 652] width 666 height 95
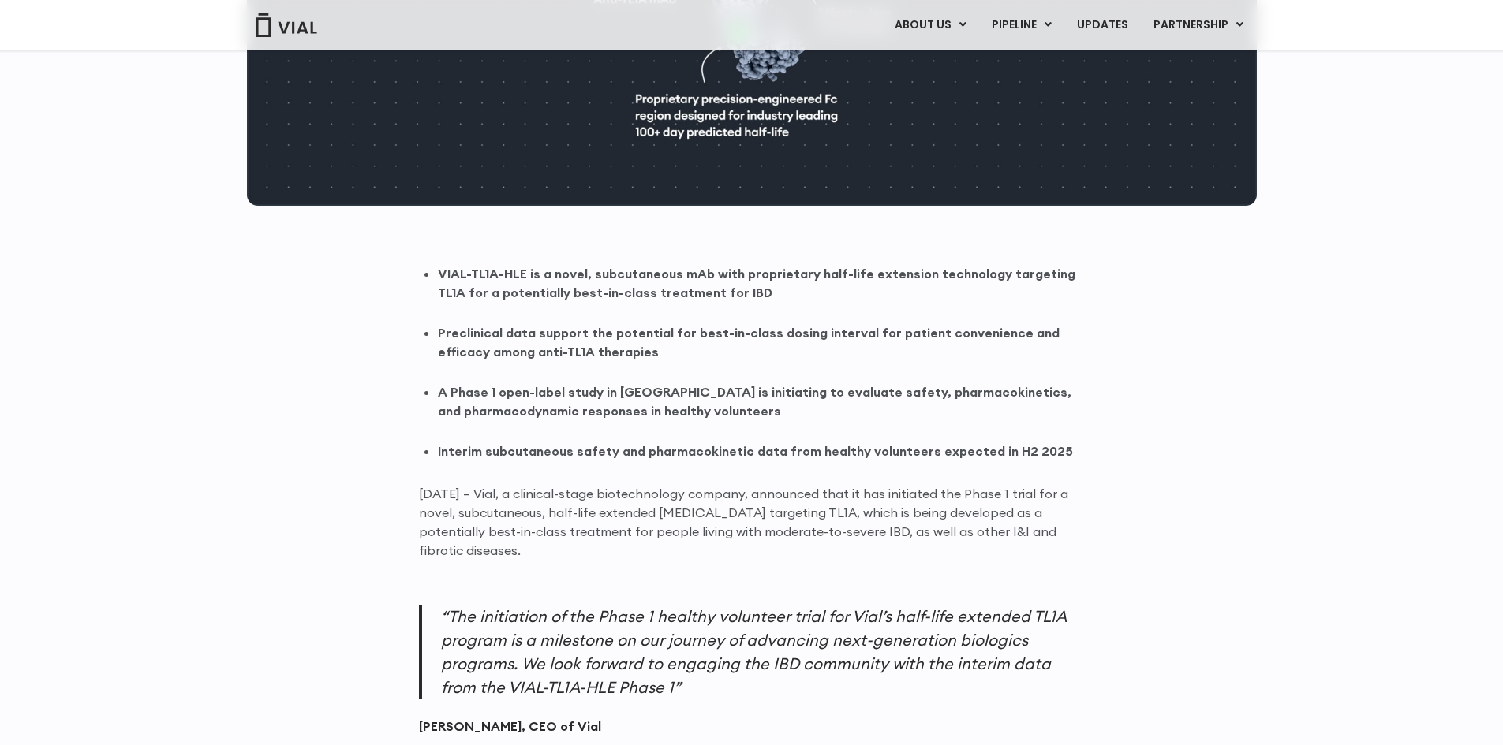
click at [832, 609] on p "“The initiation of the Phase 1 healthy volunteer trial for Vial’s half-life ext…" at bounding box center [752, 652] width 666 height 95
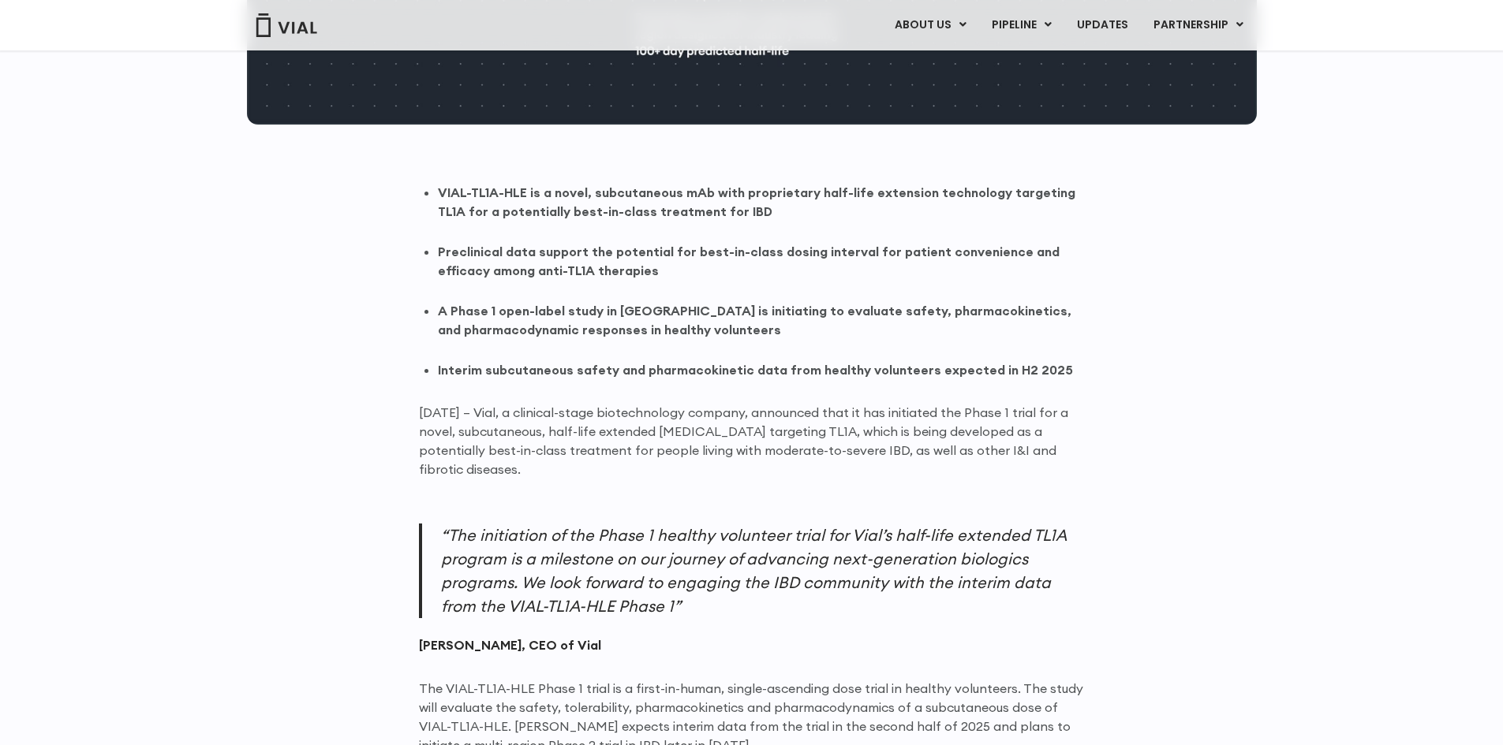
scroll to position [948, 0]
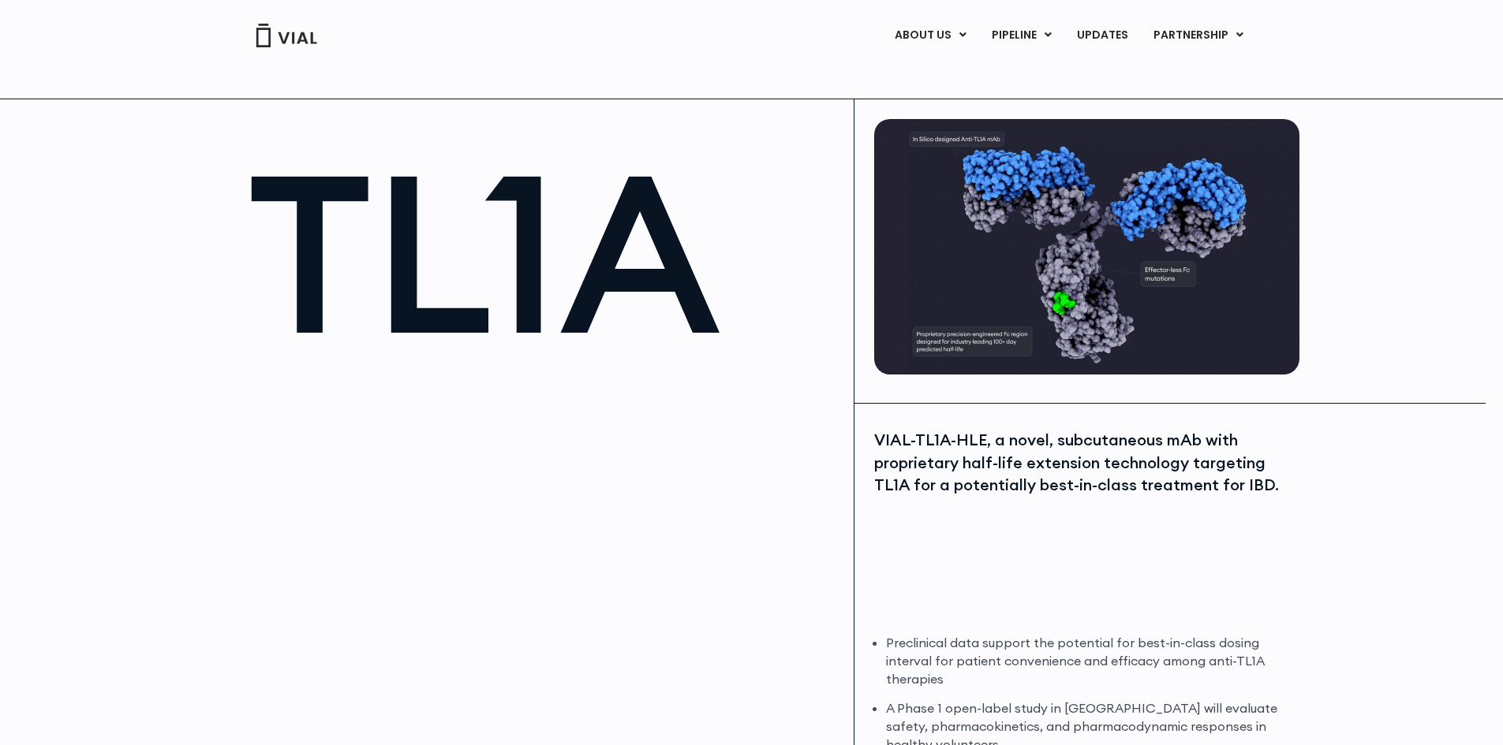
click at [642, 353] on h1 "TL1A" at bounding box center [543, 253] width 591 height 220
drag, startPoint x: 386, startPoint y: 458, endPoint x: 394, endPoint y: 456, distance: 8.8
click at [390, 457] on div at bounding box center [543, 555] width 591 height 355
